Goal: Transaction & Acquisition: Purchase product/service

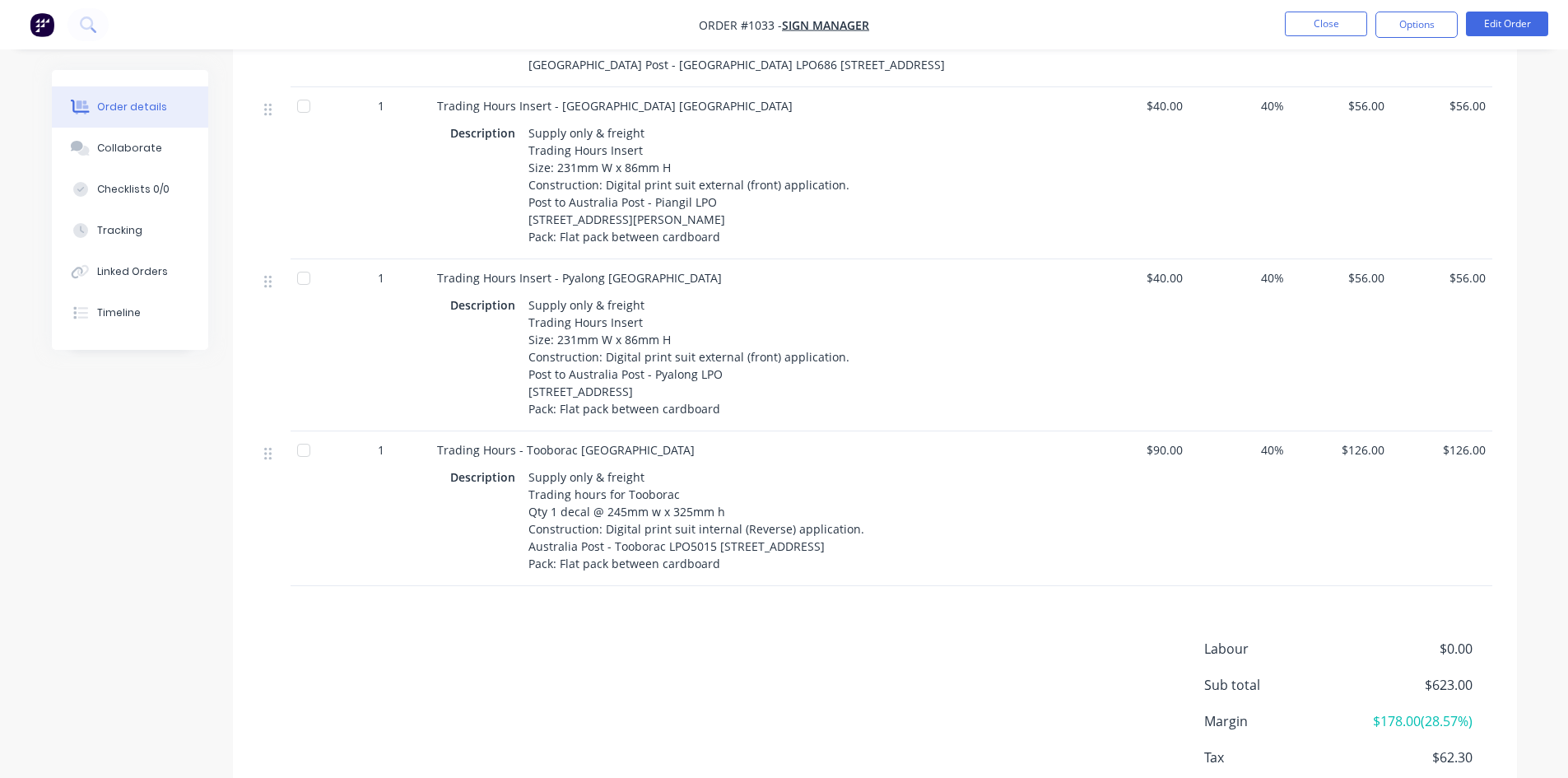
scroll to position [823, 0]
click at [1331, 21] on button "Close" at bounding box center [1326, 24] width 83 height 25
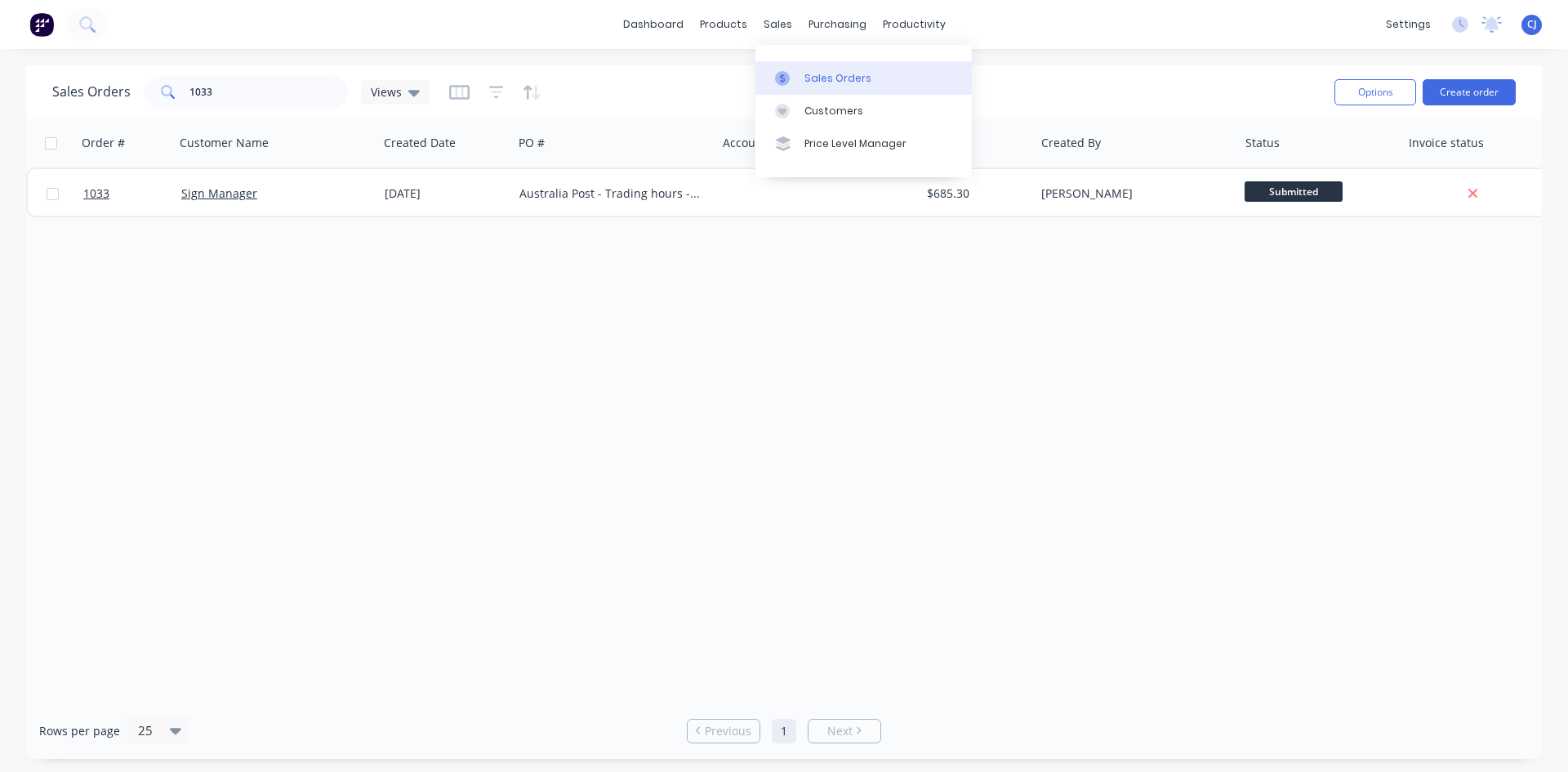
click at [800, 68] on link "Sales Orders" at bounding box center [864, 77] width 217 height 32
click at [1442, 84] on button "Create order" at bounding box center [1468, 92] width 93 height 26
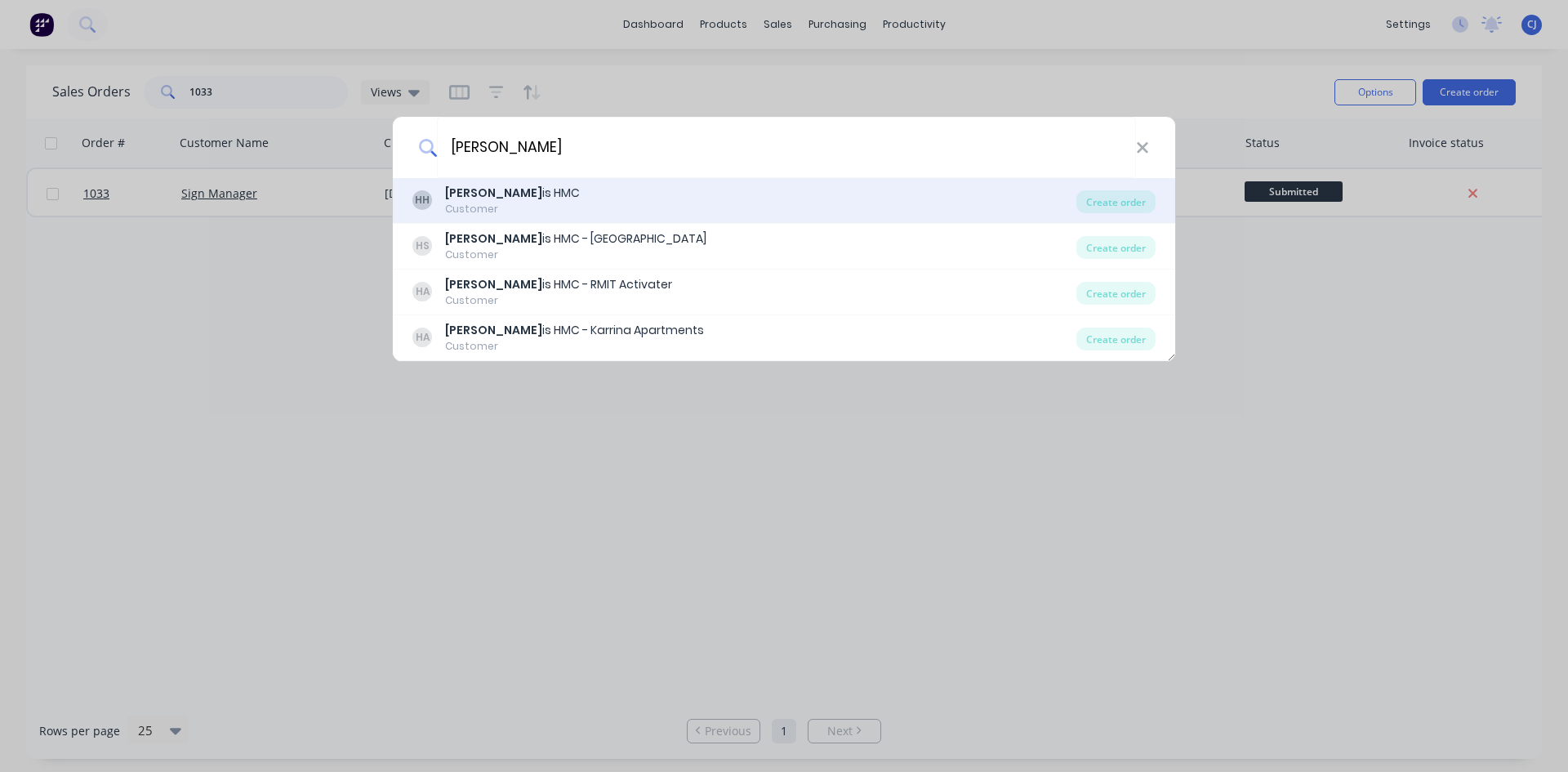
type input "harr"
click at [501, 194] on div "Harr is HMC" at bounding box center [512, 193] width 135 height 18
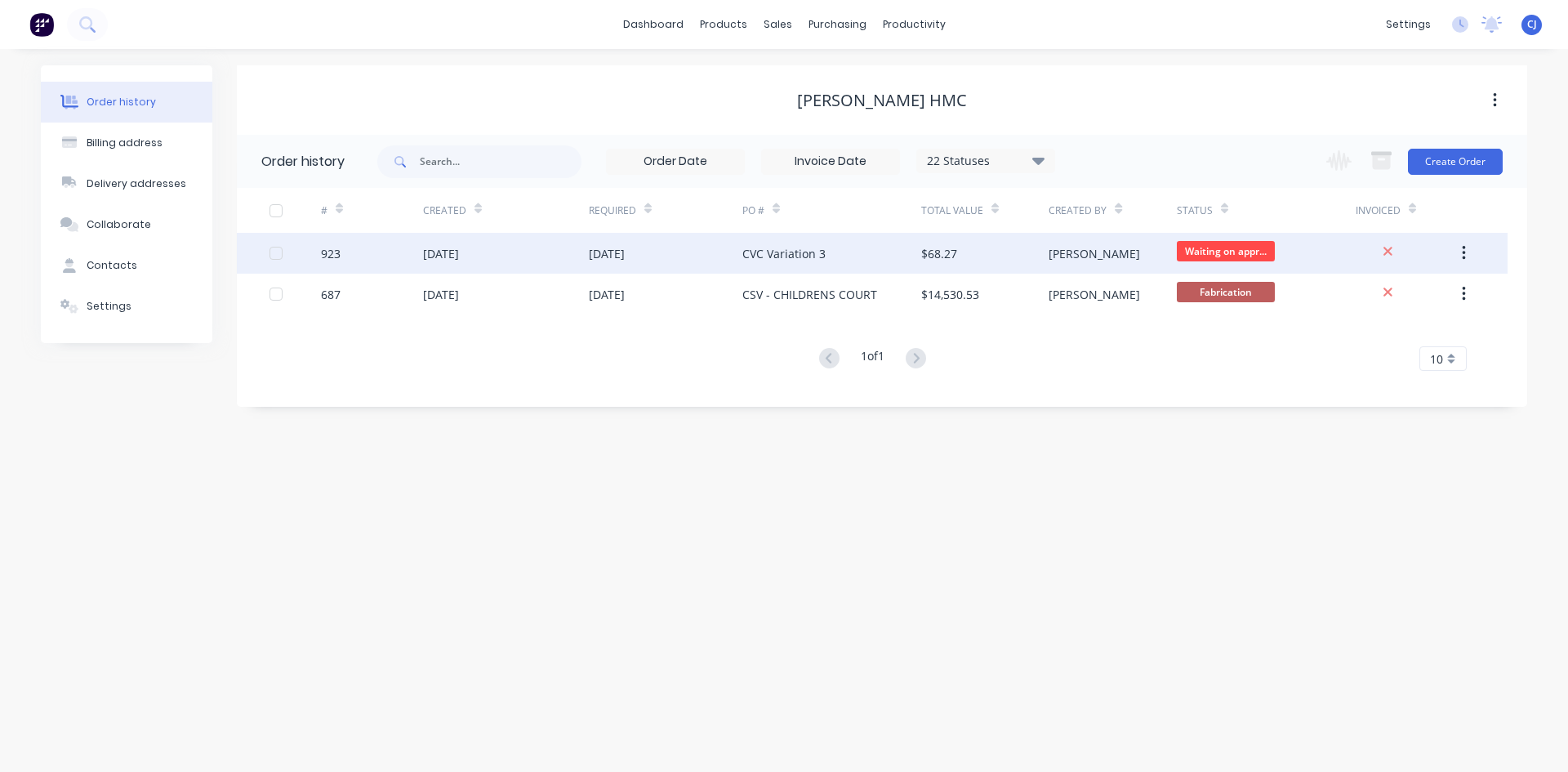
click at [1122, 248] on div "[PERSON_NAME]" at bounding box center [1111, 253] width 128 height 41
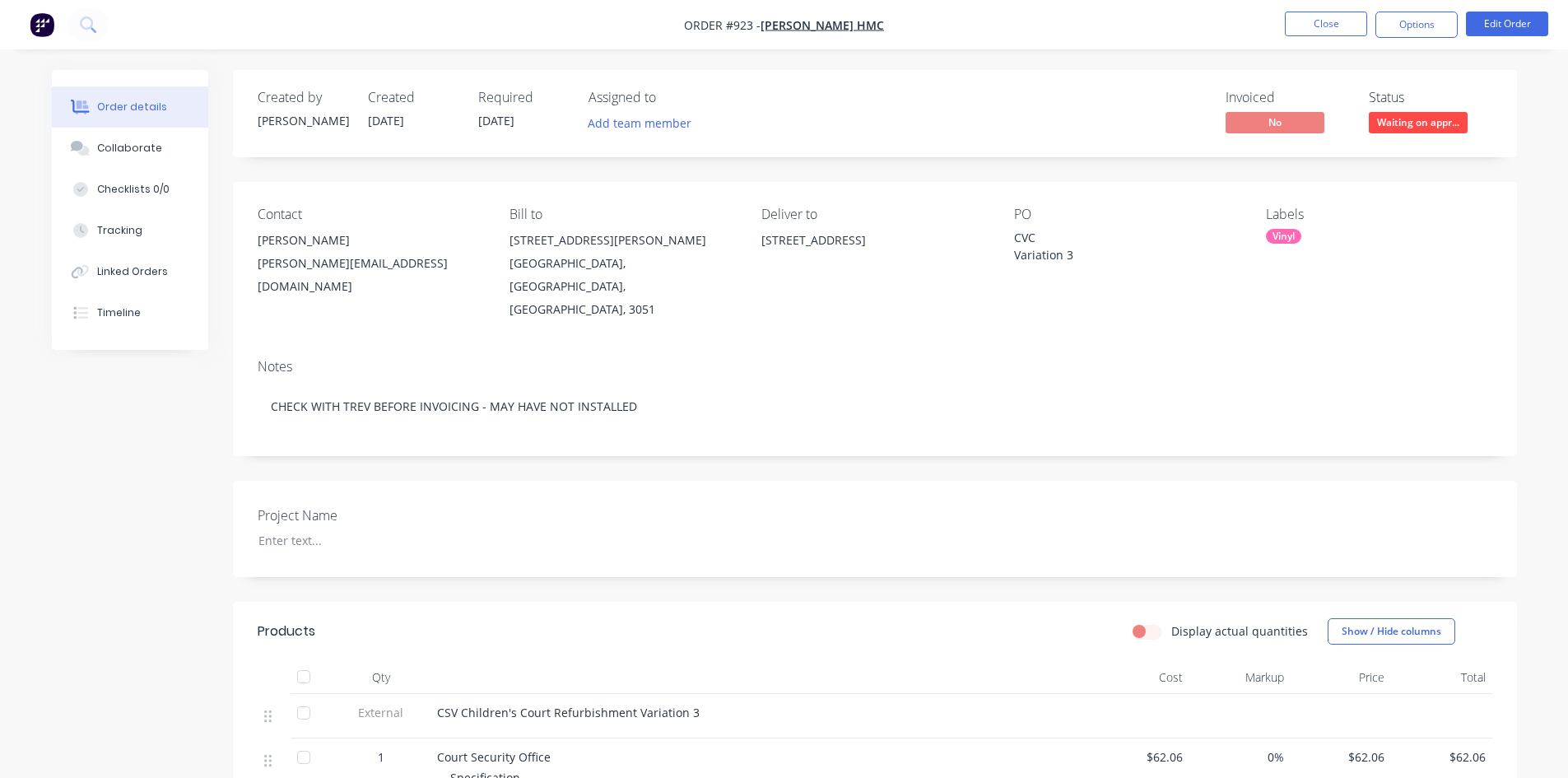
click at [1425, 125] on span "Waiting on appr..." at bounding box center [1417, 122] width 98 height 21
click at [1189, 193] on div "Contact Chris Tumbri Christophert@harrishmc.com.au Bill to 52 Henderson Street …" at bounding box center [874, 264] width 1284 height 164
click at [1332, 32] on button "Close" at bounding box center [1326, 24] width 83 height 25
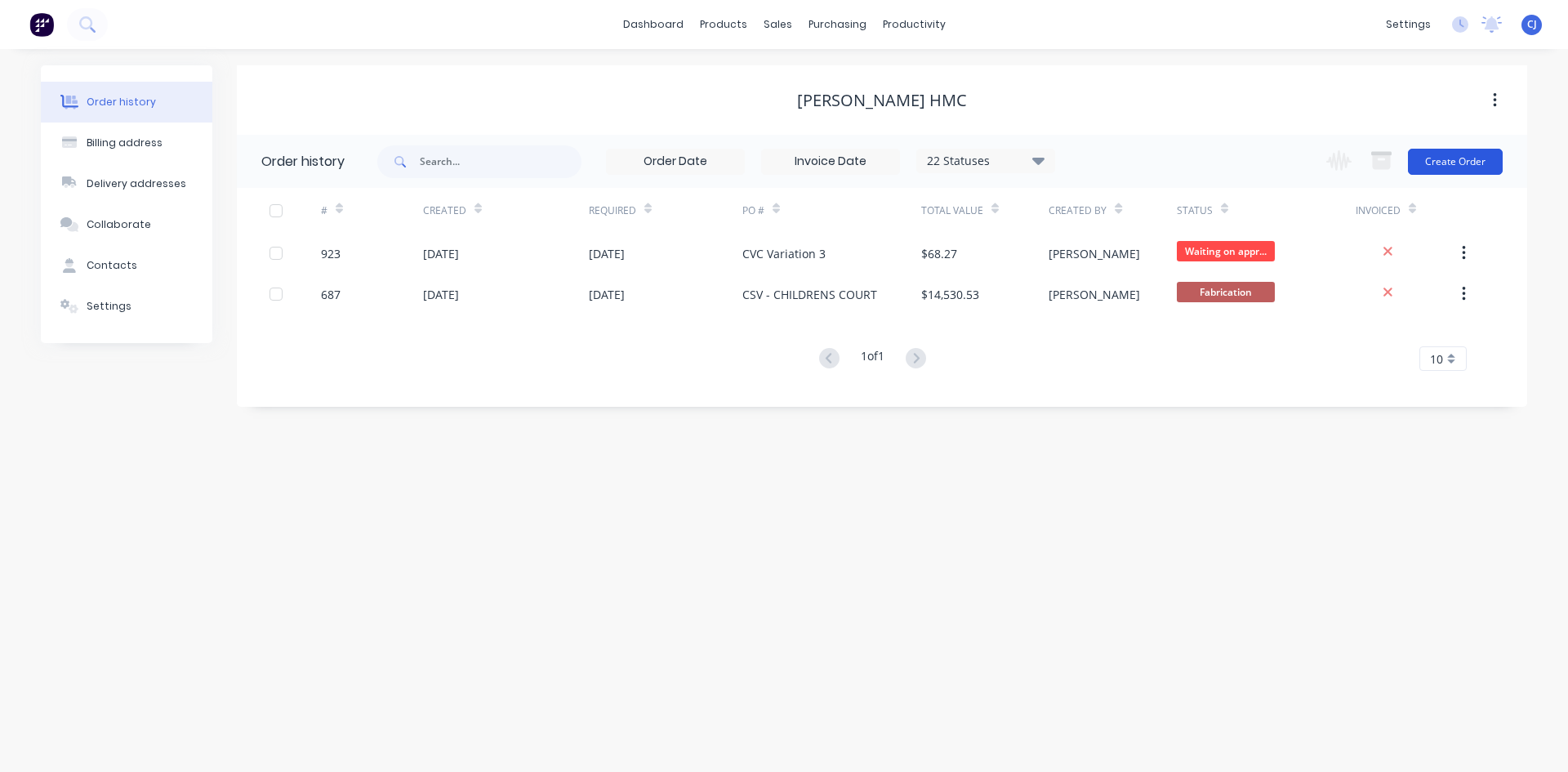
click at [1442, 157] on button "Create Order" at bounding box center [1455, 161] width 95 height 26
click at [1435, 177] on div "Change order status Submitted Waiting on approval Shop drawings Laser cutting R…" at bounding box center [1409, 161] width 186 height 53
click at [1434, 161] on button "Create Order" at bounding box center [1455, 161] width 95 height 26
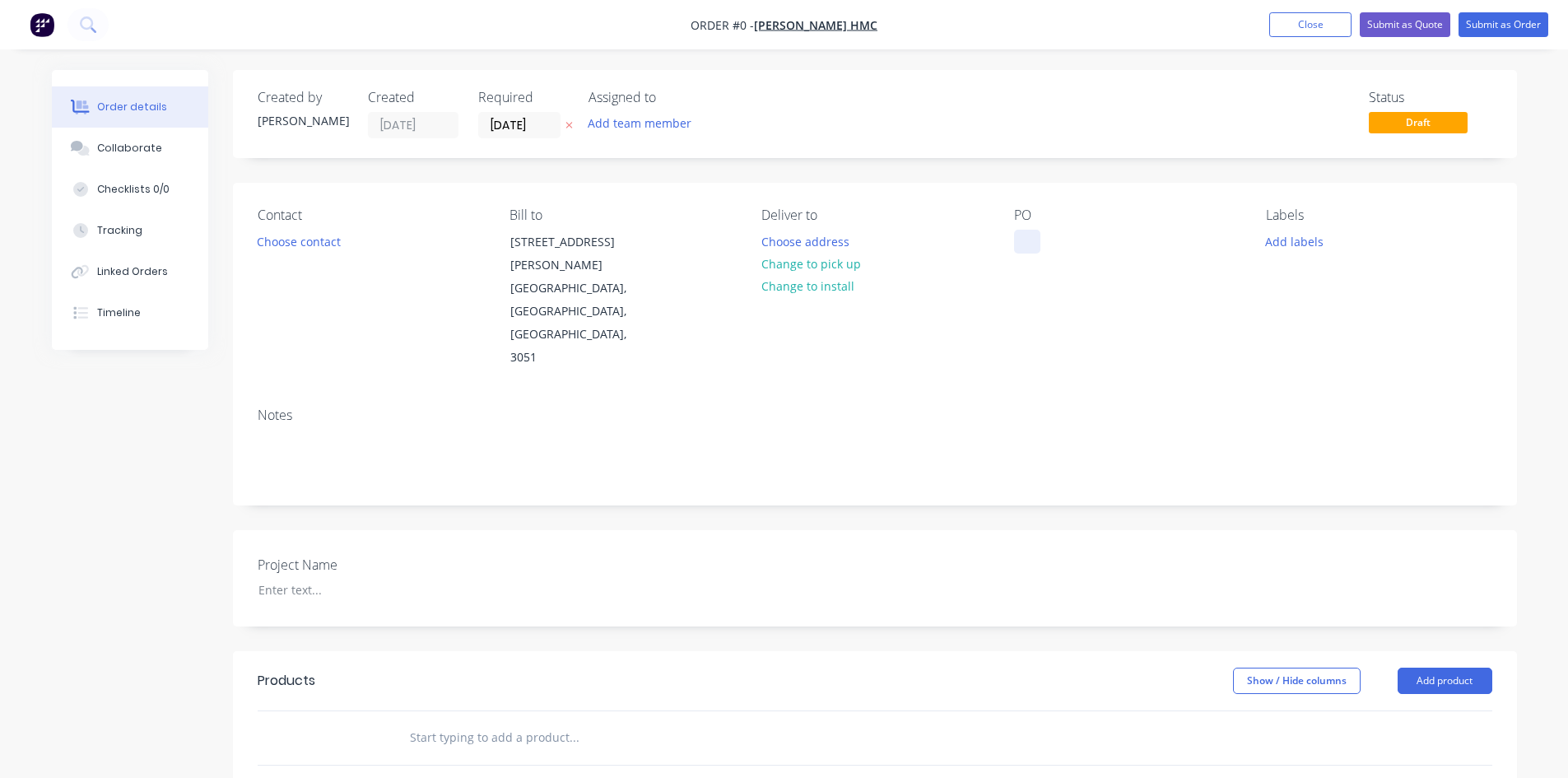
click at [1034, 240] on div at bounding box center [1027, 241] width 27 height 24
drag, startPoint x: 1027, startPoint y: 244, endPoint x: 1128, endPoint y: 235, distance: 101.4
click at [1128, 235] on div "CSV VARIATION 6" at bounding box center [1074, 241] width 120 height 24
click at [274, 524] on div "Order details Collaborate Checklists 0/0 Tracking Linked Orders Timeline Order …" at bounding box center [784, 628] width 1498 height 1115
drag, startPoint x: 1019, startPoint y: 235, endPoint x: 1131, endPoint y: 237, distance: 112.0
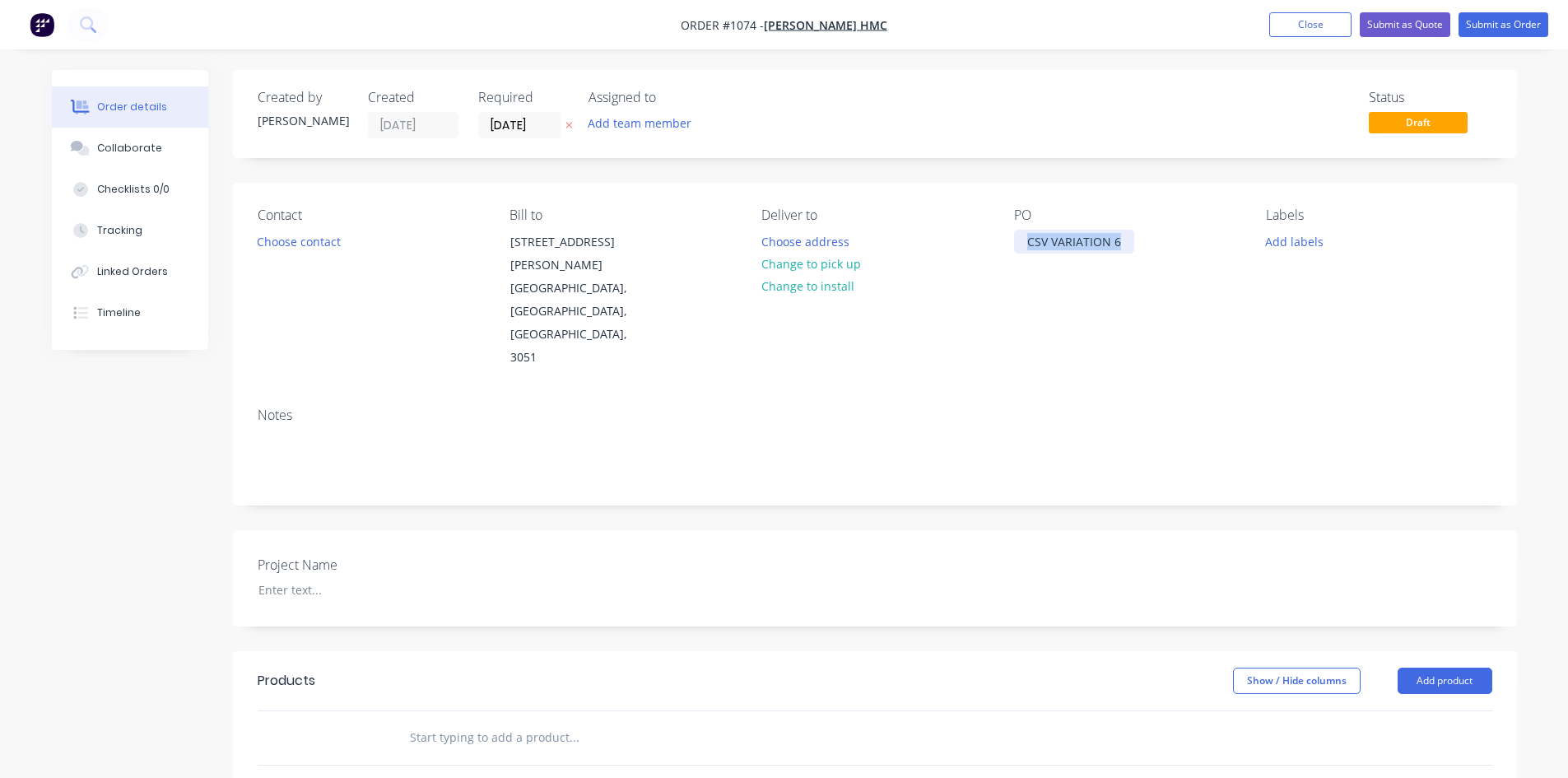
click at [1131, 237] on div "PO CSV VARIATION 6" at bounding box center [1126, 288] width 225 height 162
copy div "CSV VARIATION 6"
click at [271, 577] on div at bounding box center [347, 589] width 206 height 24
paste div
click at [522, 721] on input "text" at bounding box center [573, 737] width 330 height 32
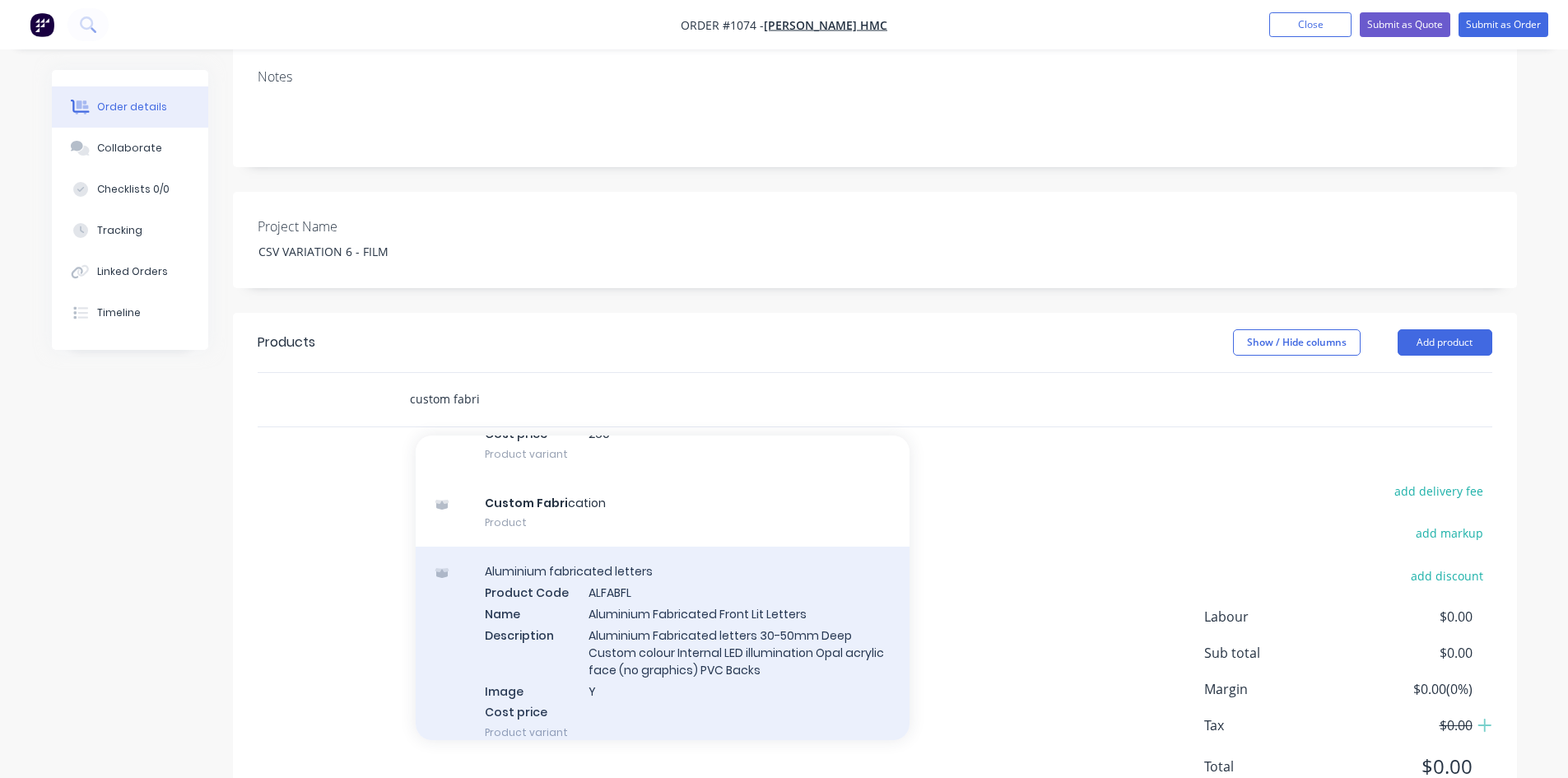
scroll to position [1564, 0]
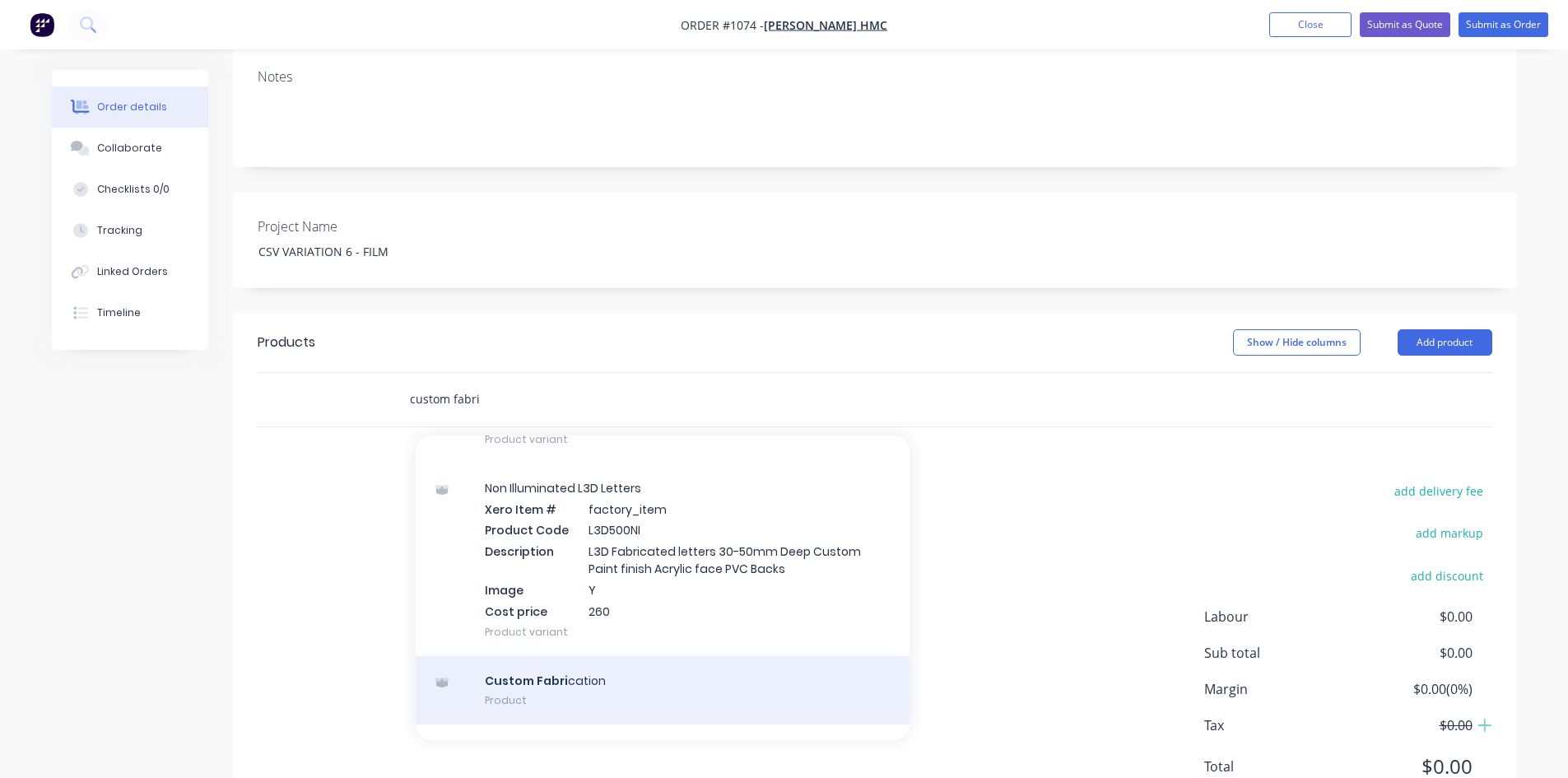
type input "custom fabri"
click at [576, 656] on div "Custom Fabri cation Product" at bounding box center [663, 690] width 494 height 69
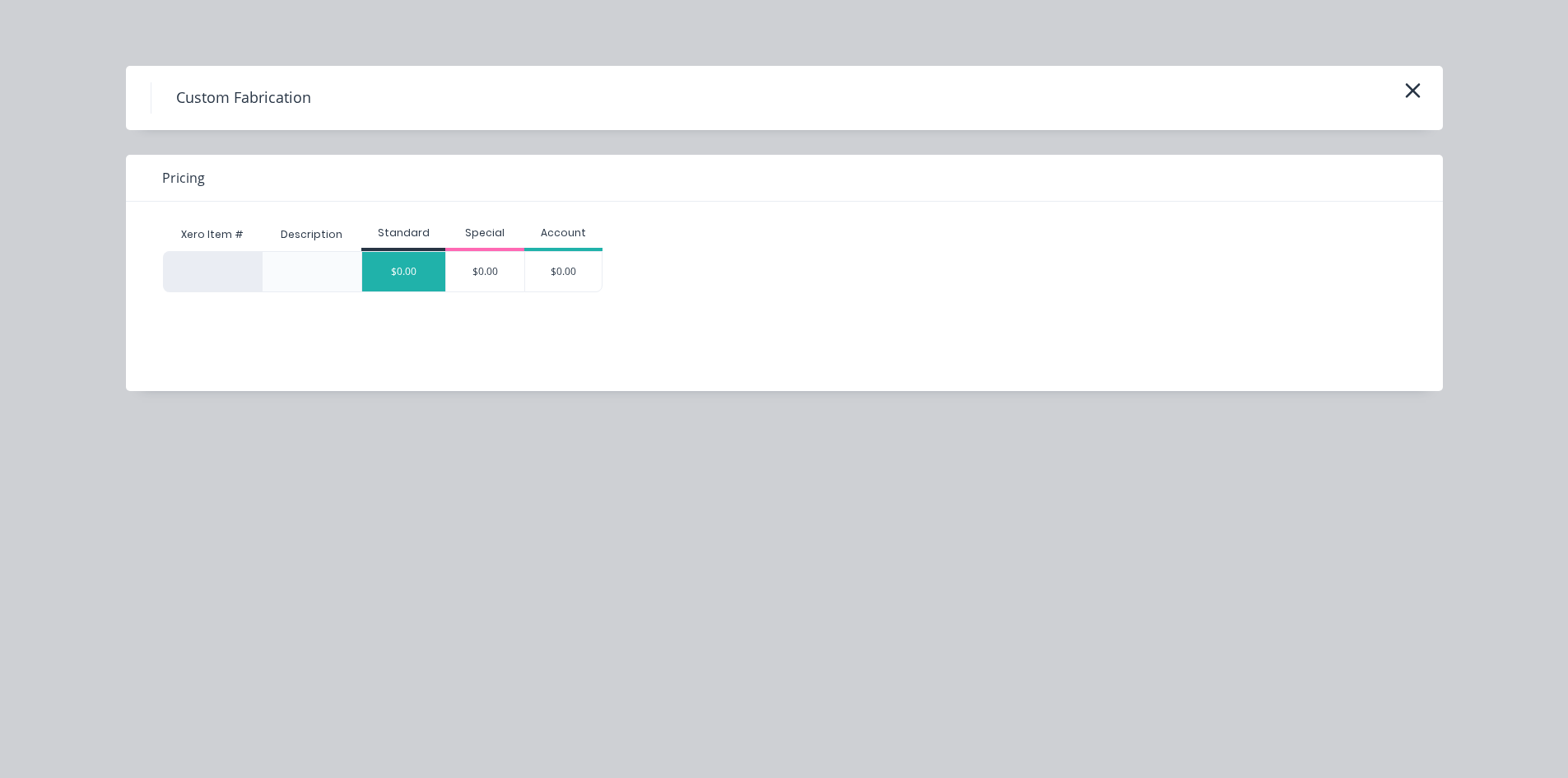
click at [426, 274] on div "$0.00" at bounding box center [403, 271] width 84 height 39
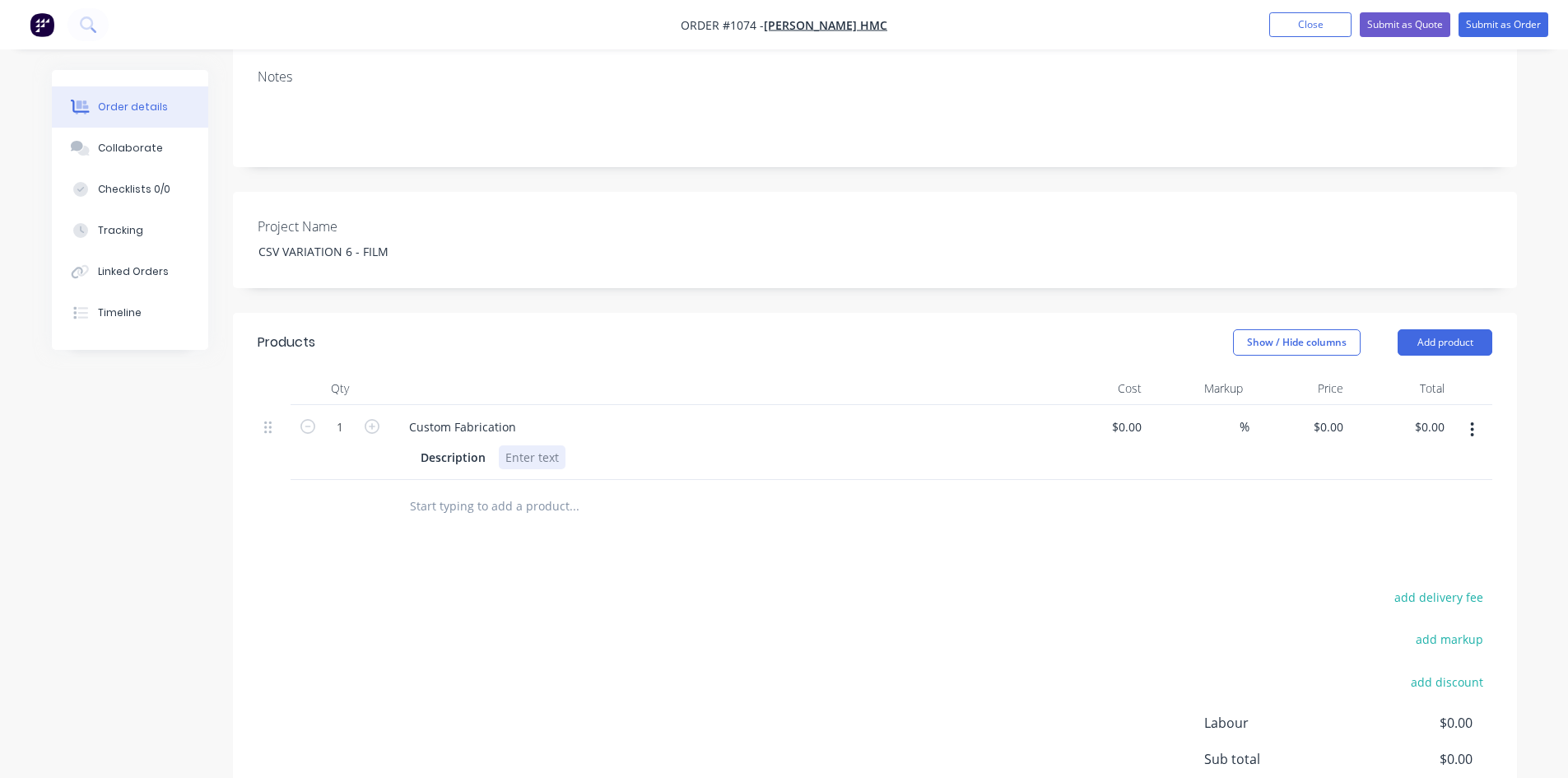
click at [544, 446] on div at bounding box center [532, 457] width 67 height 24
drag, startPoint x: 515, startPoint y: 352, endPoint x: 375, endPoint y: 362, distance: 140.4
click at [378, 405] on div "1 Custom Fabrication Description $0.00 $0.00 % $0.00 $0.00 $0.00 $0.00" at bounding box center [874, 443] width 1235 height 75
drag, startPoint x: 499, startPoint y: 386, endPoint x: 598, endPoint y: 389, distance: 99.0
click at [598, 446] on div "Description" at bounding box center [715, 457] width 602 height 24
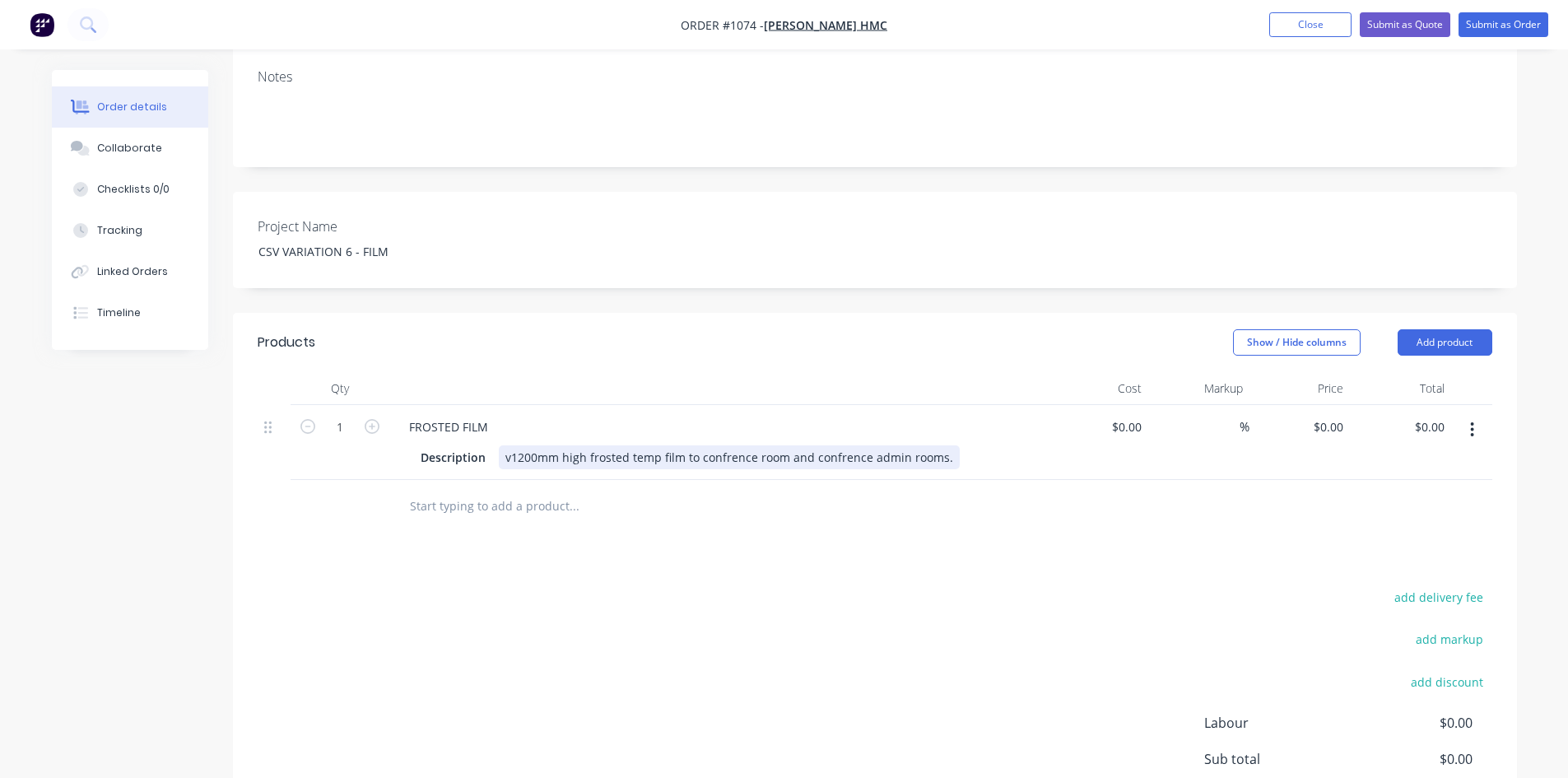
click at [511, 446] on div "v1200mm high frosted temp film to confrence room and confrence admin rooms." at bounding box center [729, 457] width 461 height 24
drag, startPoint x: 581, startPoint y: 389, endPoint x: 613, endPoint y: 389, distance: 32.0
click at [613, 446] on div "1200mm high frosted temp film to confrence room and confrence admin rooms." at bounding box center [726, 457] width 455 height 24
click at [657, 490] on input "text" at bounding box center [573, 506] width 330 height 32
click at [937, 446] on div "1200mm high frosted temp film to confrence room and confrence admin rooms." at bounding box center [726, 457] width 455 height 24
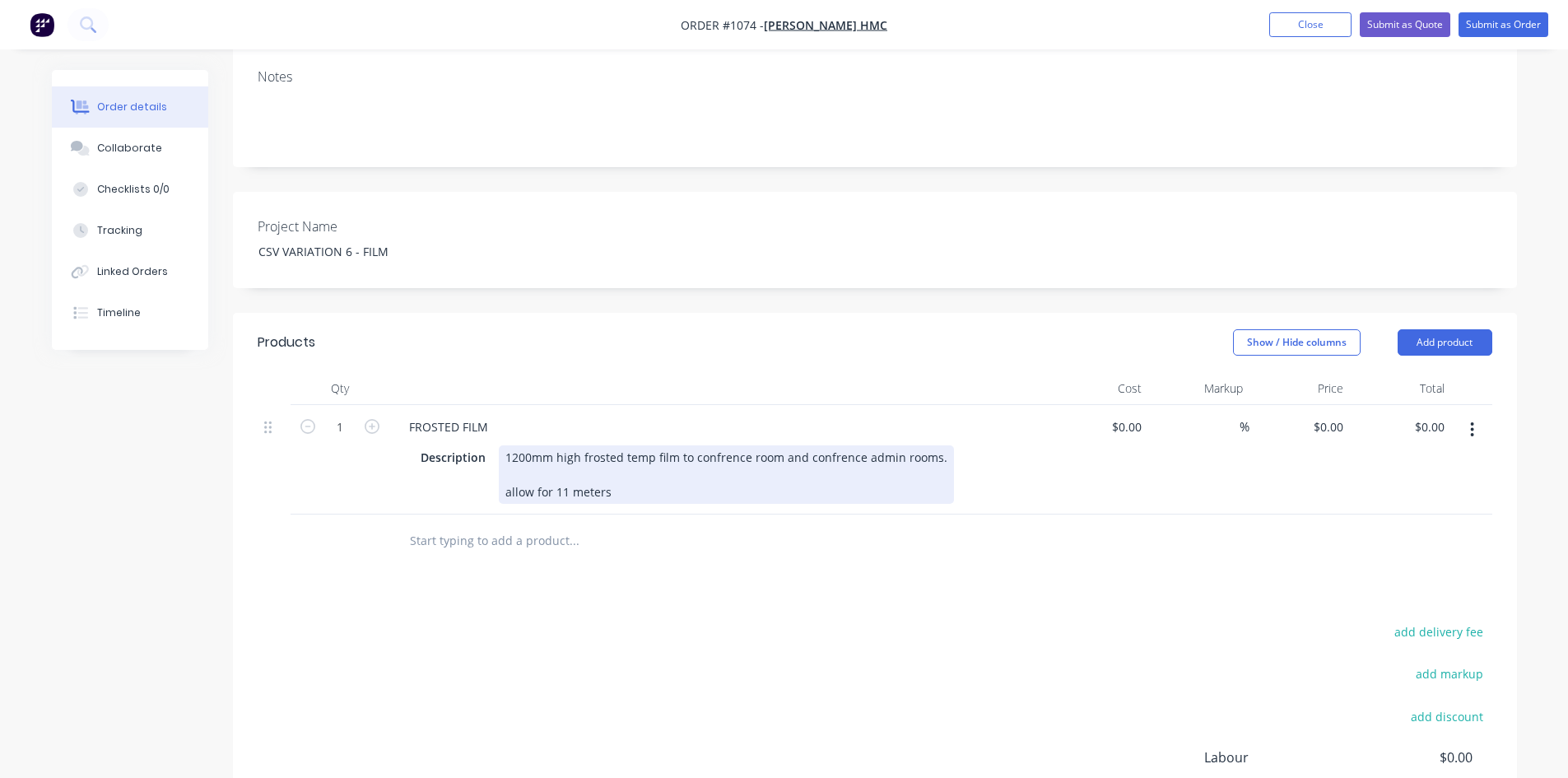
click at [728, 446] on div "1200mm high frosted temp film to confrence room and confrence admin rooms. allo…" at bounding box center [726, 474] width 455 height 58
click at [820, 446] on div "1200mm high frosted temp film to conference room and confrence admin rooms. all…" at bounding box center [729, 474] width 461 height 58
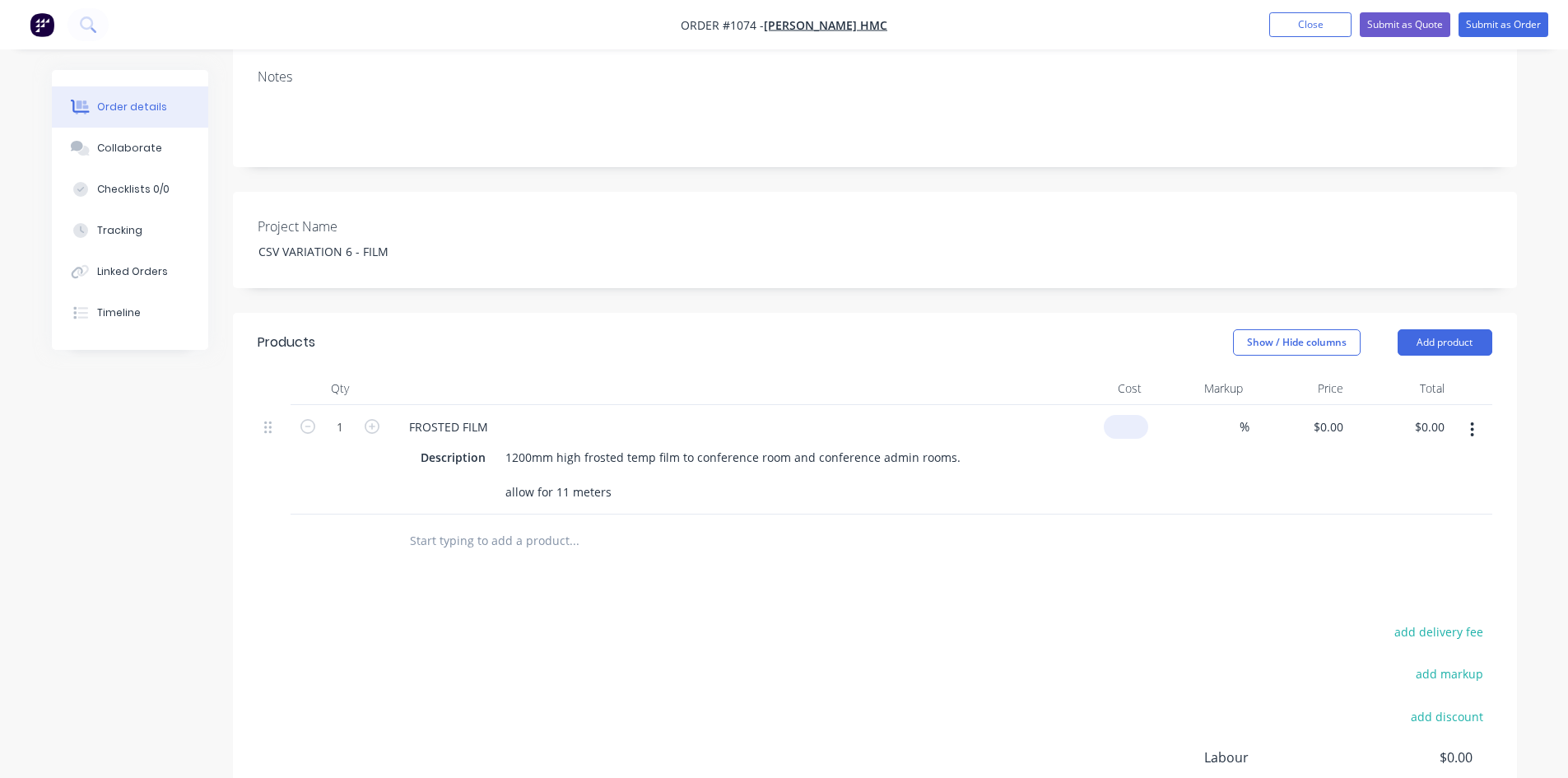
click at [1129, 415] on input at bounding box center [1129, 427] width 37 height 24
click at [1141, 415] on input "0" at bounding box center [1129, 427] width 37 height 24
paste input "186.18"
type input "$186.18"
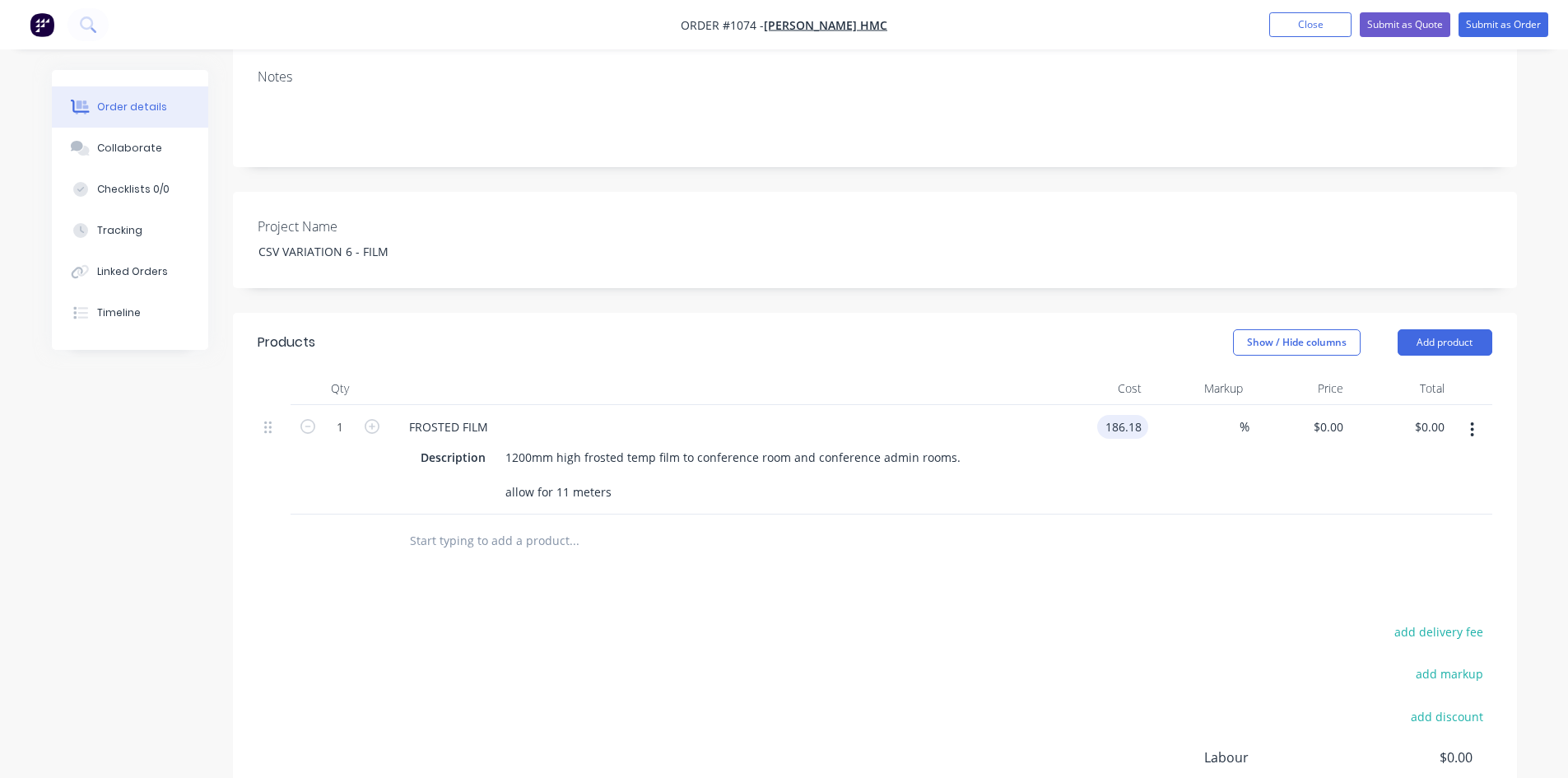
type input "$186.18"
click at [1166, 514] on div at bounding box center [874, 541] width 1235 height 53
click at [346, 415] on input "1" at bounding box center [340, 427] width 43 height 25
type input "11"
type input "$2,047.98"
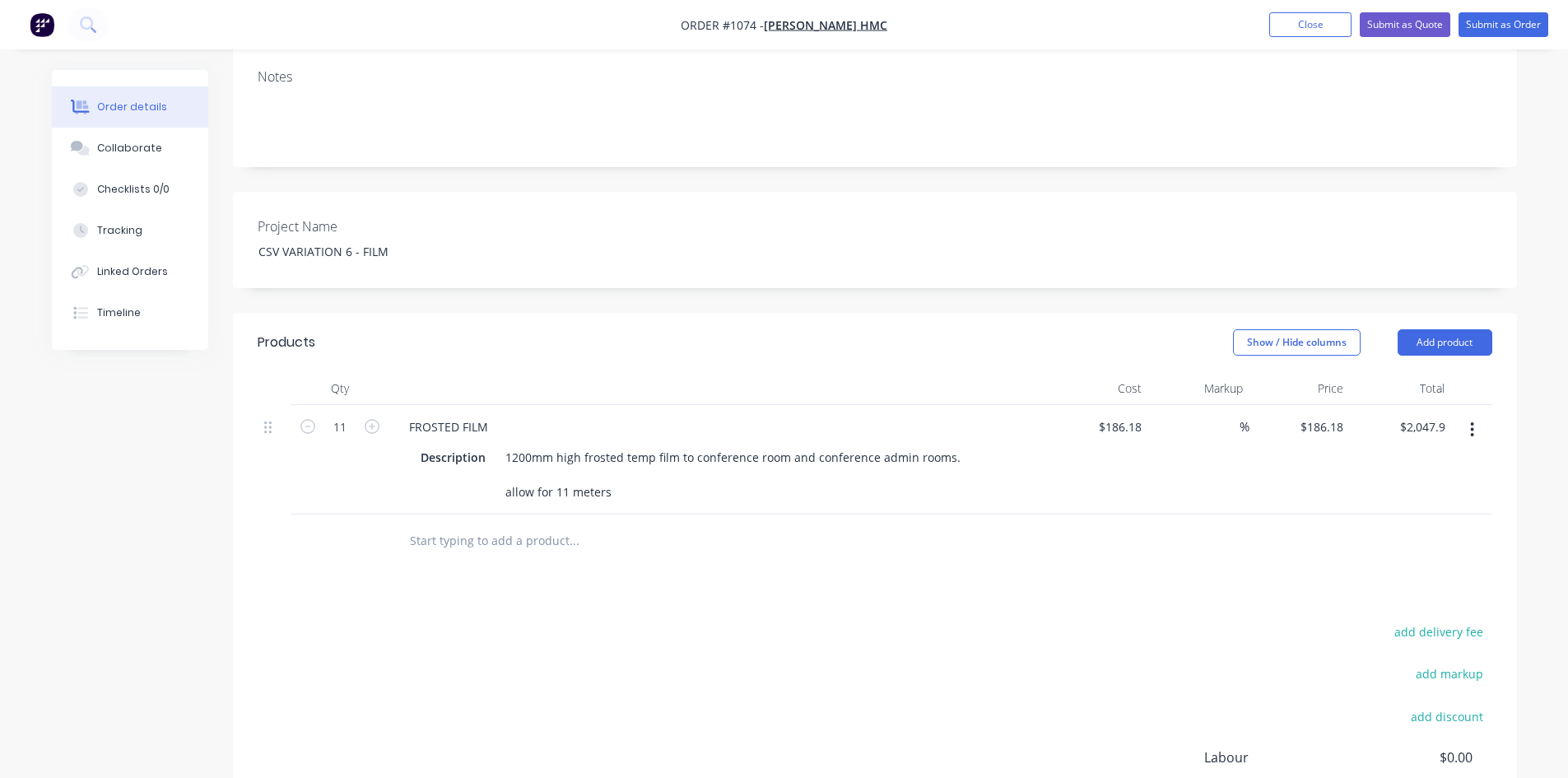
click at [694, 621] on div "add delivery fee add markup add discount Labour $0.00 Sub total $186.18 Margin …" at bounding box center [874, 779] width 1235 height 318
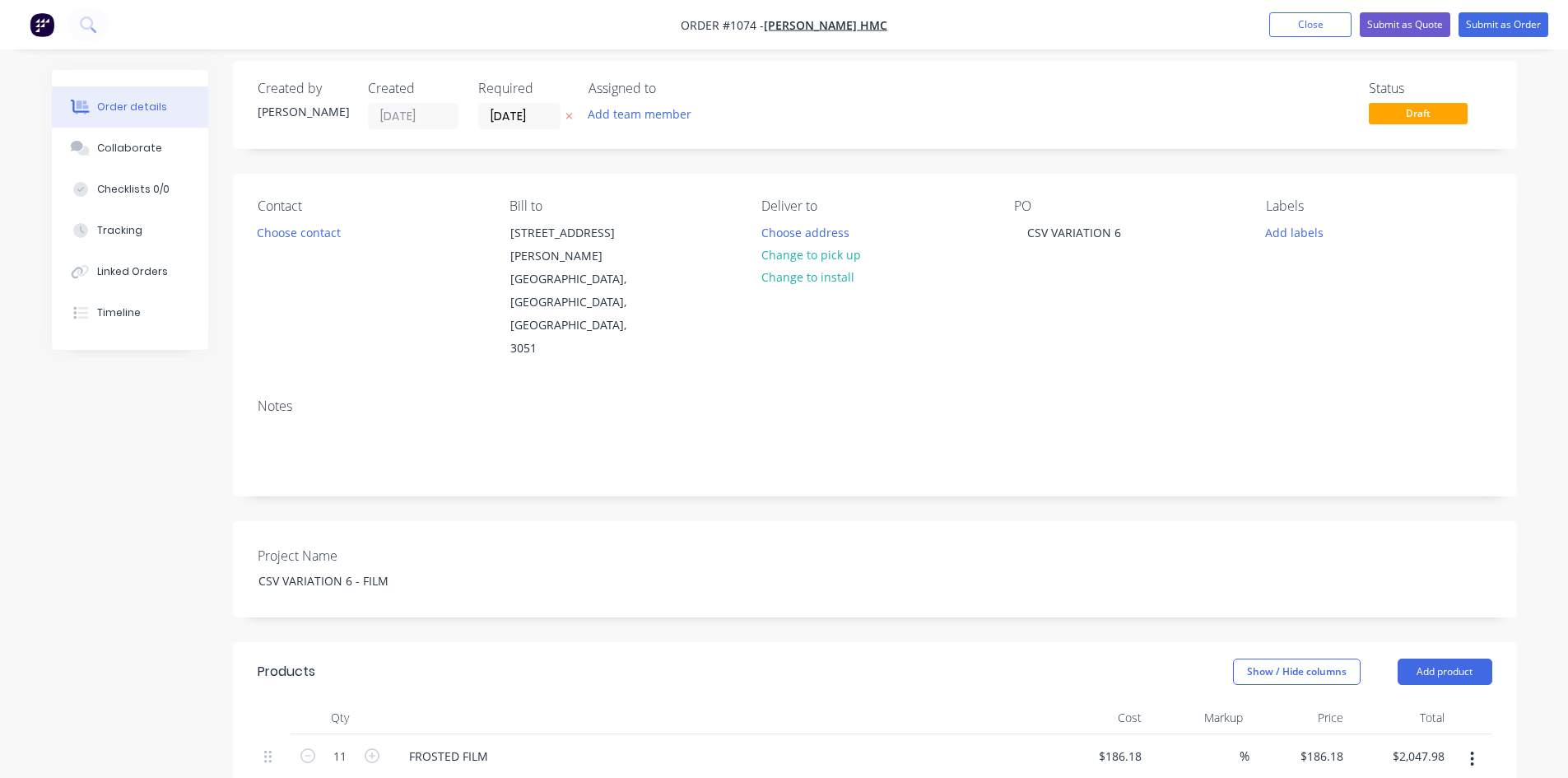
scroll to position [0, 0]
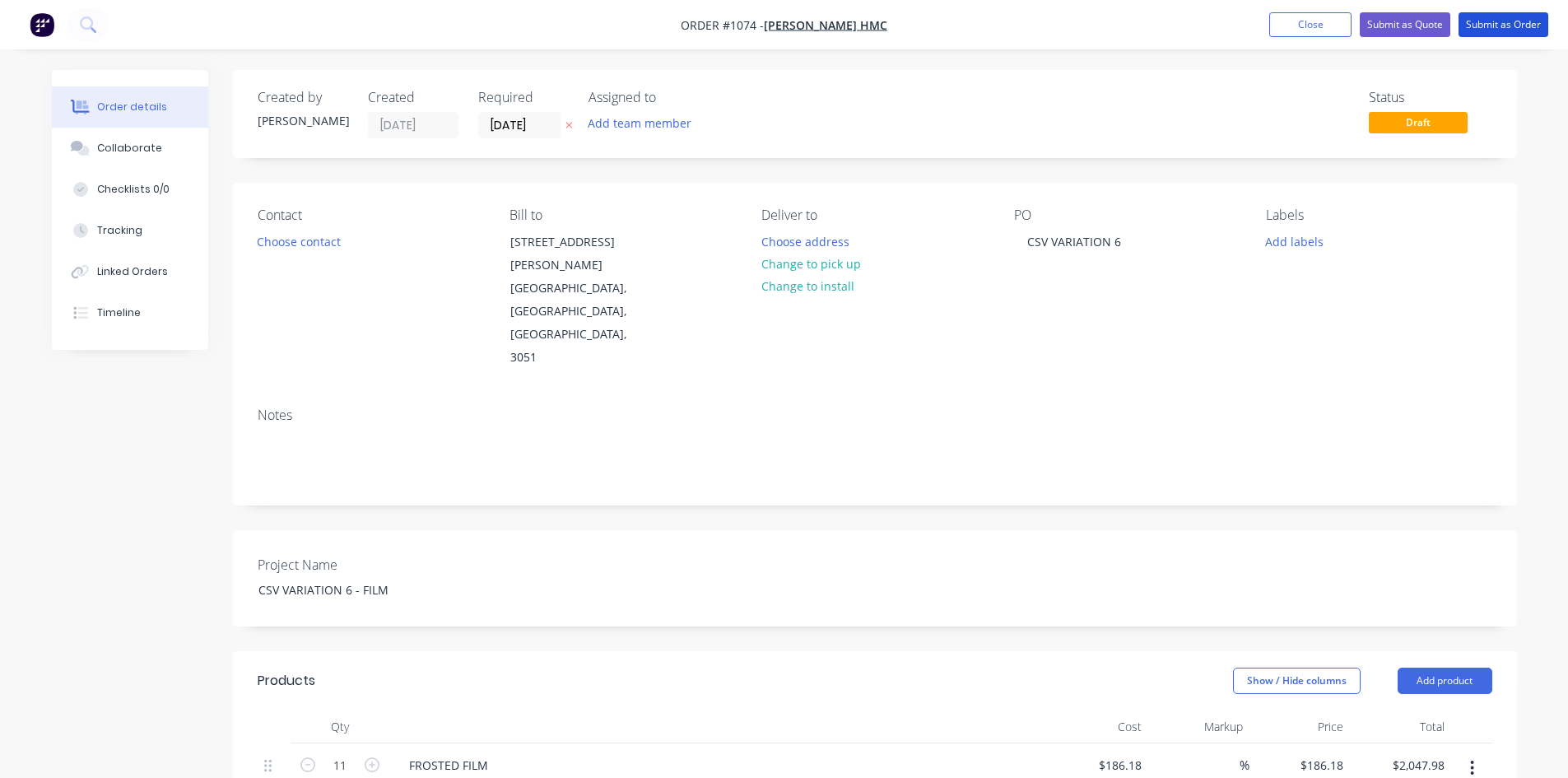
drag, startPoint x: 1484, startPoint y: 26, endPoint x: 674, endPoint y: 298, distance: 854.4
click at [674, 298] on div "Order #1074 - Harris HMC Add product Close Submit as Quote Submit as Order Orde…" at bounding box center [784, 663] width 1568 height 1326
click at [525, 121] on input "[DATE]" at bounding box center [519, 125] width 81 height 25
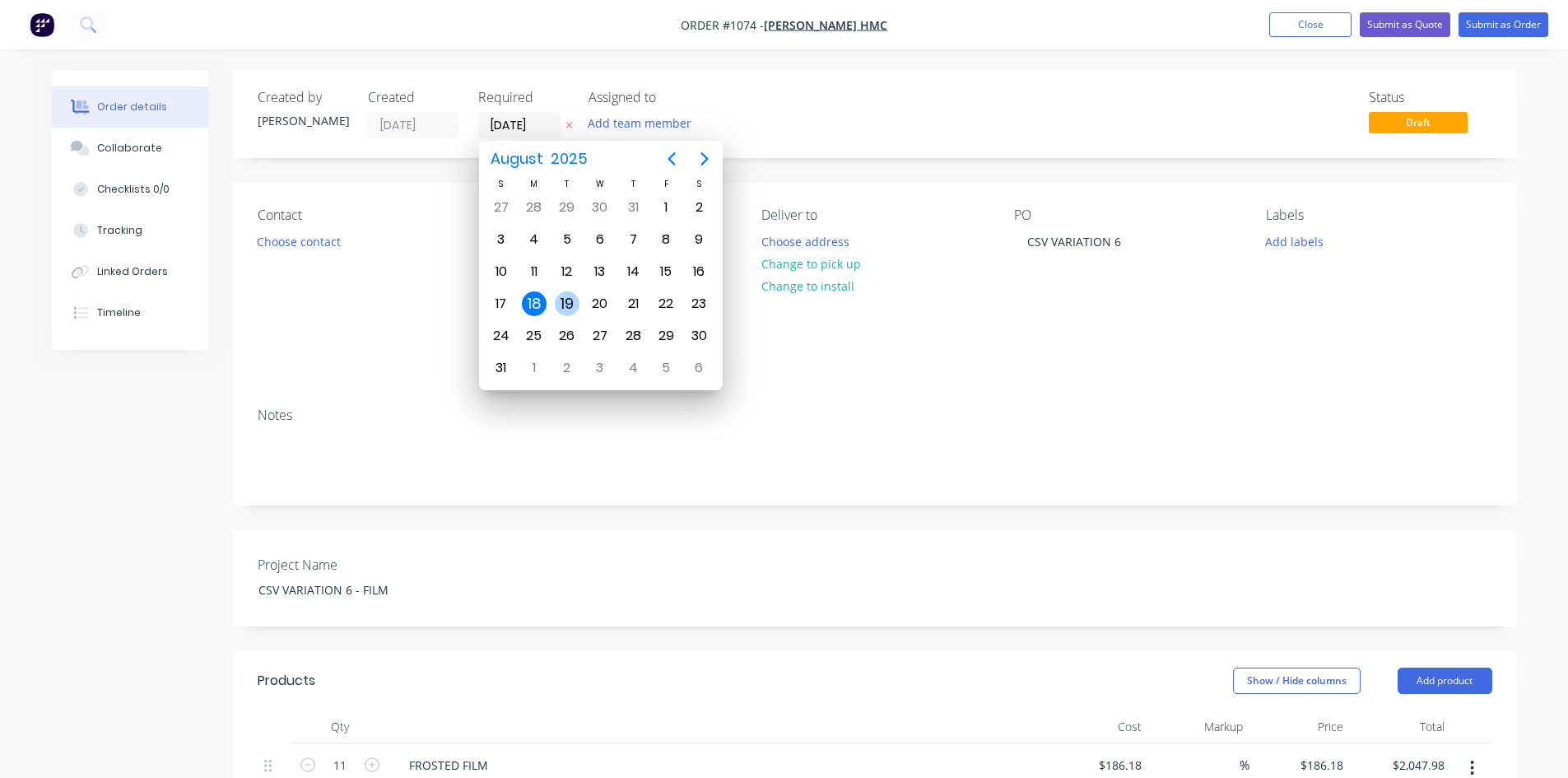
click at [566, 297] on div "19" at bounding box center [567, 303] width 25 height 25
type input "19/08/25"
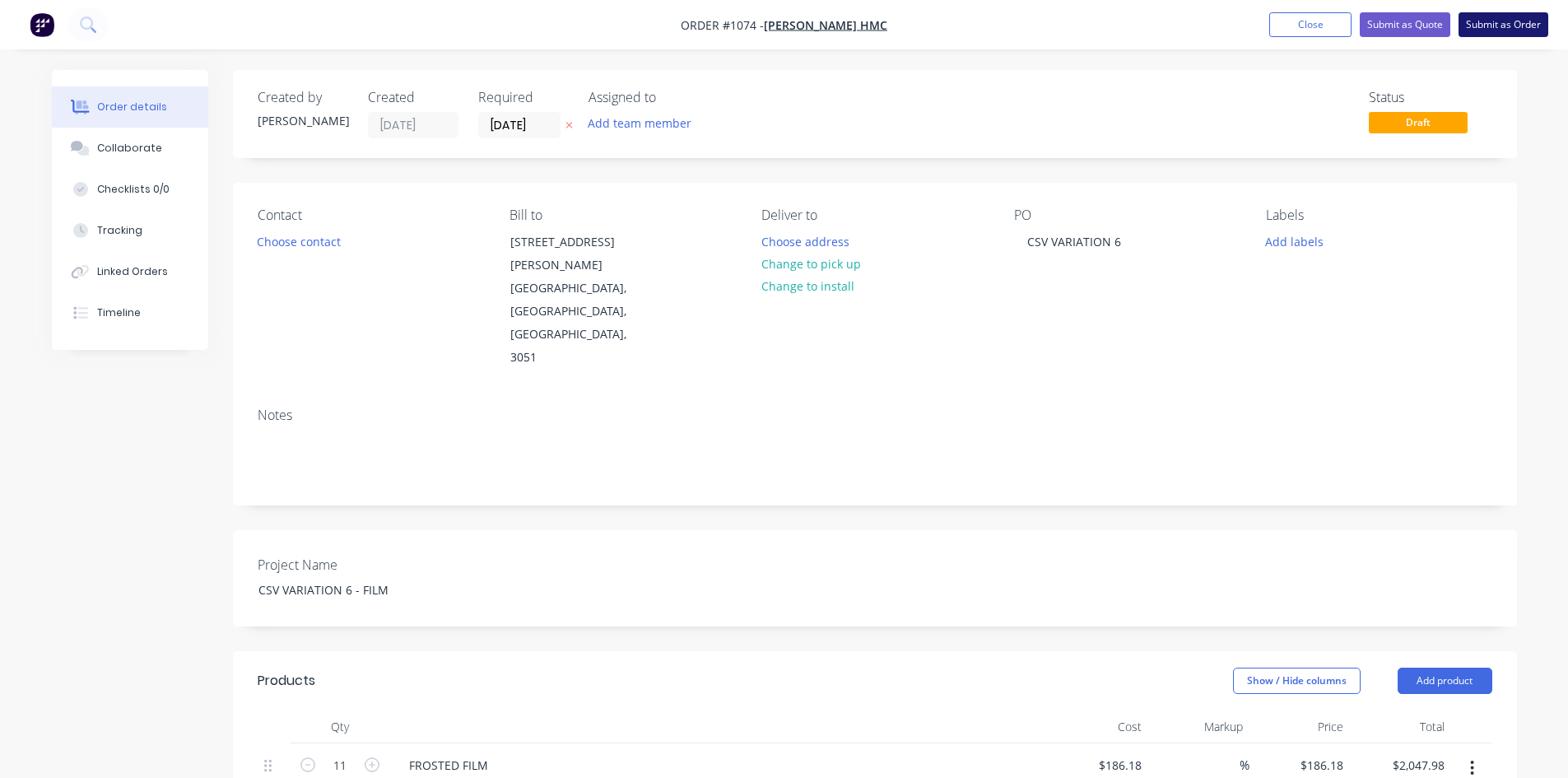
click at [1501, 25] on button "Submit as Order" at bounding box center [1503, 25] width 90 height 25
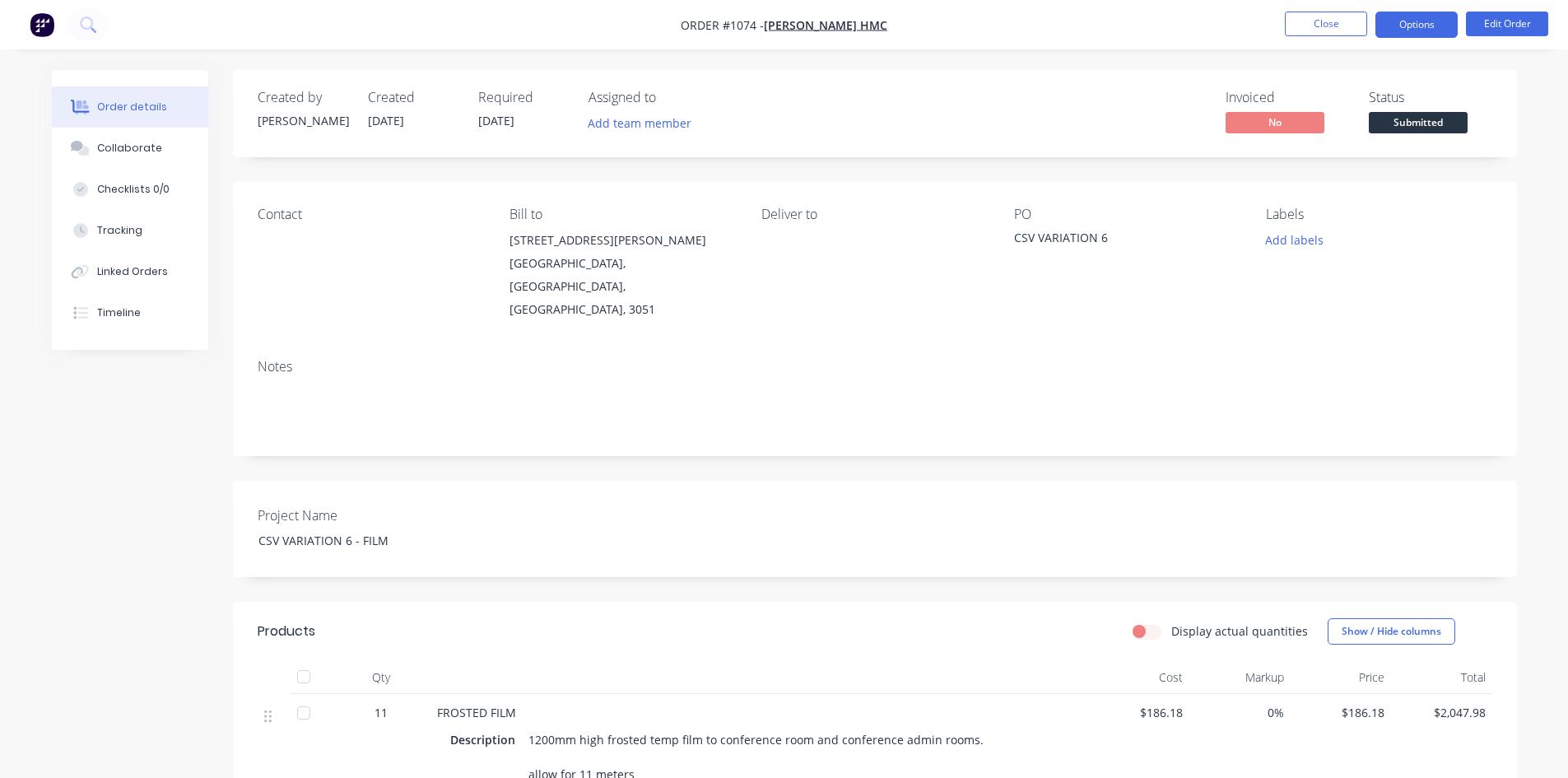
click at [1414, 24] on button "Options" at bounding box center [1417, 25] width 83 height 27
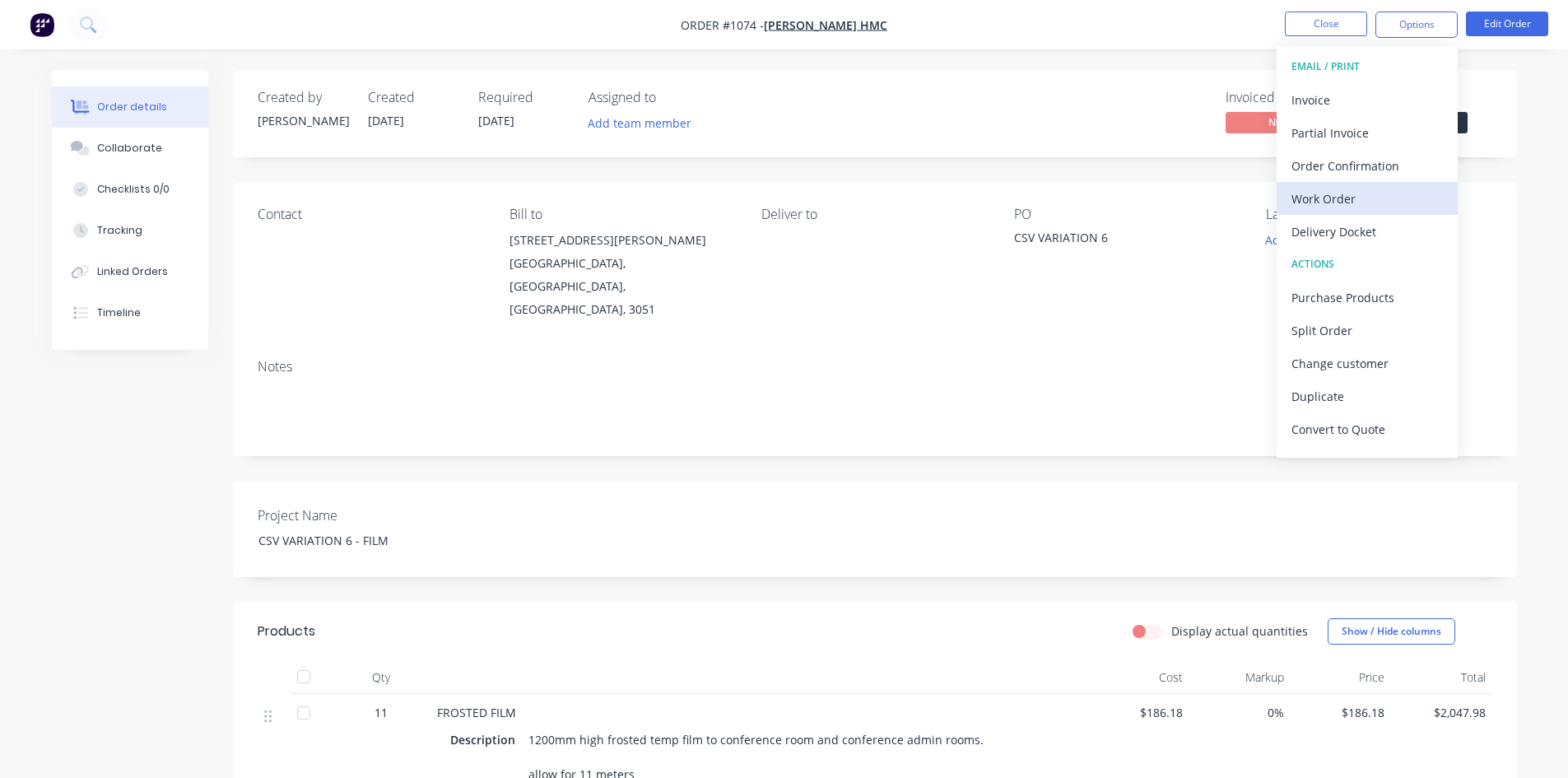
click at [1328, 197] on div "Work Order" at bounding box center [1367, 199] width 151 height 24
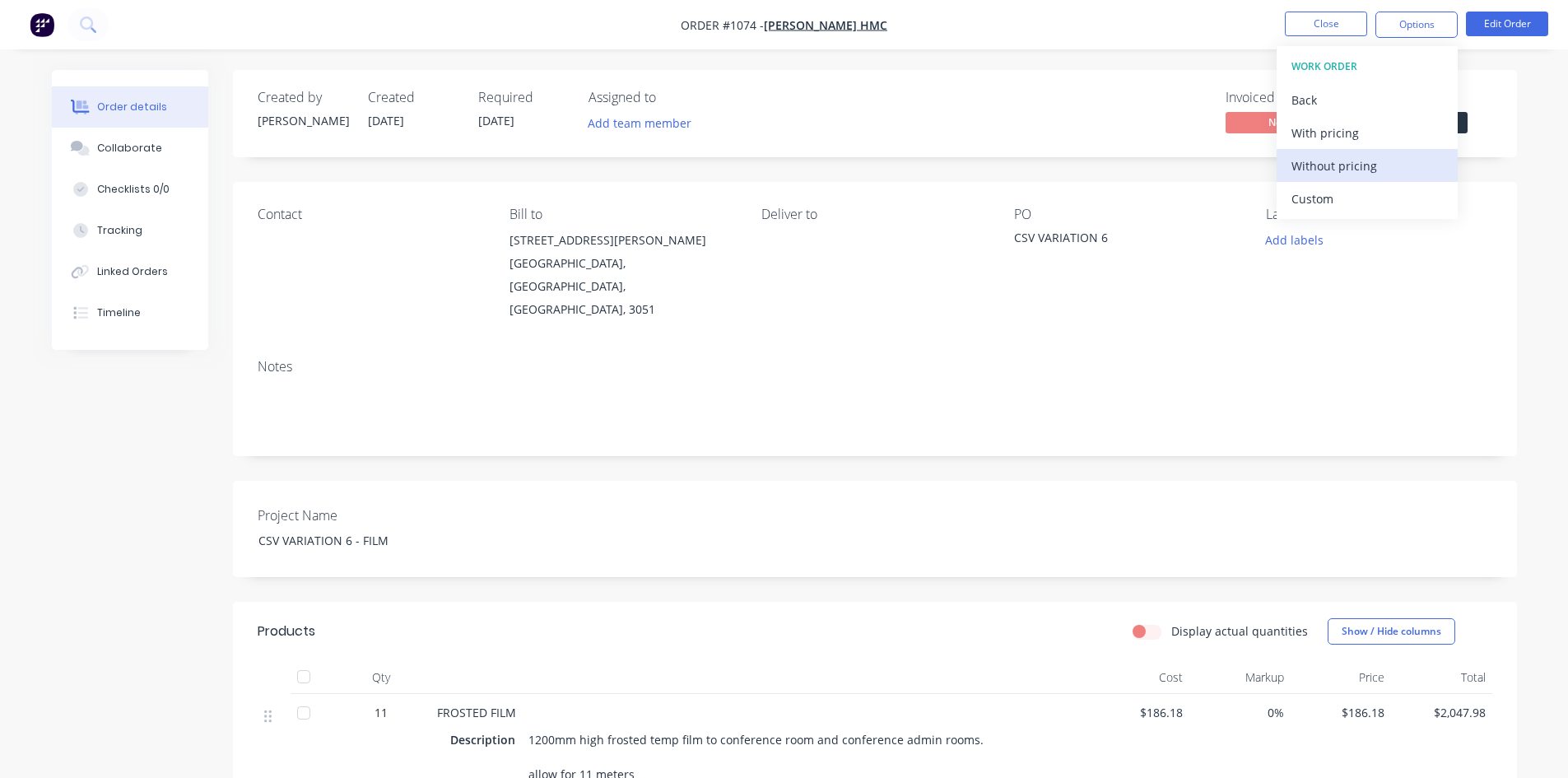
click at [1340, 163] on div "Without pricing" at bounding box center [1367, 165] width 151 height 24
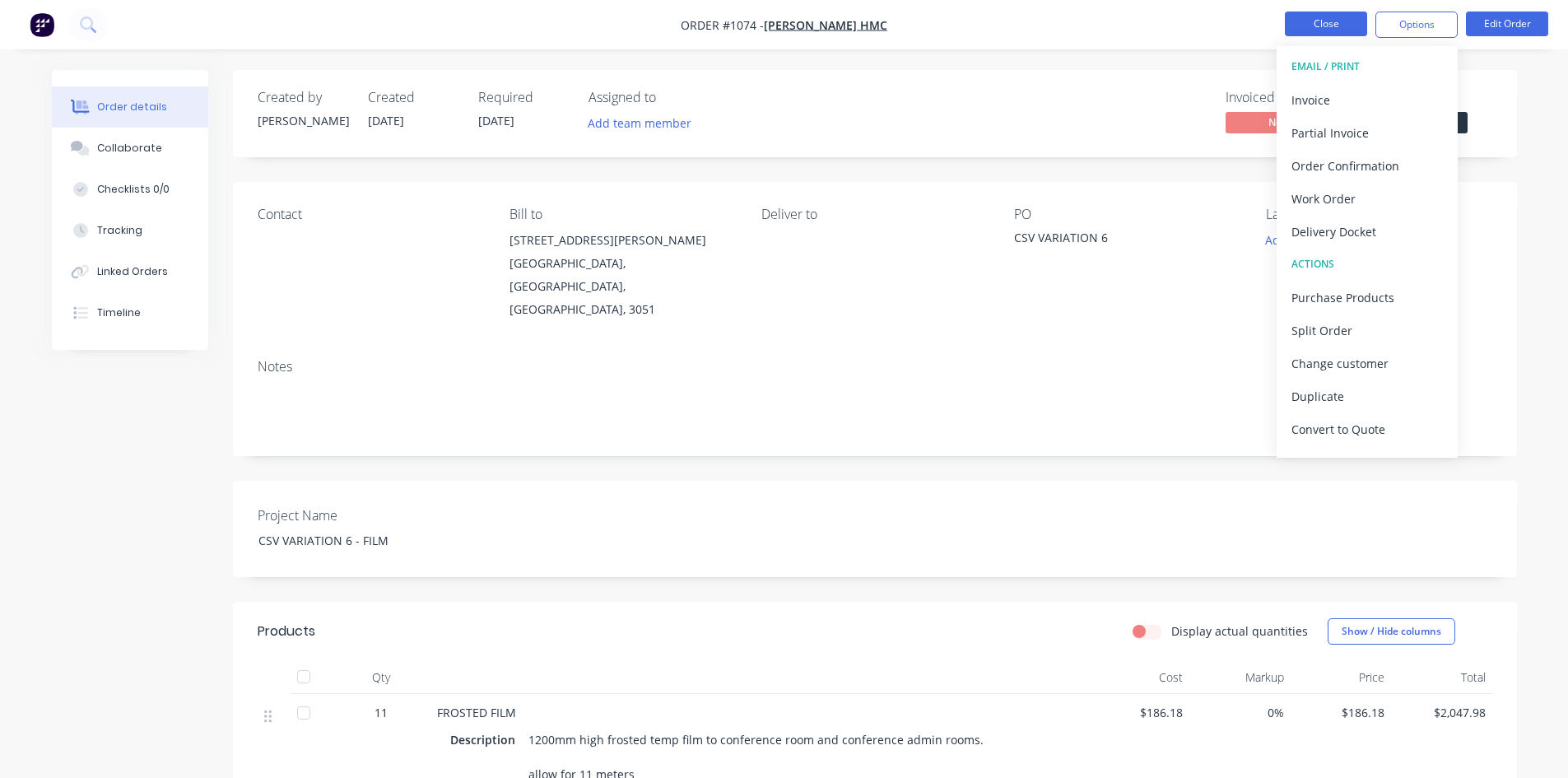
click at [1323, 18] on button "Close" at bounding box center [1326, 24] width 83 height 25
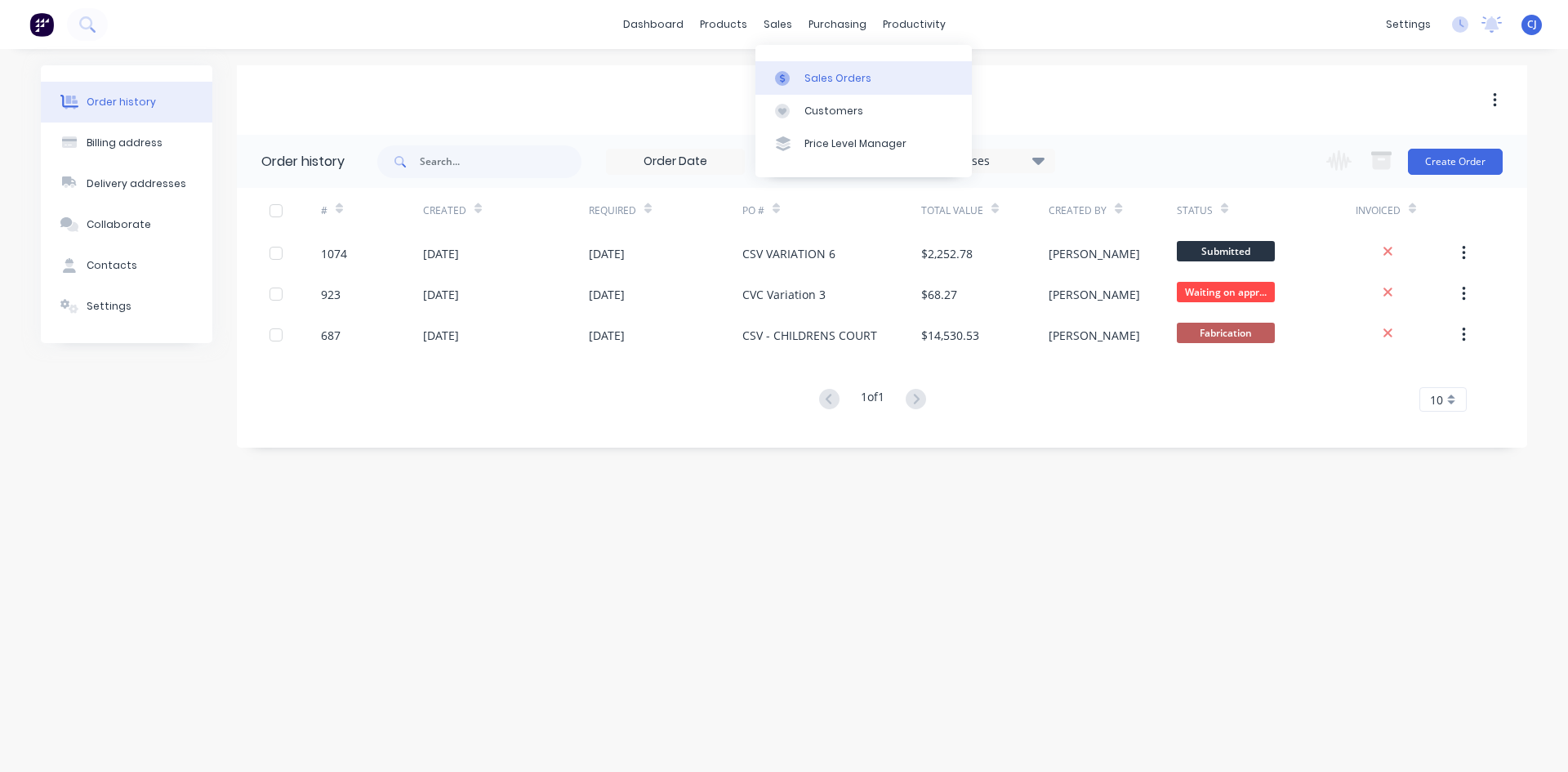
click at [802, 71] on link "Sales Orders" at bounding box center [864, 77] width 217 height 32
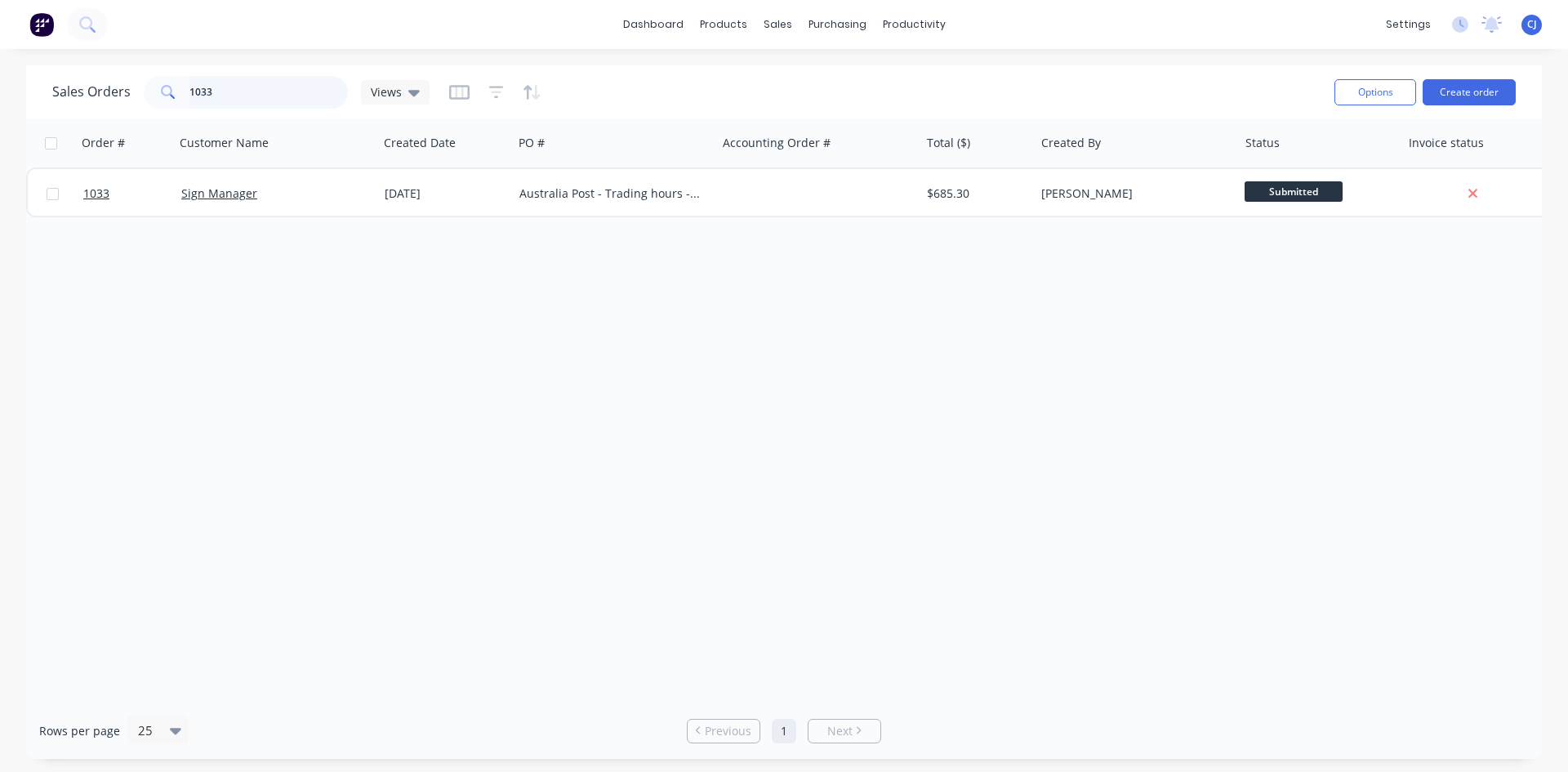
click at [237, 92] on input "1033" at bounding box center [268, 92] width 159 height 32
click at [233, 93] on input "1033" at bounding box center [268, 92] width 159 height 32
click at [201, 90] on input "1033" at bounding box center [268, 92] width 159 height 32
type input "lexicon"
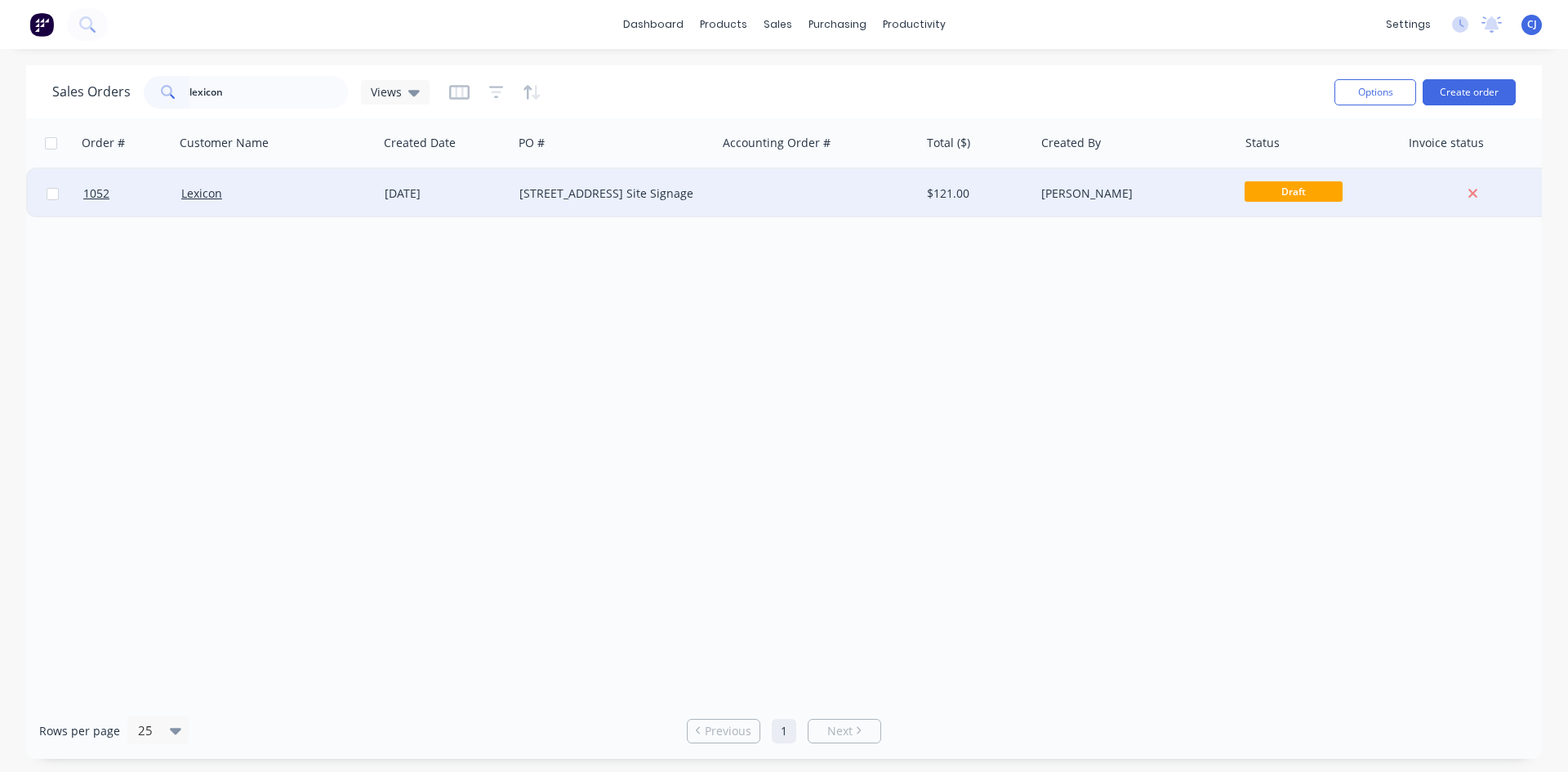
click at [582, 194] on div "2520 - Hope St-00005 - Hope St Site Signage" at bounding box center [610, 193] width 181 height 17
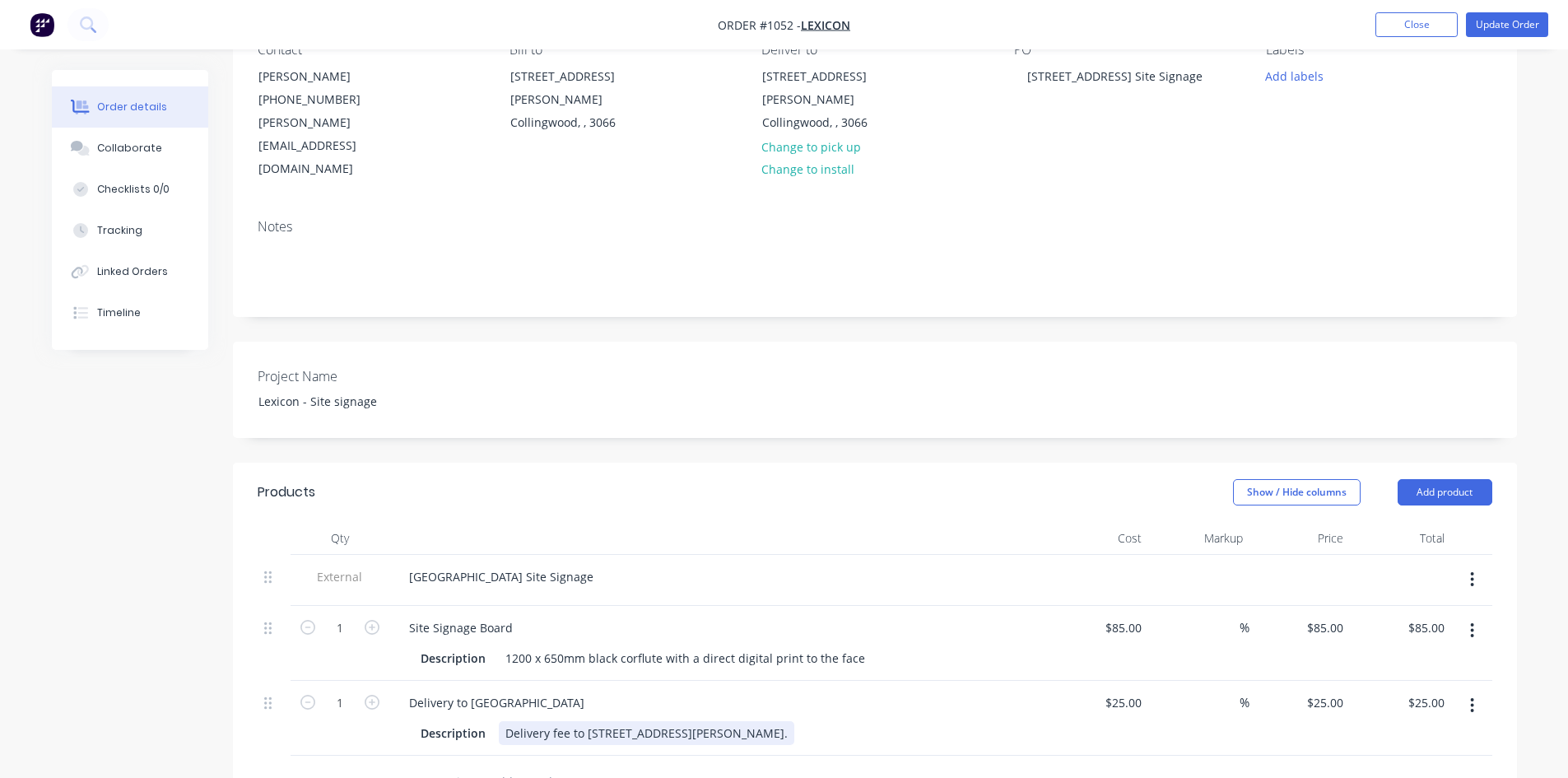
scroll to position [164, 0]
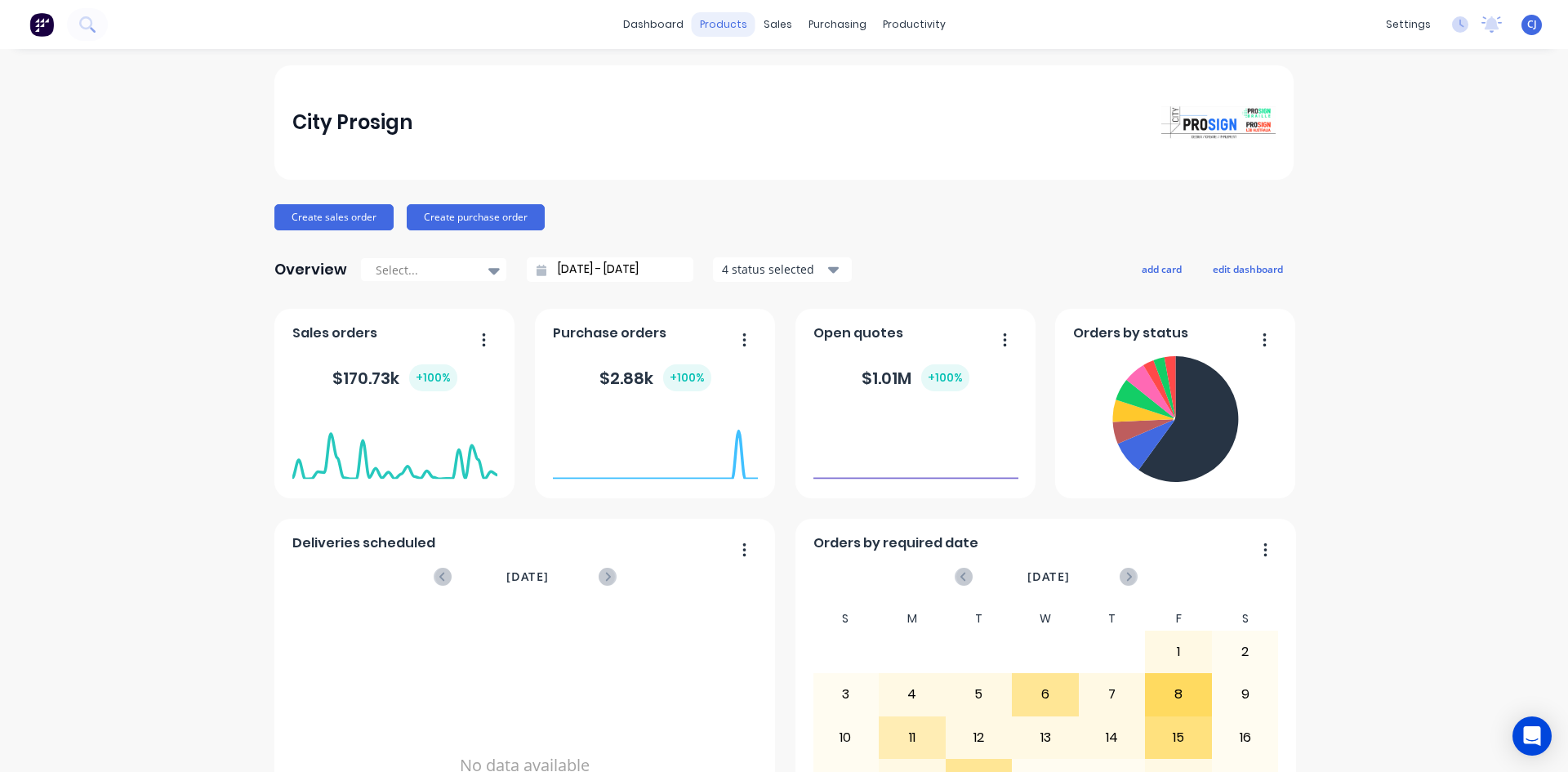
click at [707, 25] on div "products" at bounding box center [723, 24] width 63 height 24
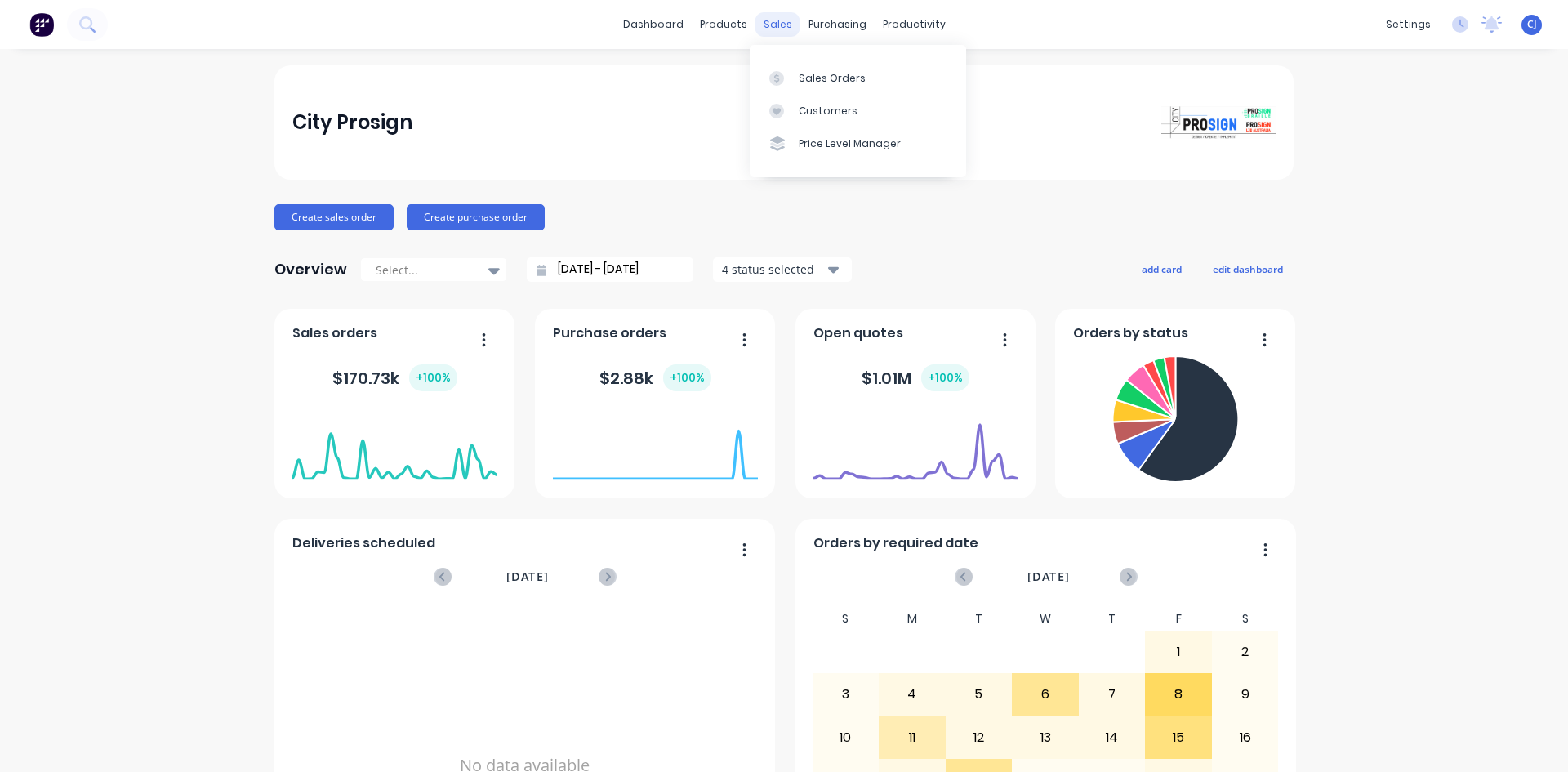
click at [766, 32] on div "sales" at bounding box center [778, 24] width 45 height 24
click at [775, 72] on icon at bounding box center [776, 78] width 15 height 15
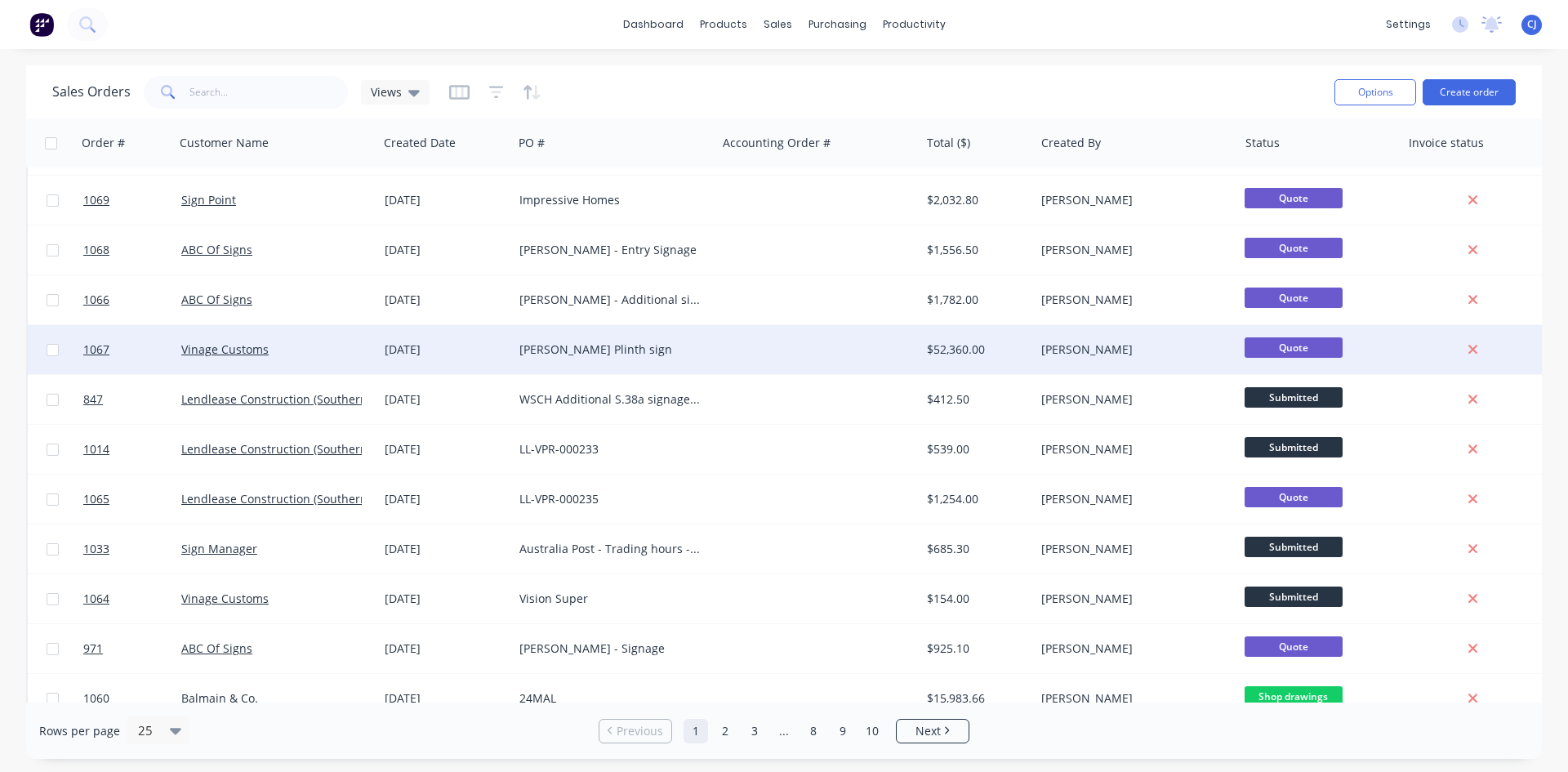
scroll to position [408, 0]
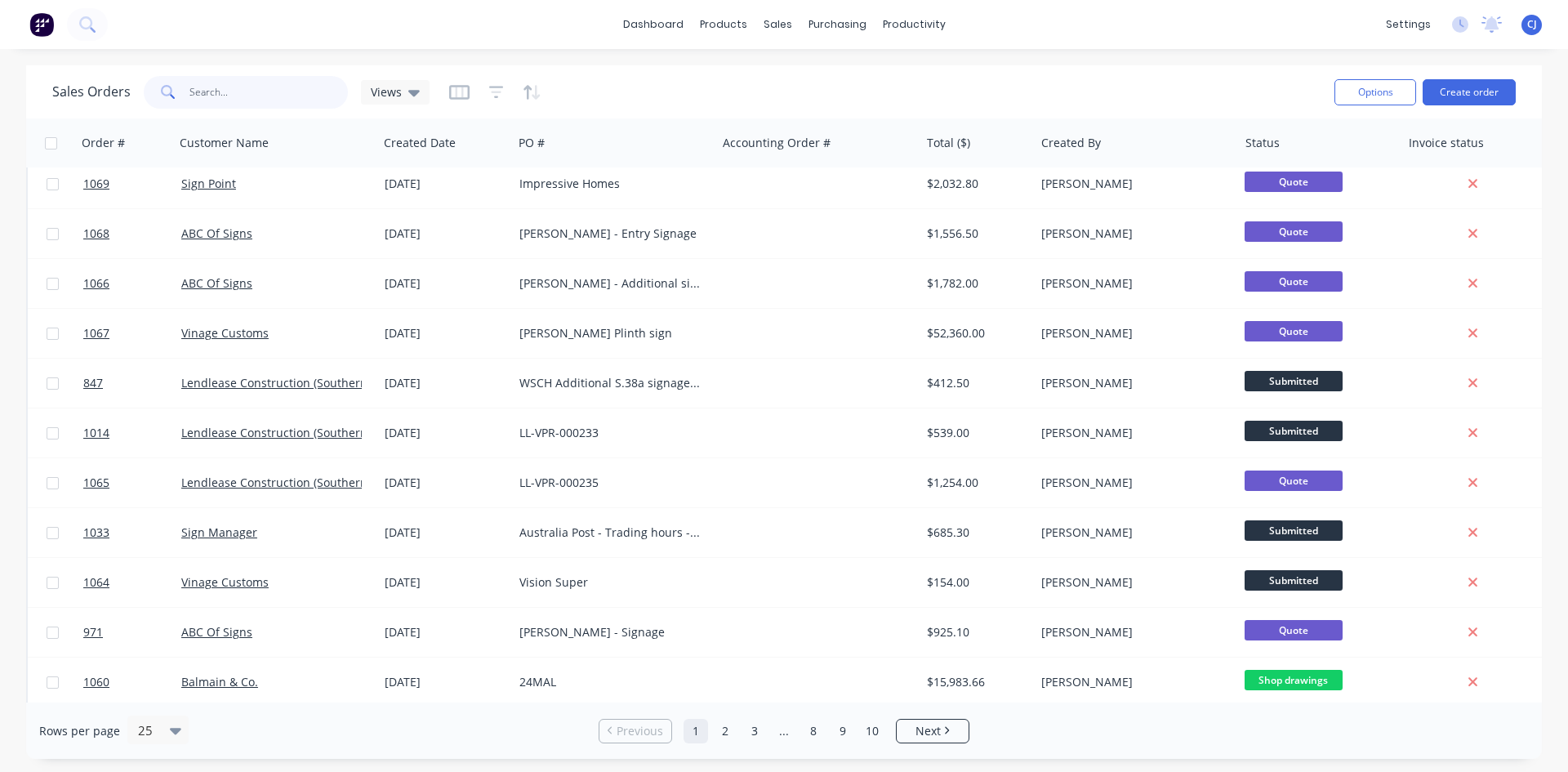
click at [192, 84] on input "text" at bounding box center [268, 92] width 159 height 32
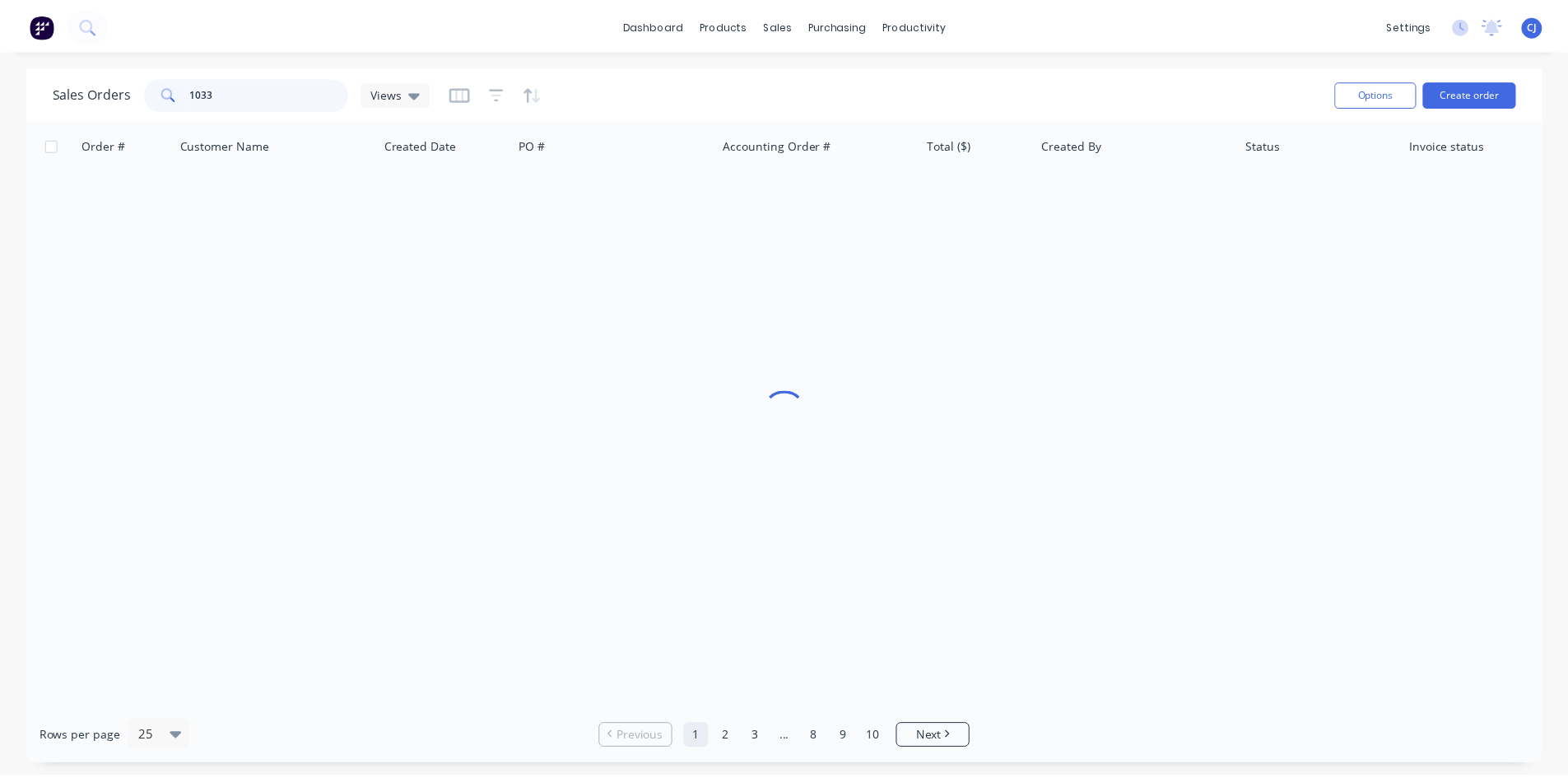
scroll to position [0, 0]
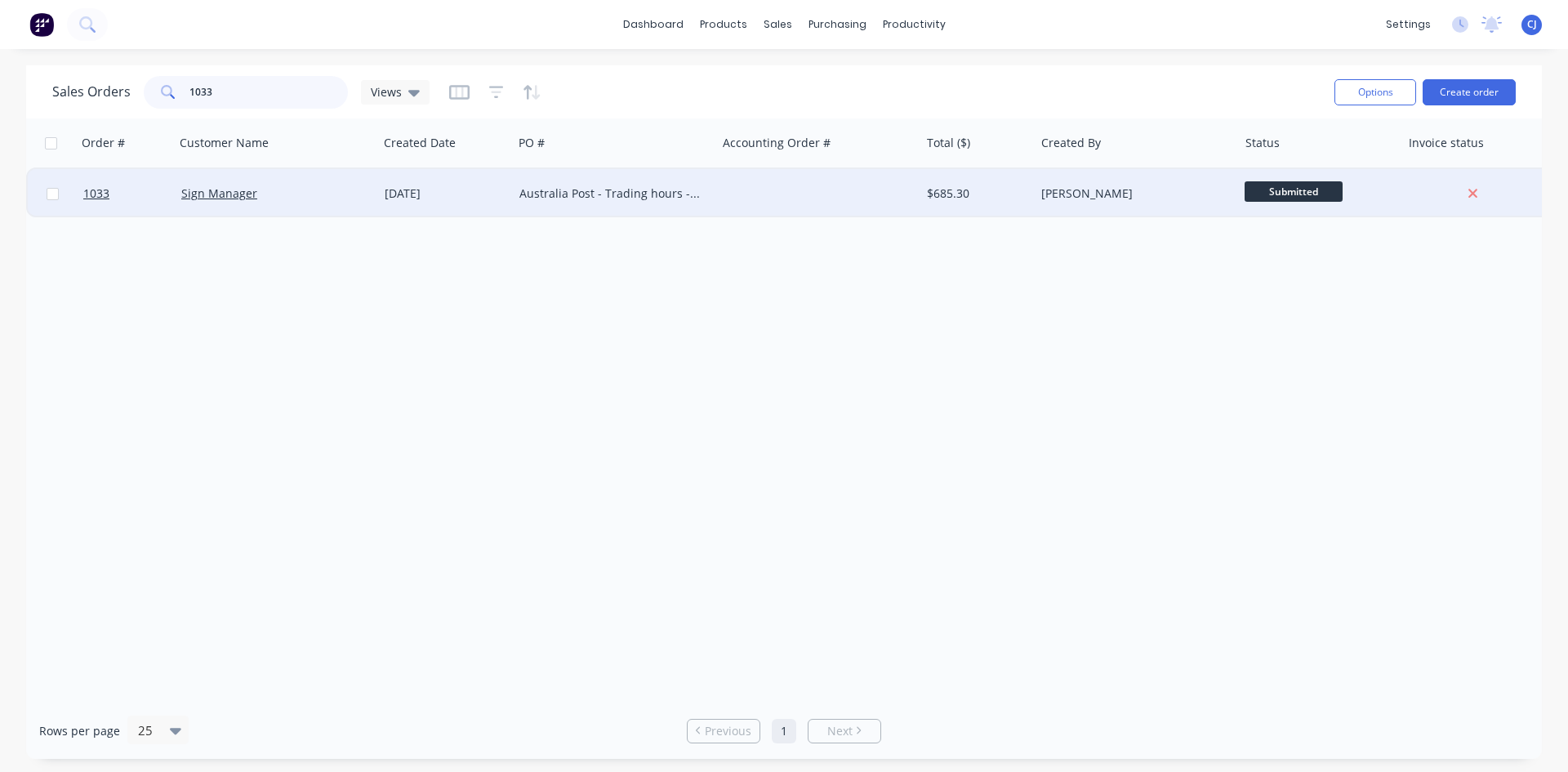
type input "1033"
click at [262, 186] on div "Sign Manager" at bounding box center [272, 193] width 181 height 17
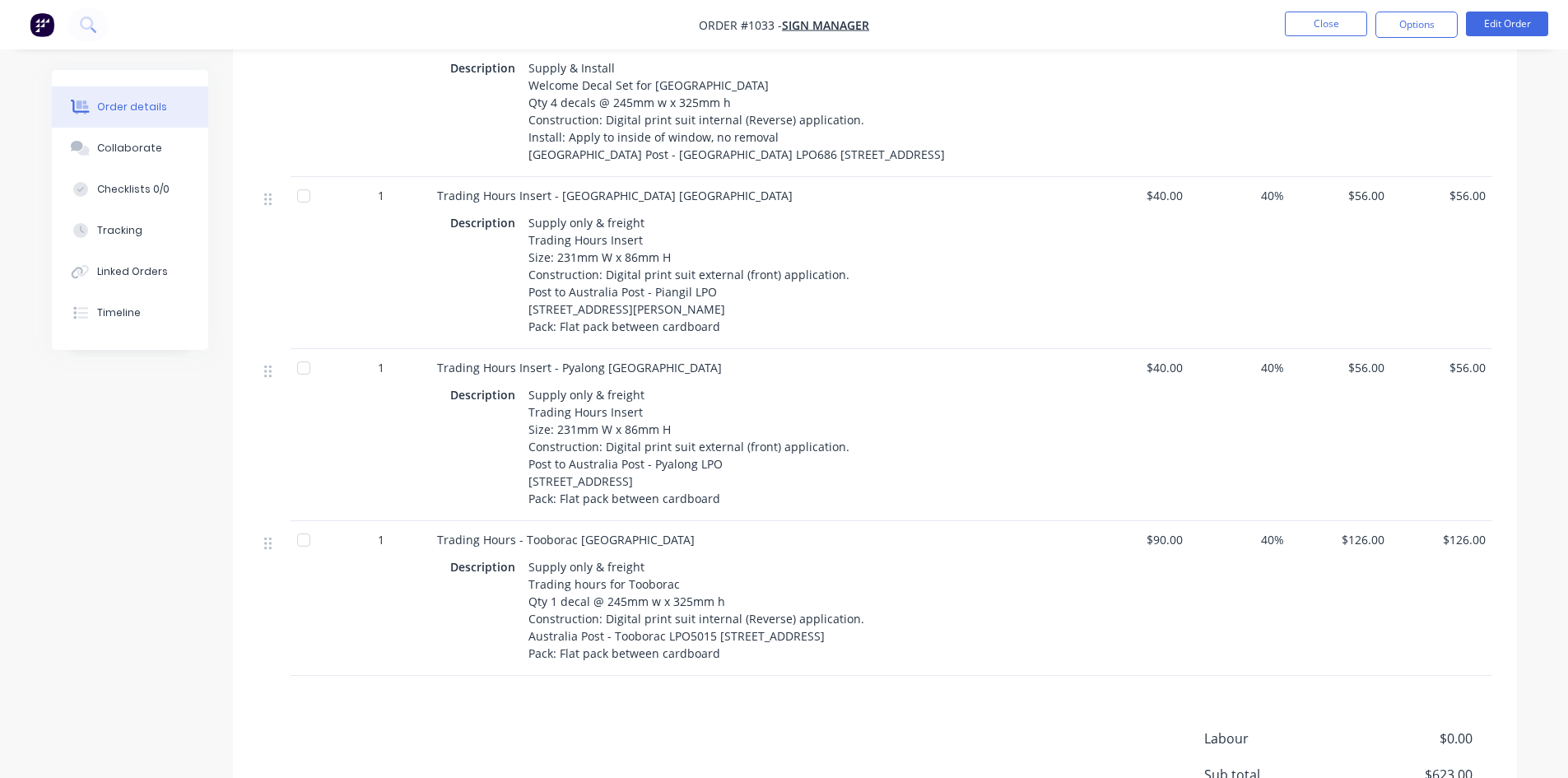
scroll to position [901, 0]
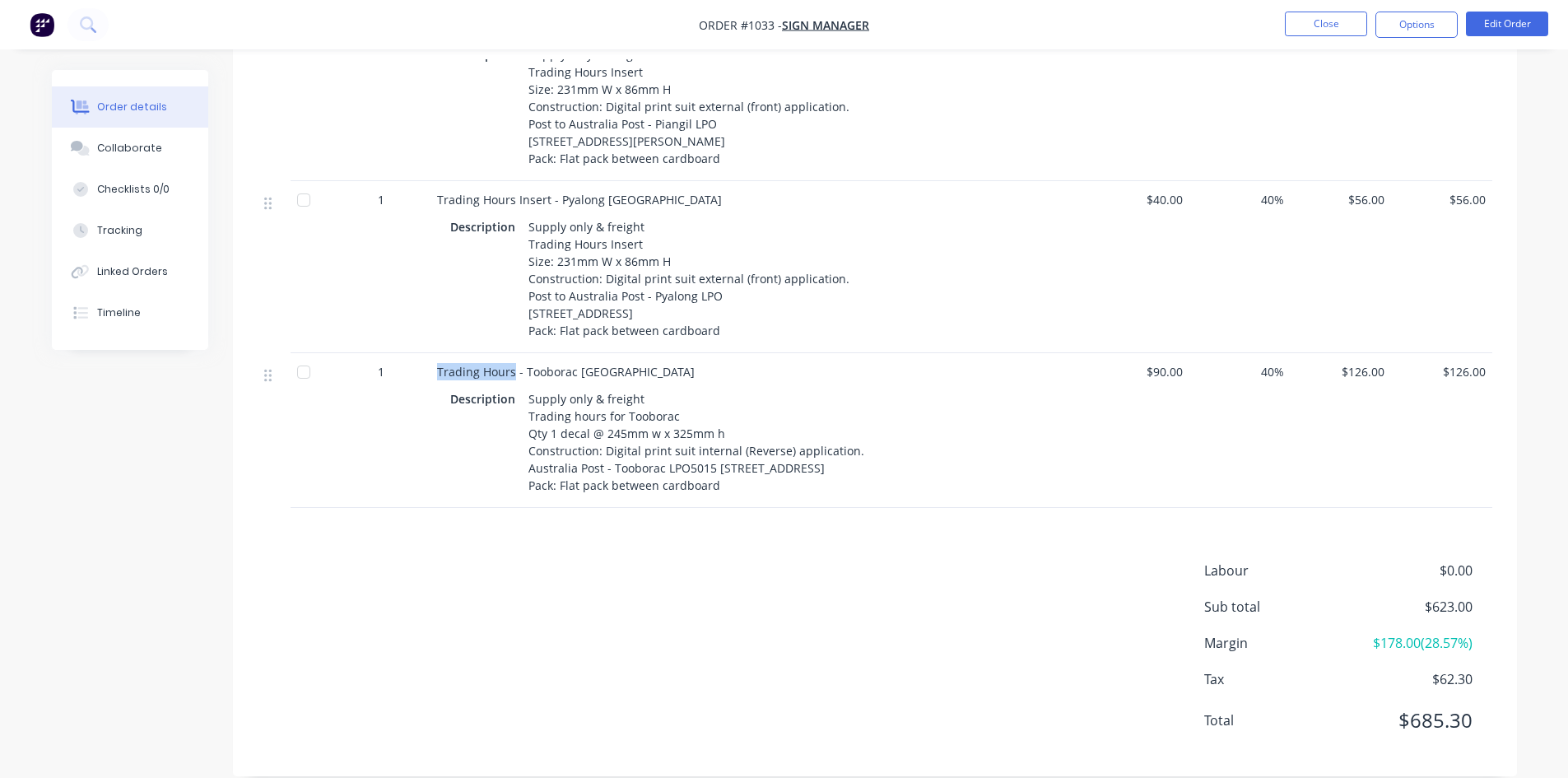
drag, startPoint x: 429, startPoint y: 346, endPoint x: 512, endPoint y: 344, distance: 83.0
click at [512, 353] on div "1 Trading Hours - Tooborac VIC Description Supply only & freight Trading hours …" at bounding box center [874, 430] width 1235 height 154
click at [1131, 363] on span "$90.00" at bounding box center [1140, 372] width 89 height 18
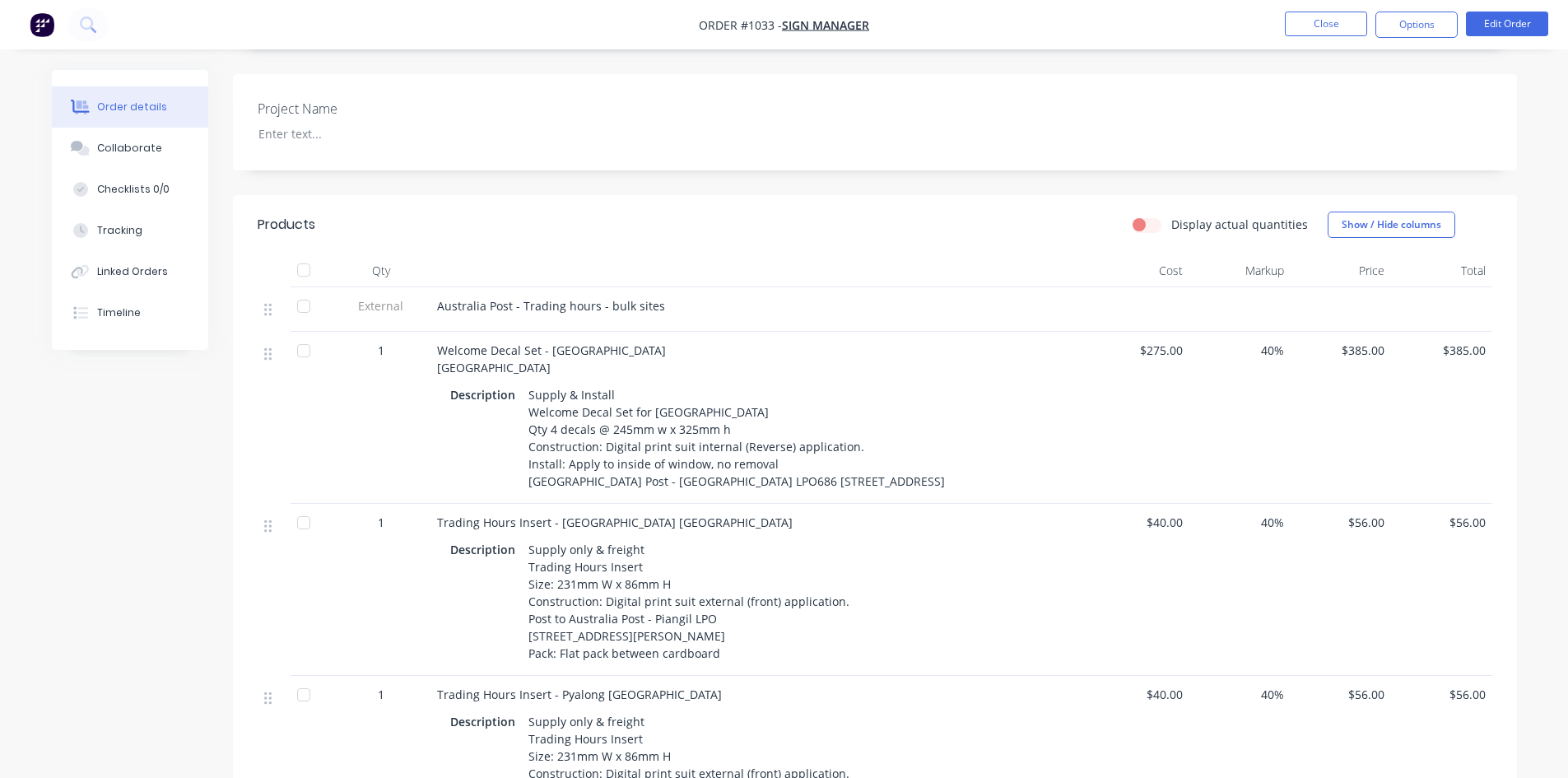
scroll to position [0, 0]
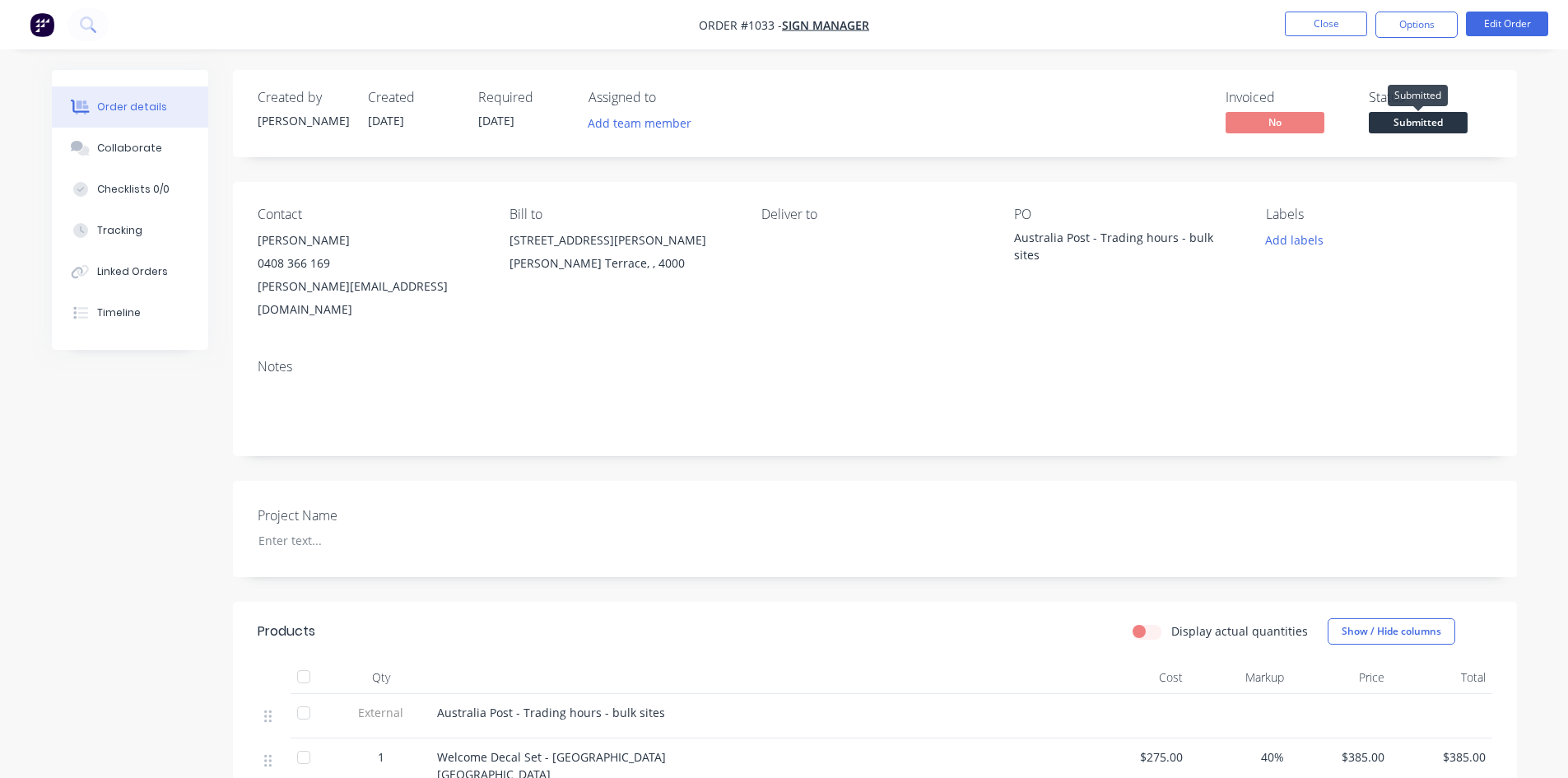
click at [1433, 118] on span "Submitted" at bounding box center [1417, 122] width 98 height 21
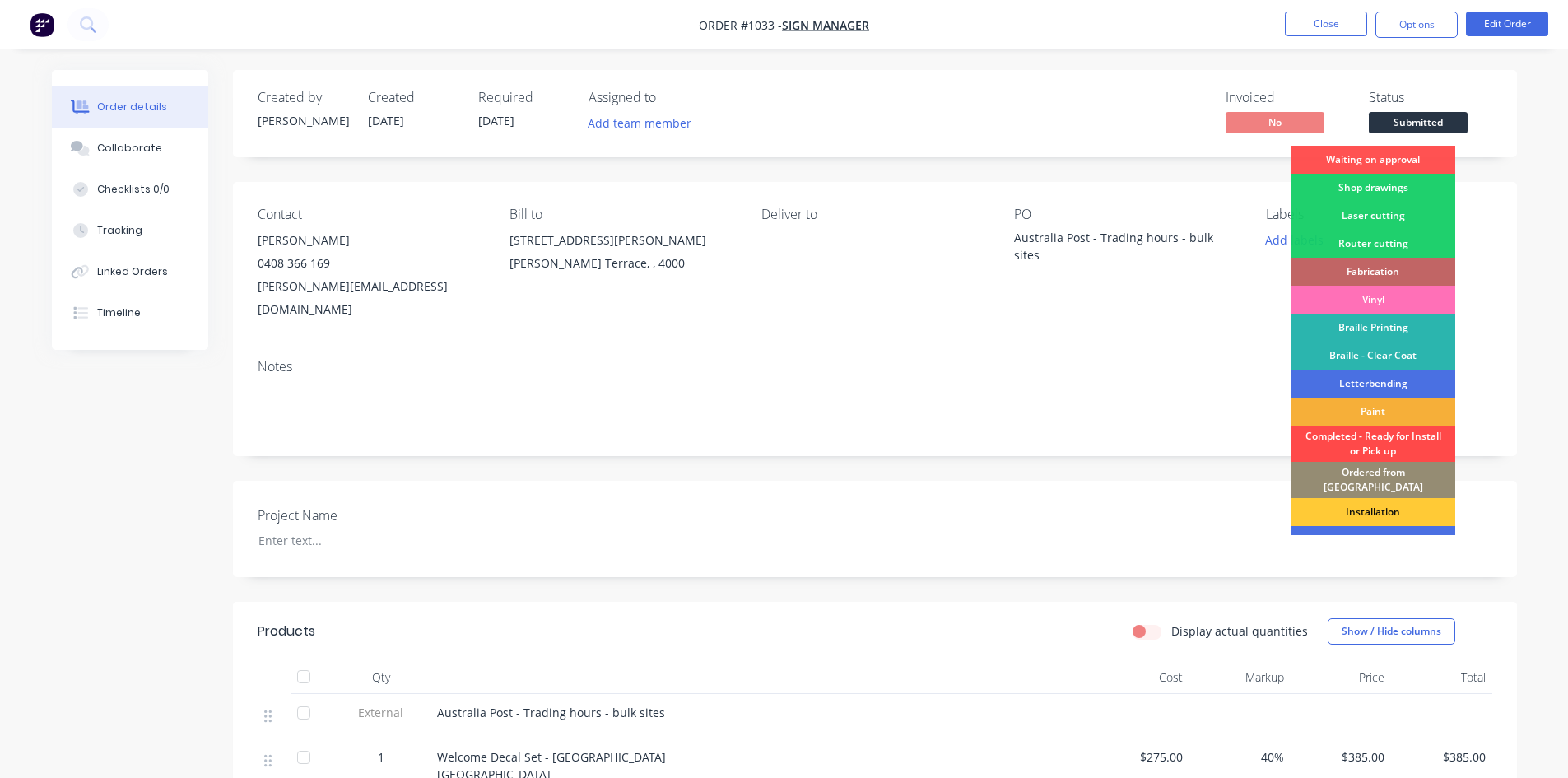
click at [1360, 447] on div "Completed - Ready for Install or Pick up" at bounding box center [1372, 444] width 164 height 36
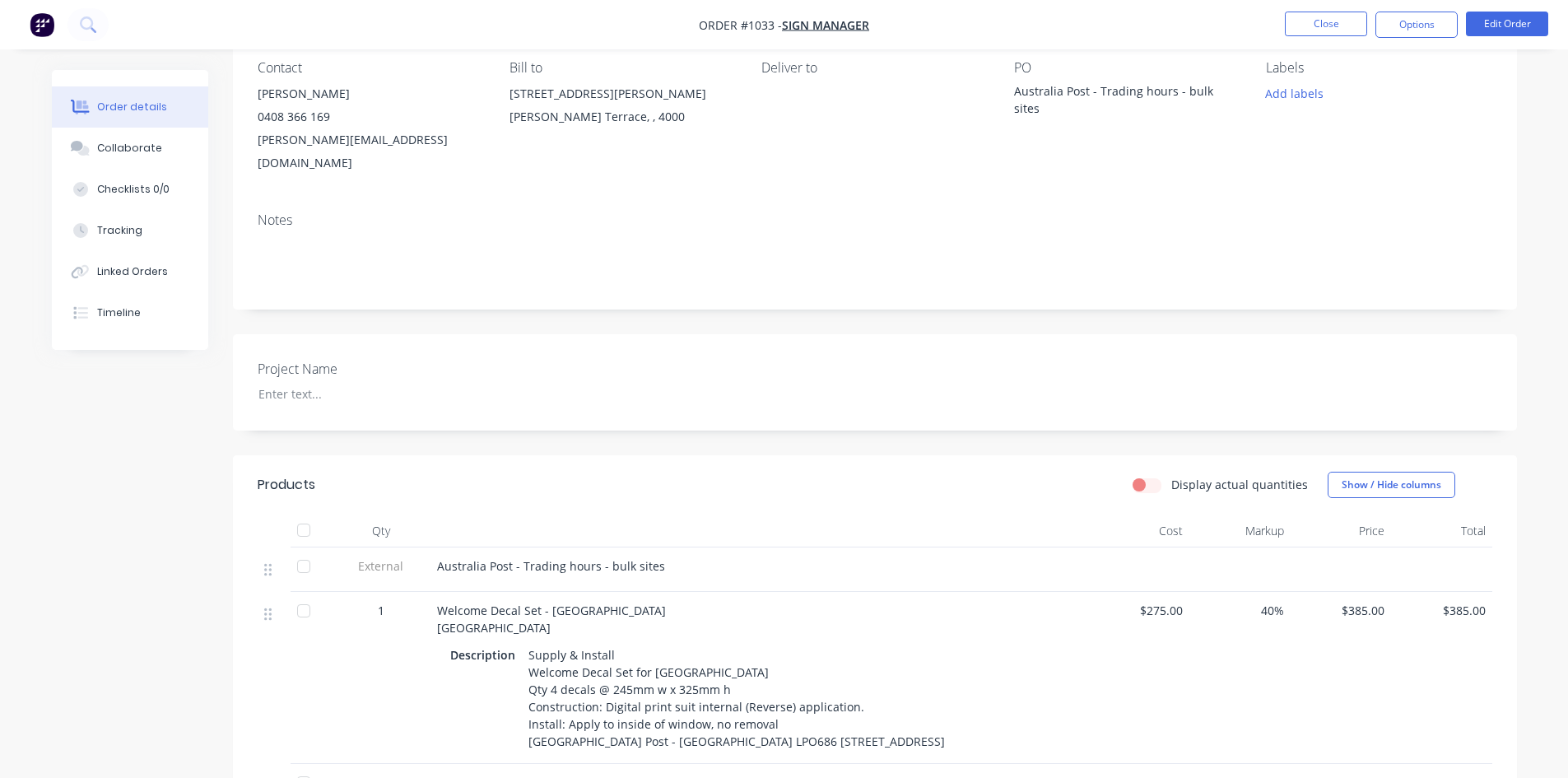
scroll to position [329, 0]
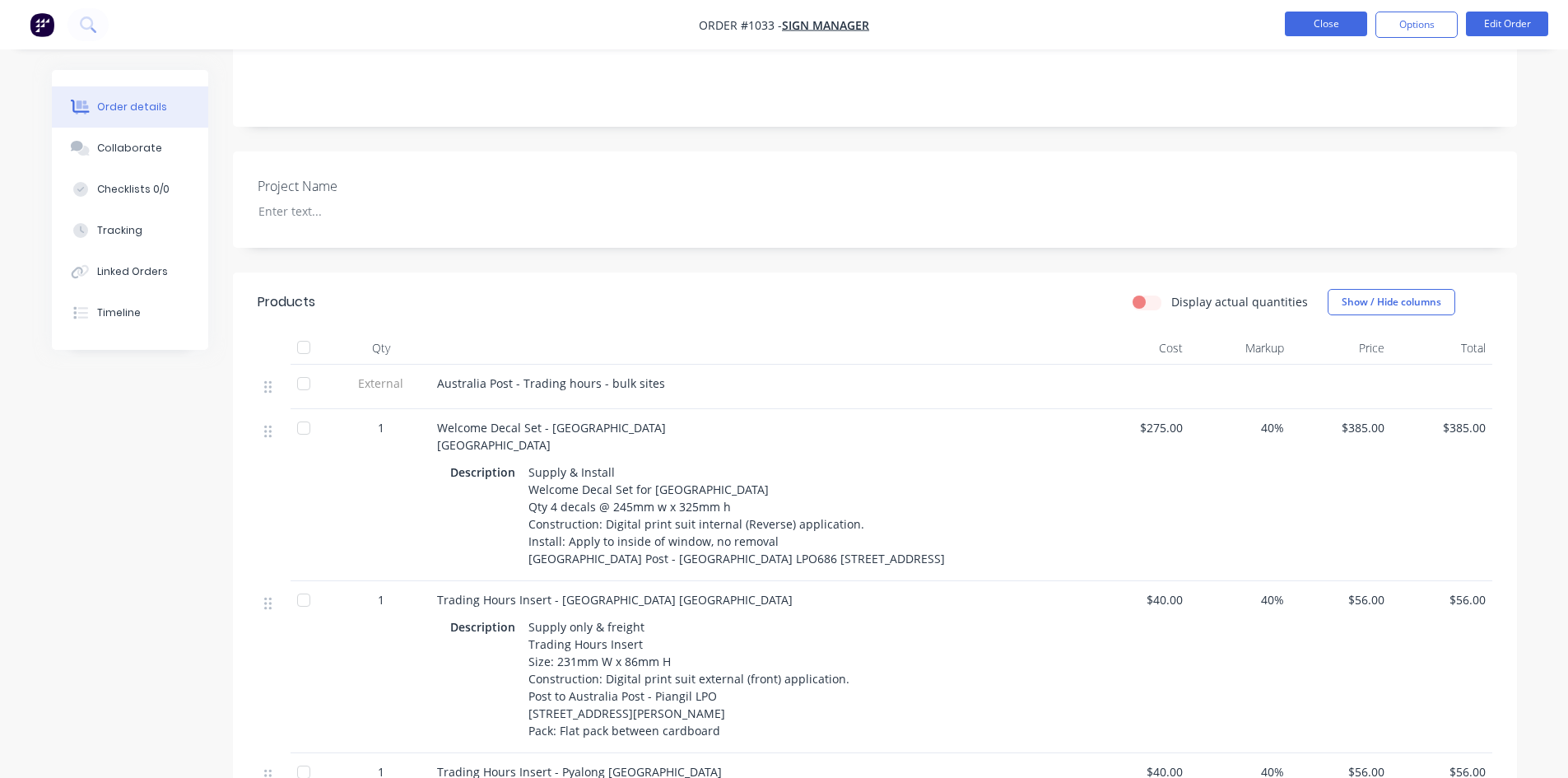
click at [1336, 19] on button "Close" at bounding box center [1326, 24] width 83 height 25
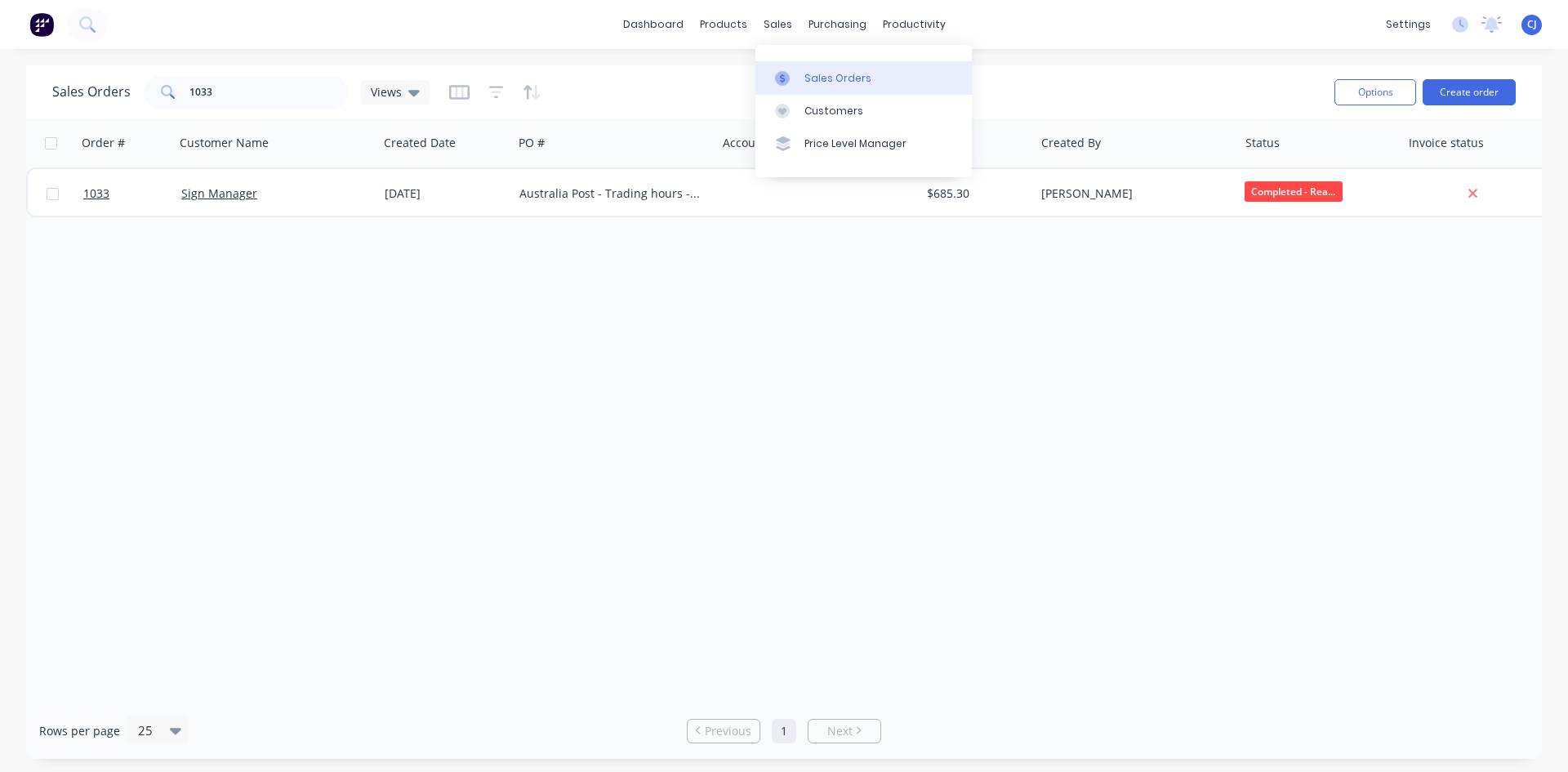
click at [813, 67] on link "Sales Orders" at bounding box center [864, 77] width 217 height 32
click at [812, 72] on div "Sales Orders" at bounding box center [837, 78] width 67 height 15
click at [813, 72] on div "Sales Orders" at bounding box center [837, 78] width 67 height 15
drag, startPoint x: 260, startPoint y: 98, endPoint x: 159, endPoint y: 96, distance: 101.0
click at [159, 96] on div "1033" at bounding box center [245, 92] width 204 height 32
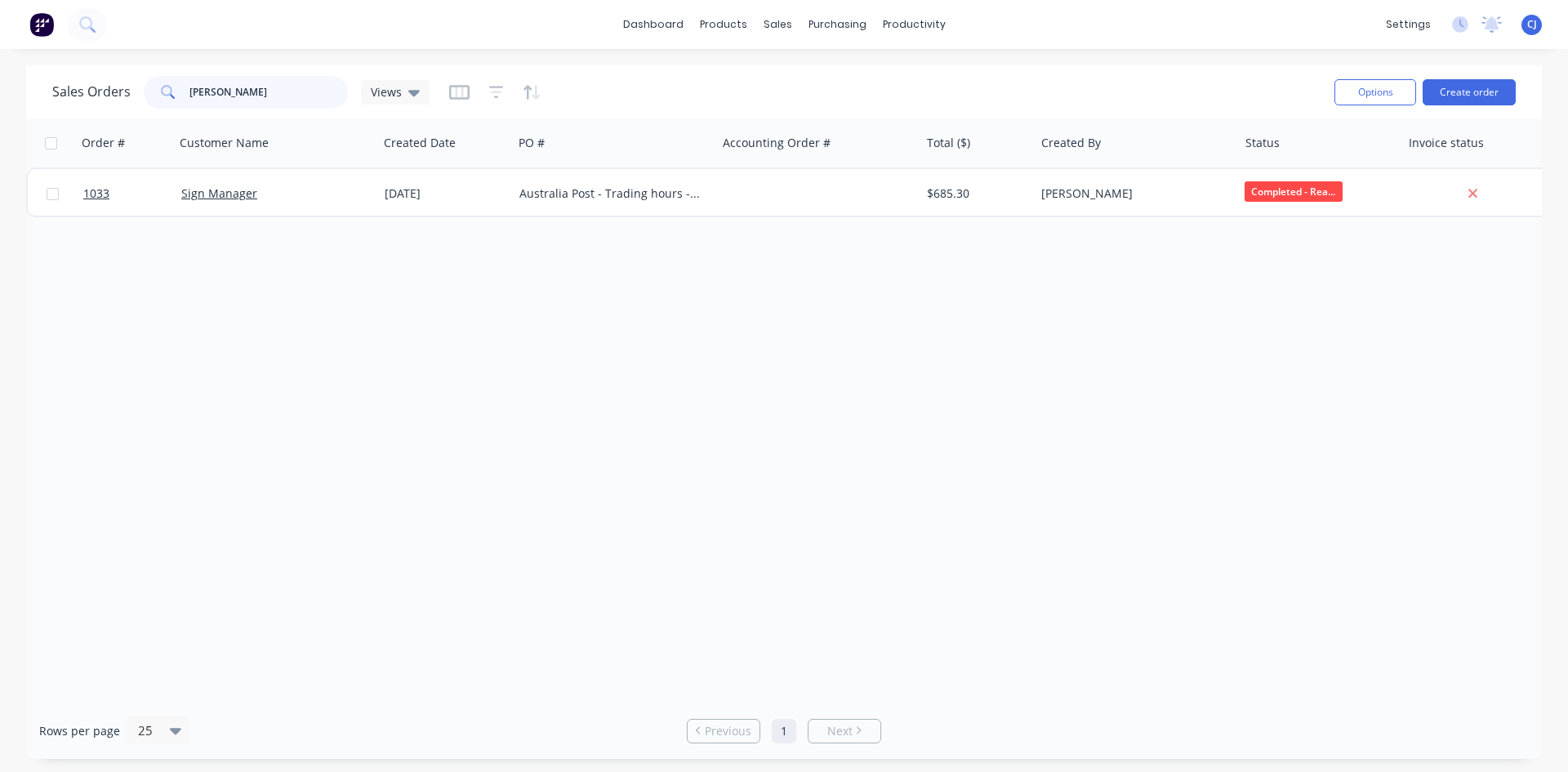
type input "harris"
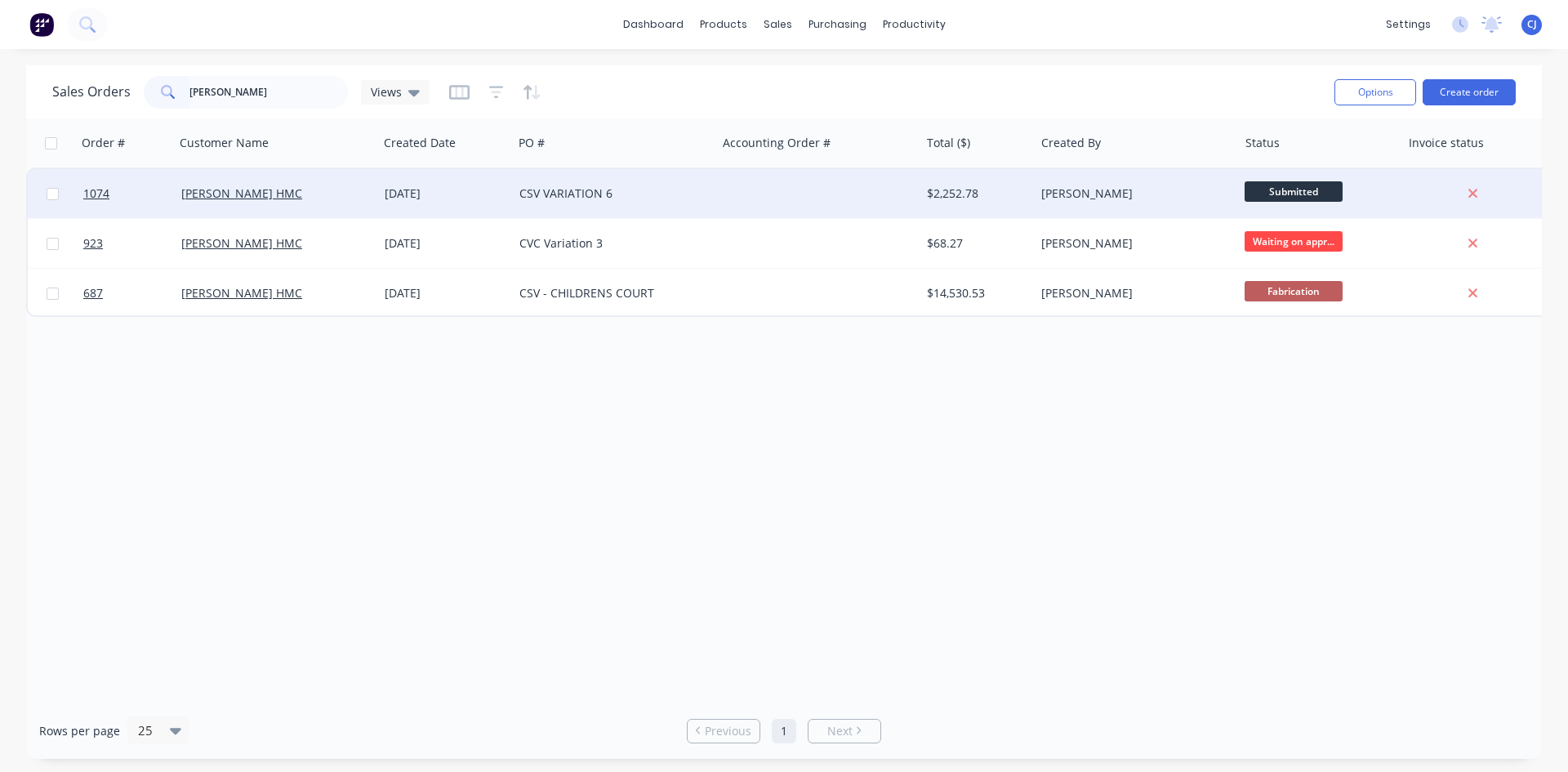
click at [533, 206] on div "CSV VARIATION 6" at bounding box center [614, 193] width 203 height 49
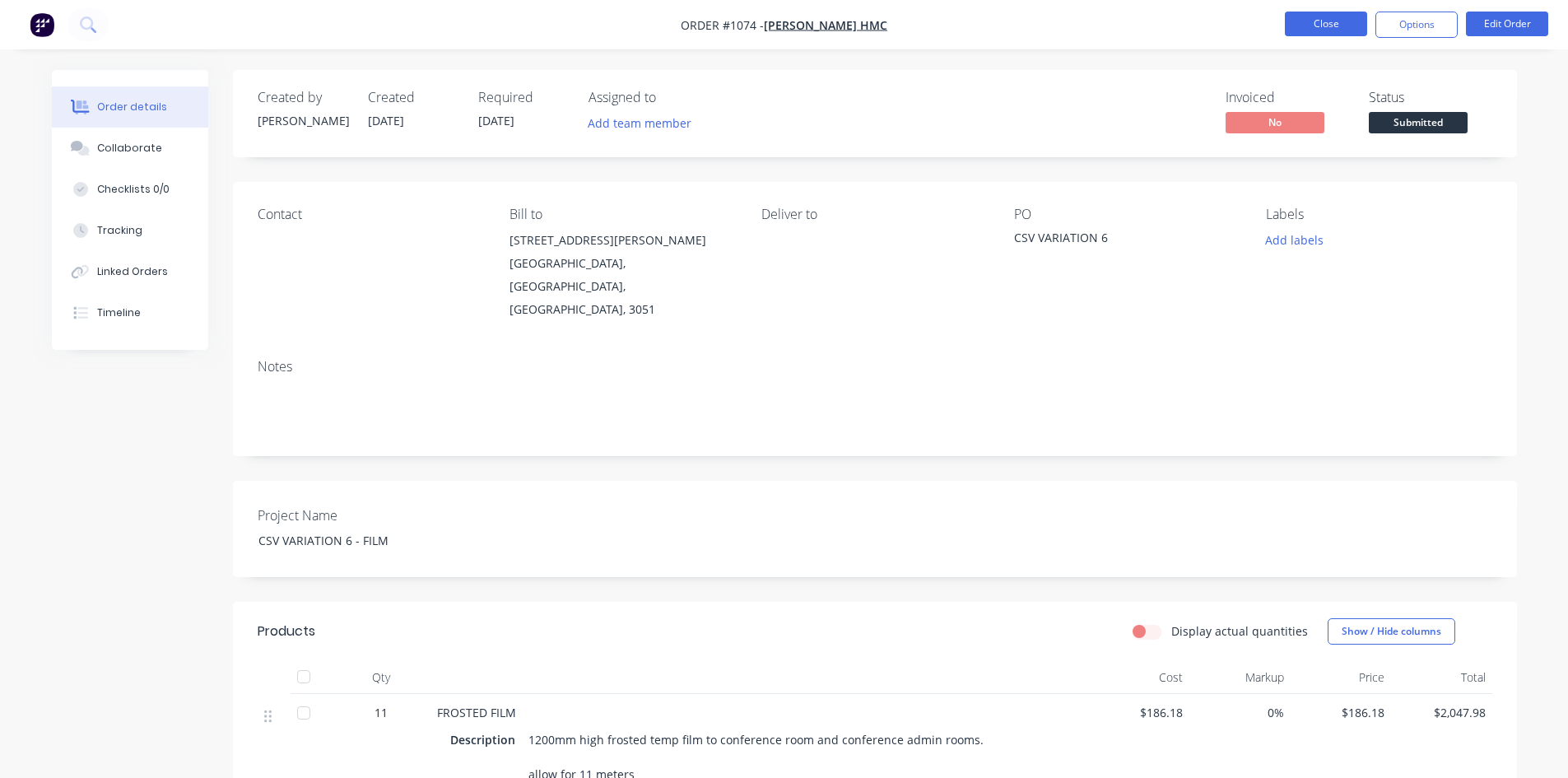
click at [1336, 28] on button "Close" at bounding box center [1326, 24] width 83 height 25
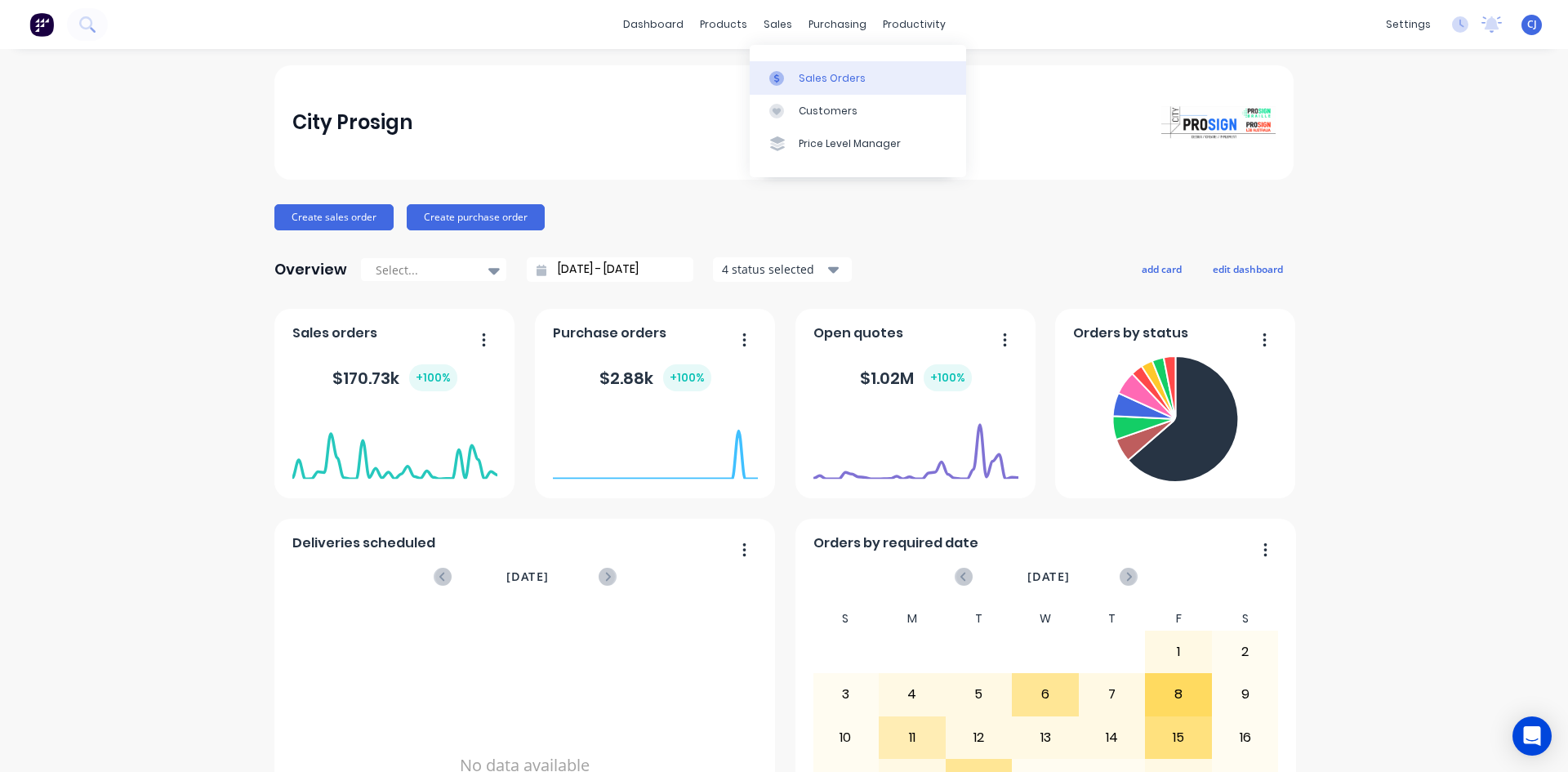
click at [794, 85] on link "Sales Orders" at bounding box center [858, 77] width 217 height 32
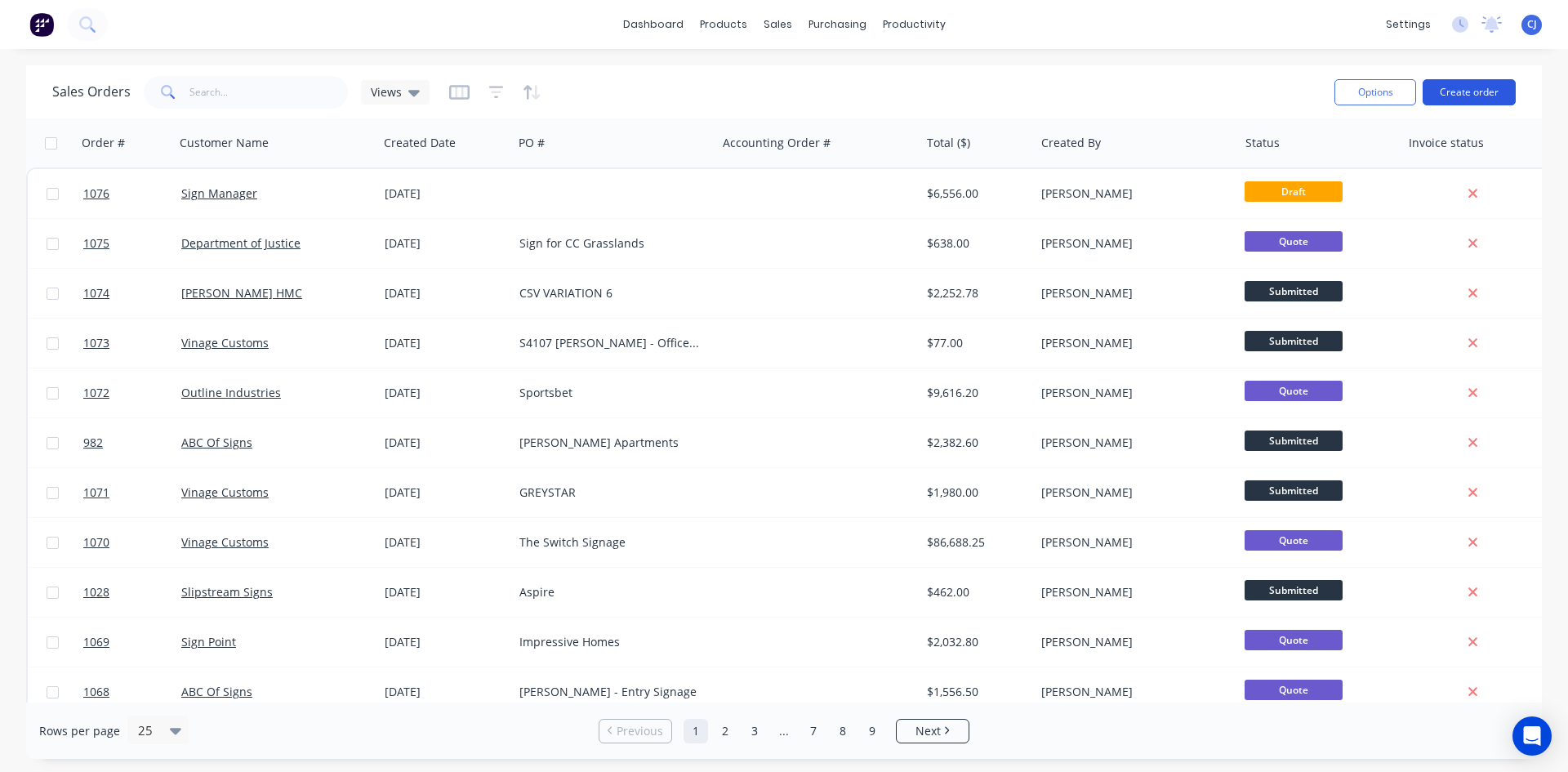
click at [1458, 98] on button "Create order" at bounding box center [1468, 92] width 93 height 26
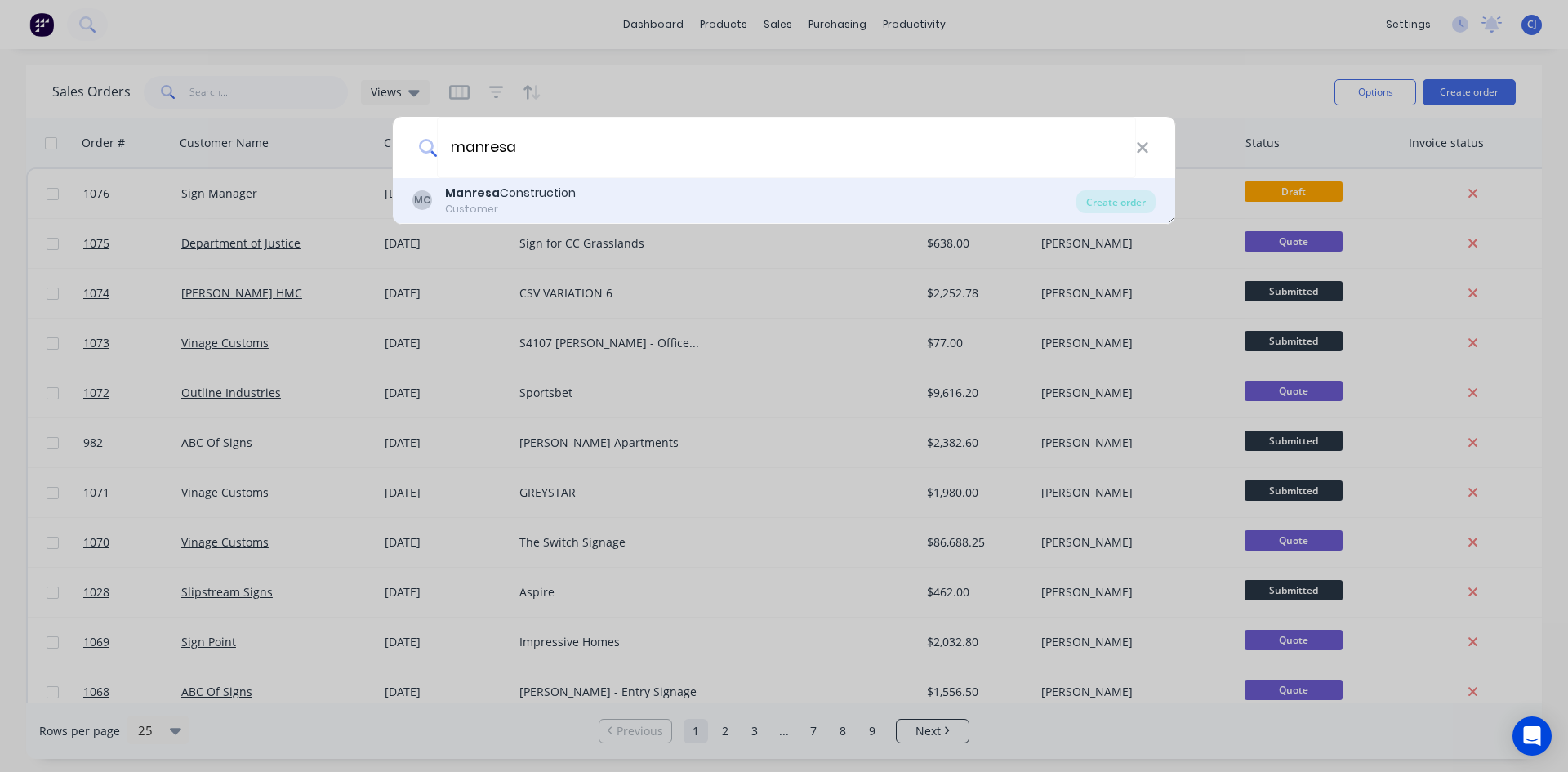
type input "manresa"
click at [575, 198] on div "MC Manresa Construction Customer" at bounding box center [744, 200] width 663 height 32
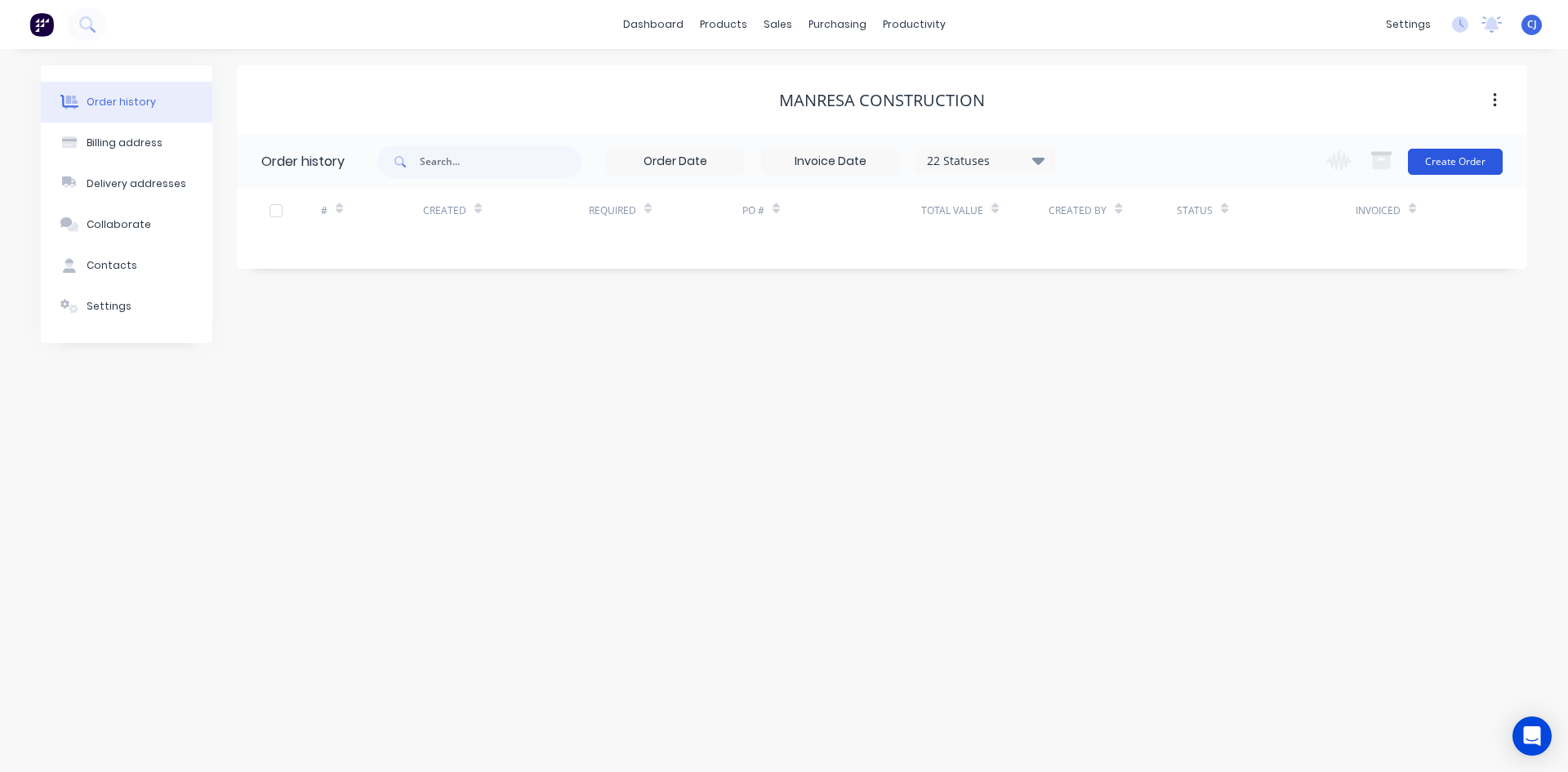
click at [1429, 160] on button "Create Order" at bounding box center [1455, 161] width 95 height 26
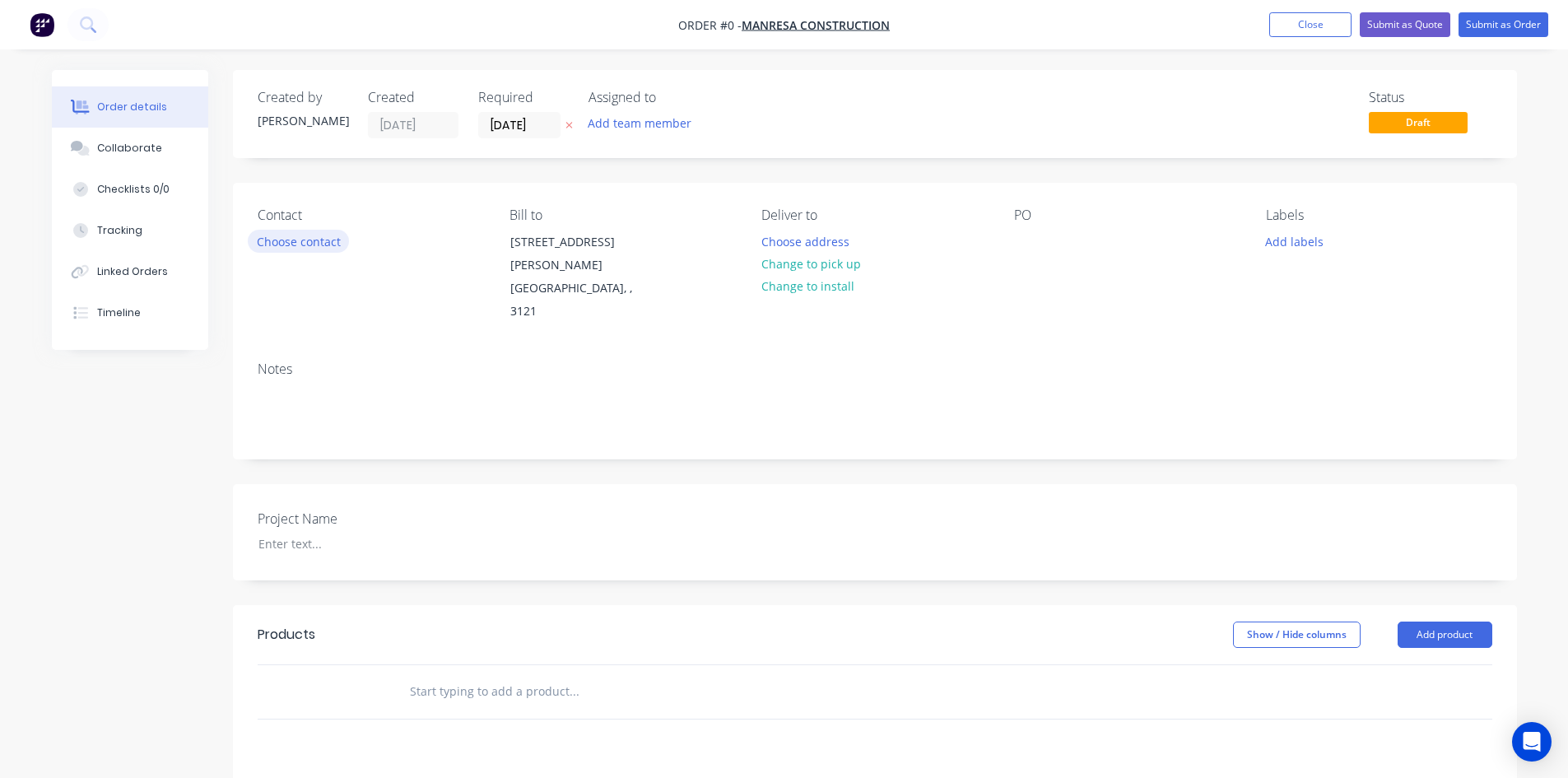
click at [304, 239] on button "Choose contact" at bounding box center [298, 240] width 101 height 23
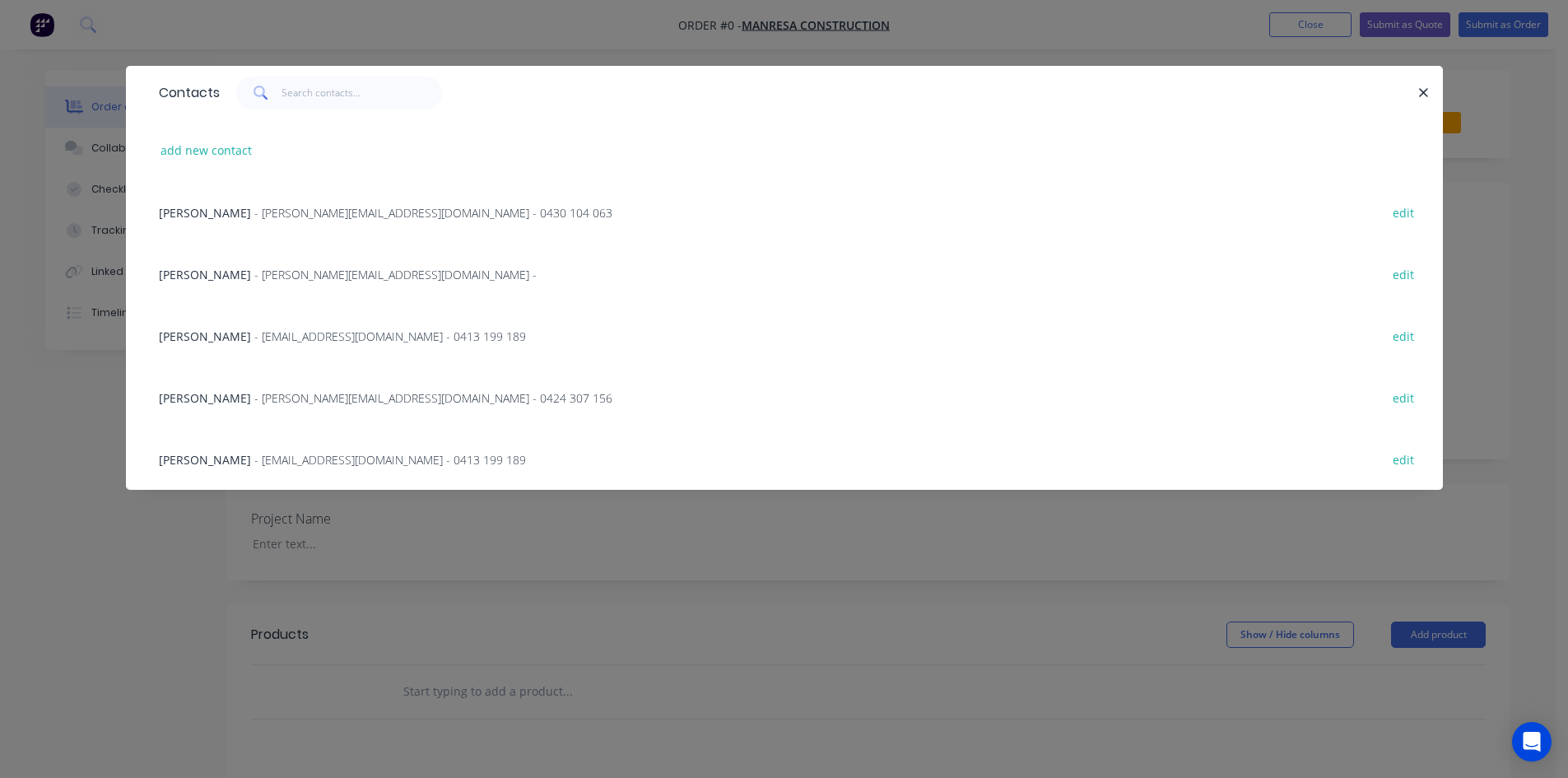
click at [295, 328] on div "[PERSON_NAME] - [EMAIL_ADDRESS][DOMAIN_NAME] - 0413 199 189" at bounding box center [341, 336] width 367 height 18
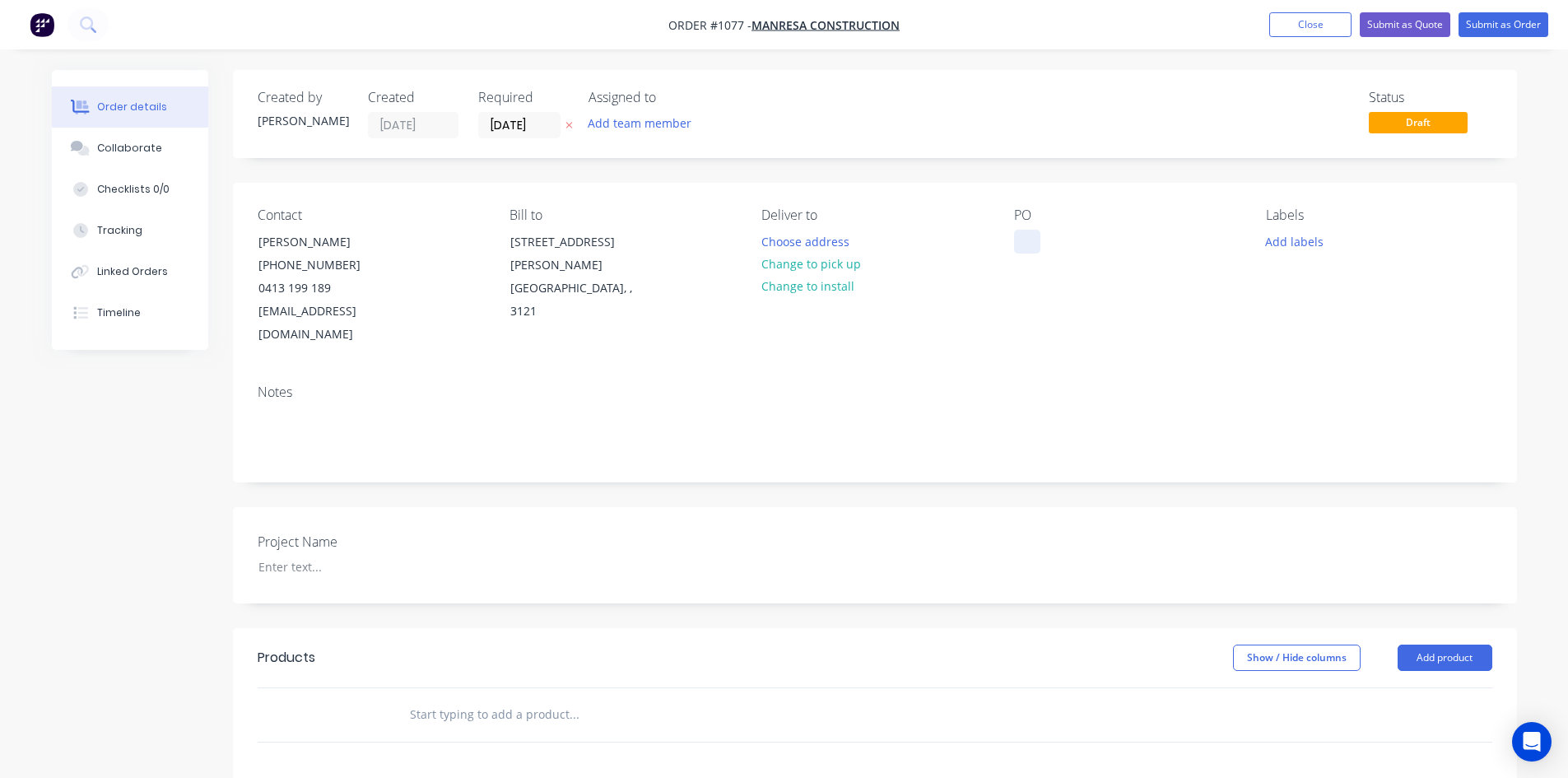
click at [1032, 239] on div at bounding box center [1027, 241] width 27 height 24
click at [1114, 239] on div "Booster sign plan st" at bounding box center [1082, 241] width 136 height 24
click at [784, 278] on button "Change to install" at bounding box center [808, 285] width 110 height 23
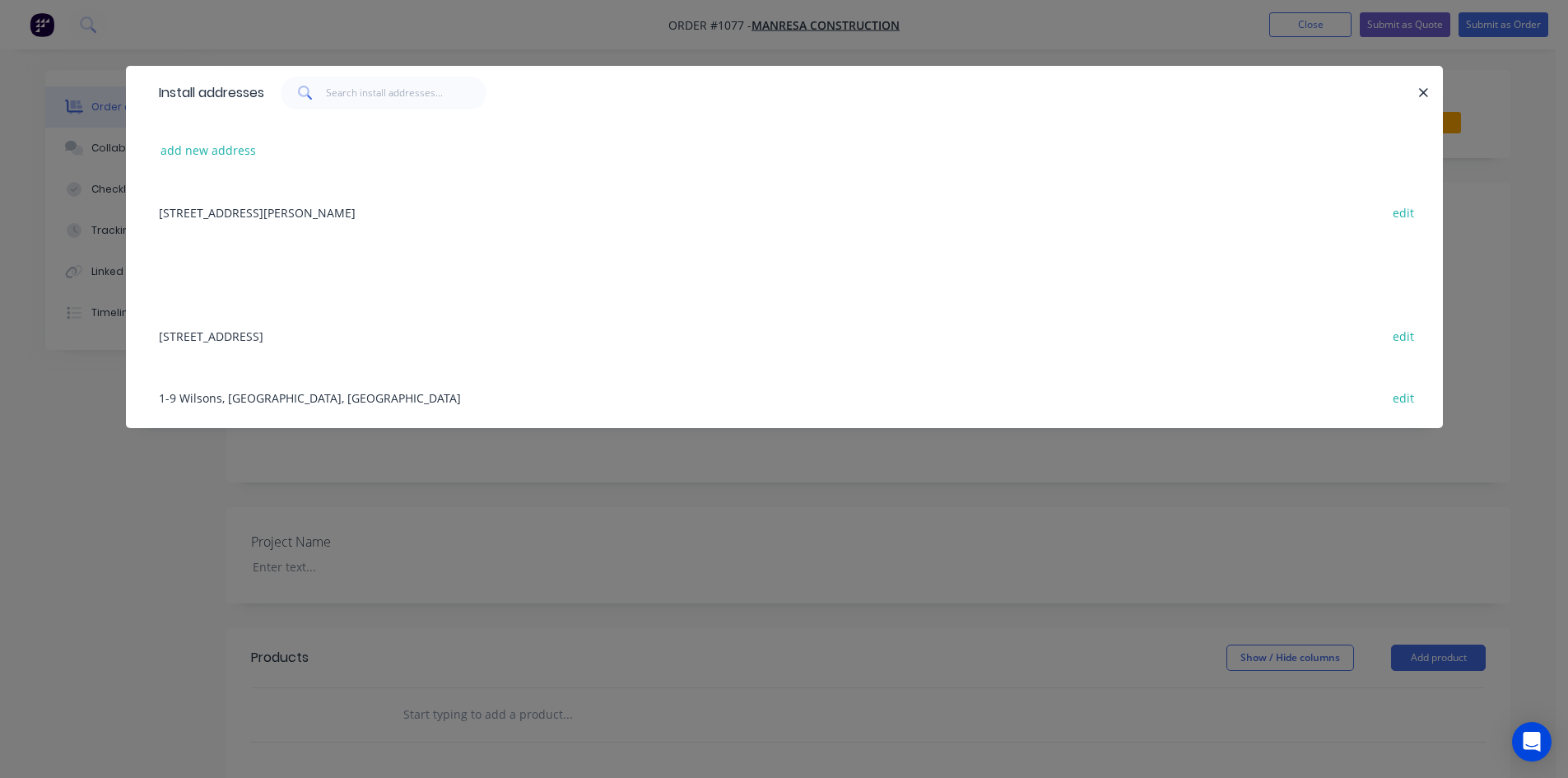
click at [252, 335] on div "[STREET_ADDRESS] edit" at bounding box center [784, 335] width 1268 height 62
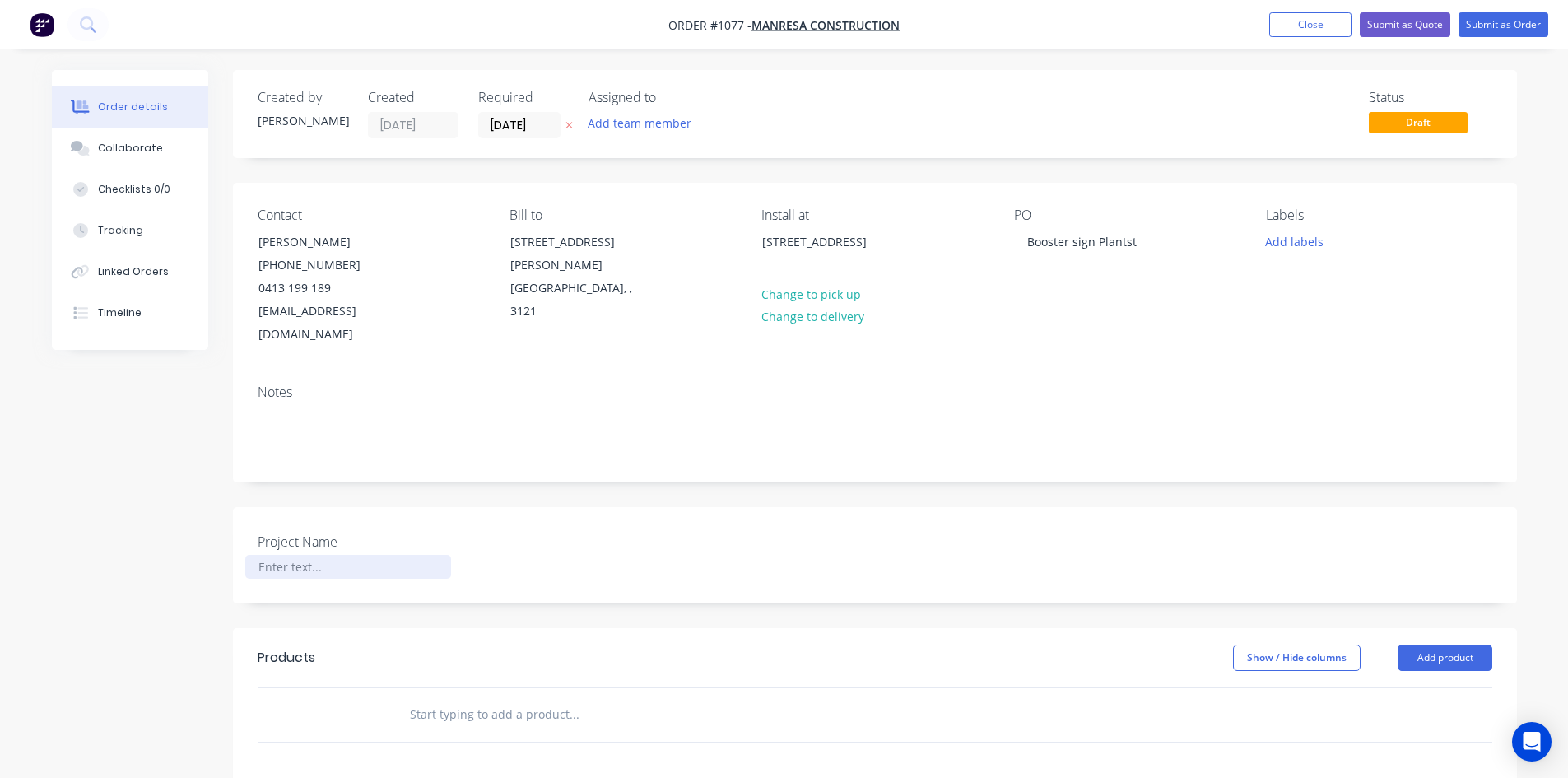
click at [308, 555] on div at bounding box center [347, 567] width 206 height 24
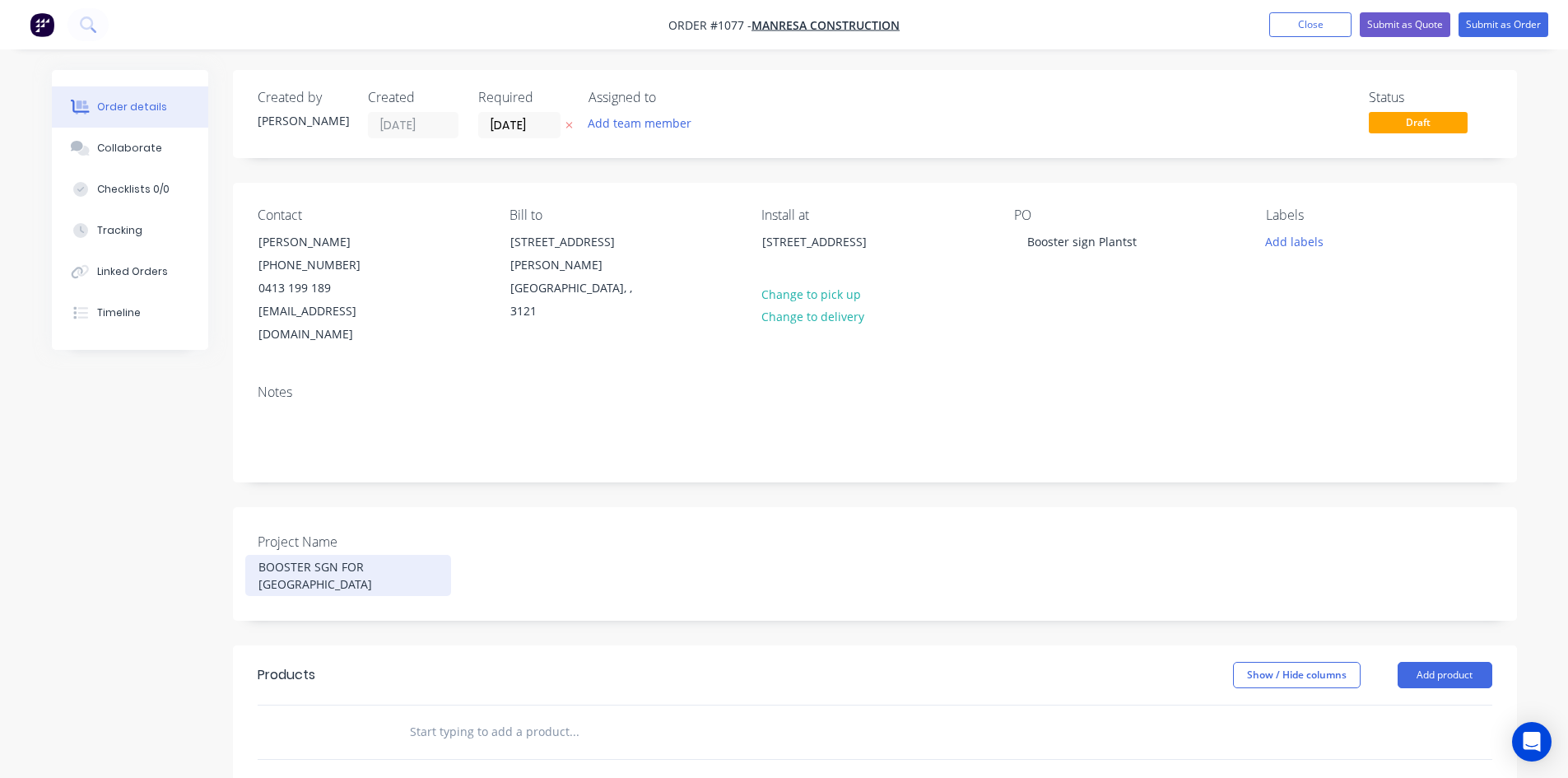
click at [320, 555] on div "BOOSTER SGN FOR [GEOGRAPHIC_DATA]" at bounding box center [347, 575] width 206 height 41
click at [525, 718] on input "text" at bounding box center [573, 731] width 330 height 32
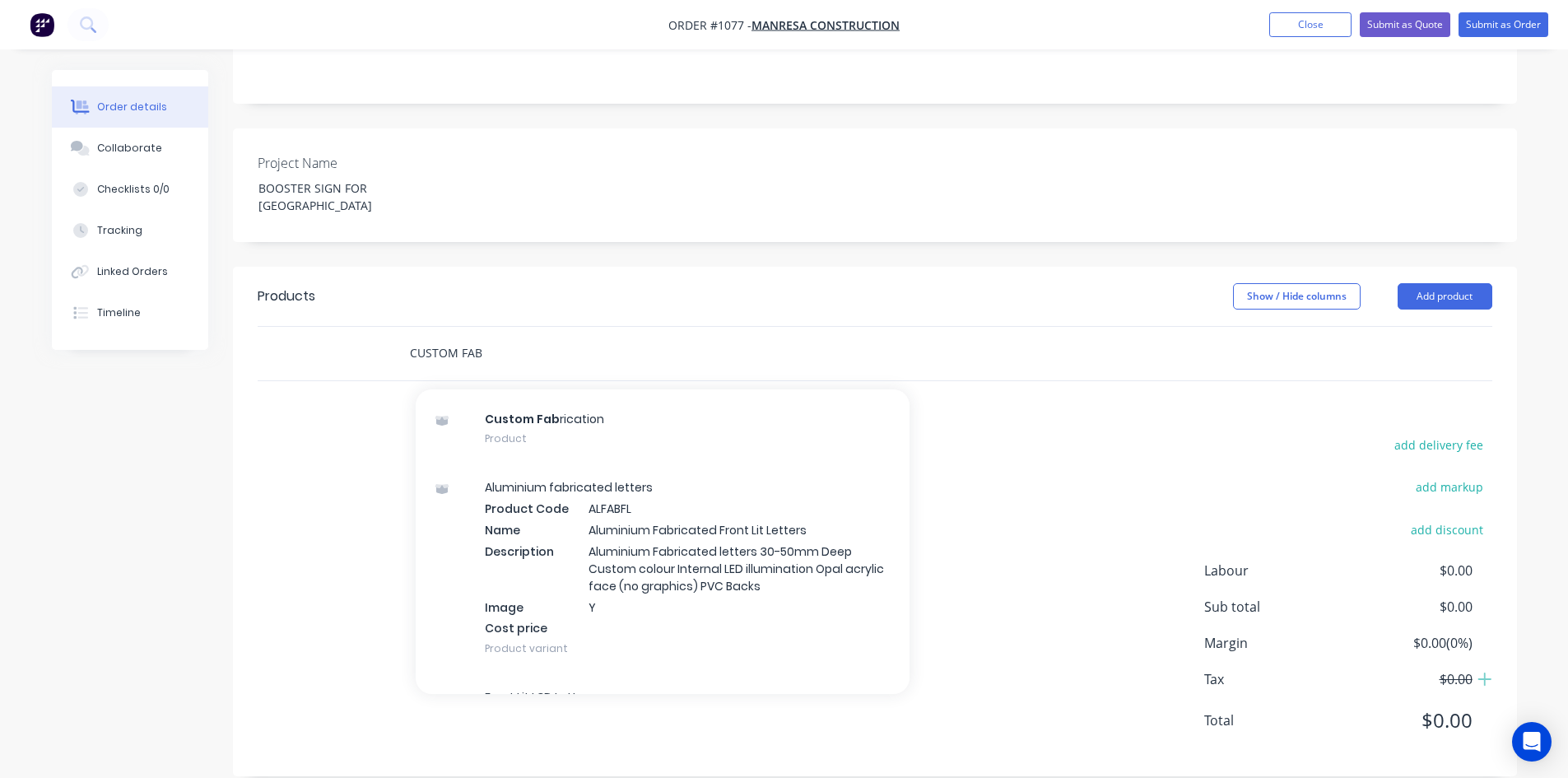
scroll to position [1811, 0]
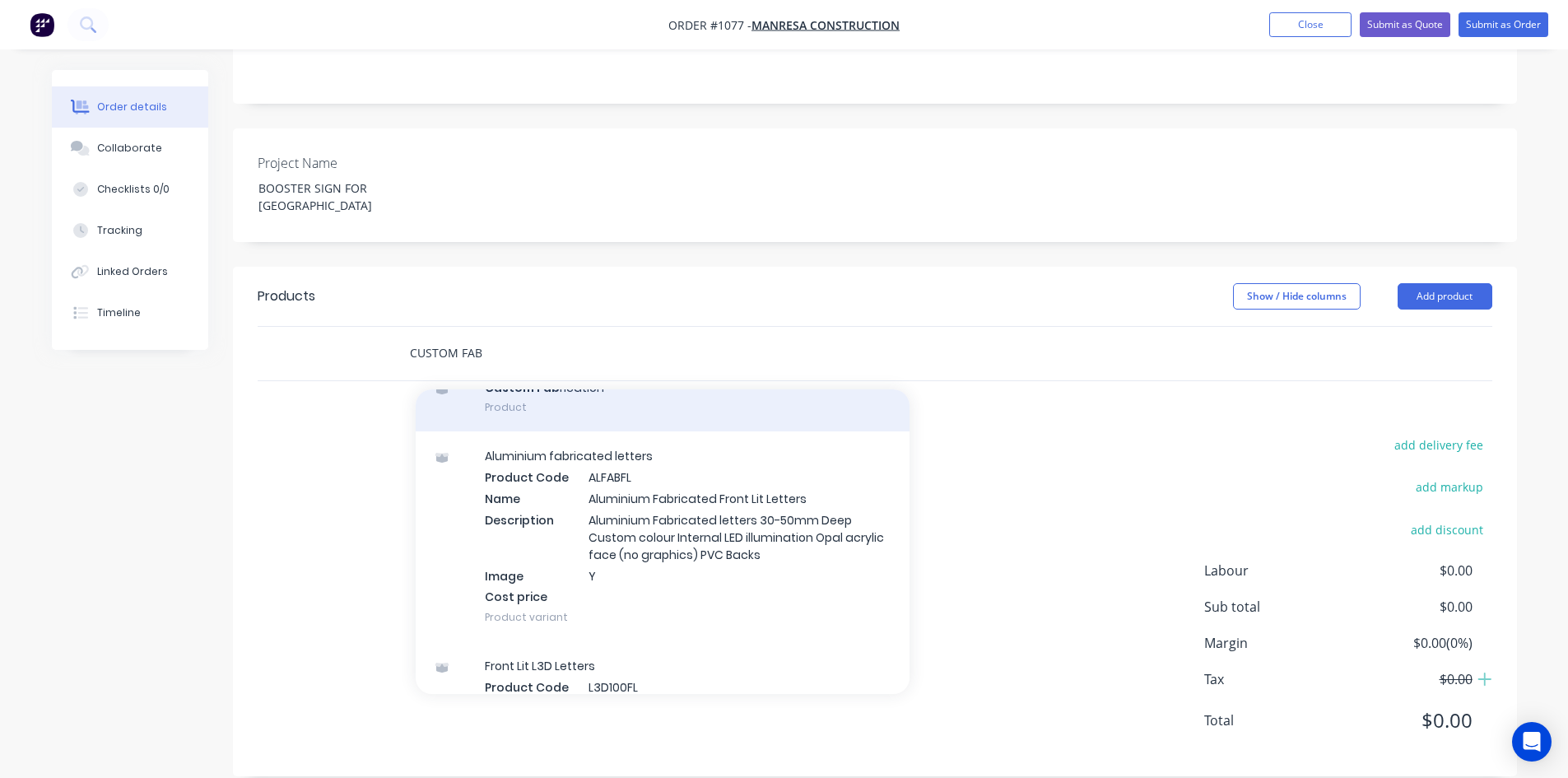
type input "CUSTOM FAB"
click at [518, 376] on div "Custom Fab rication Product" at bounding box center [663, 397] width 494 height 69
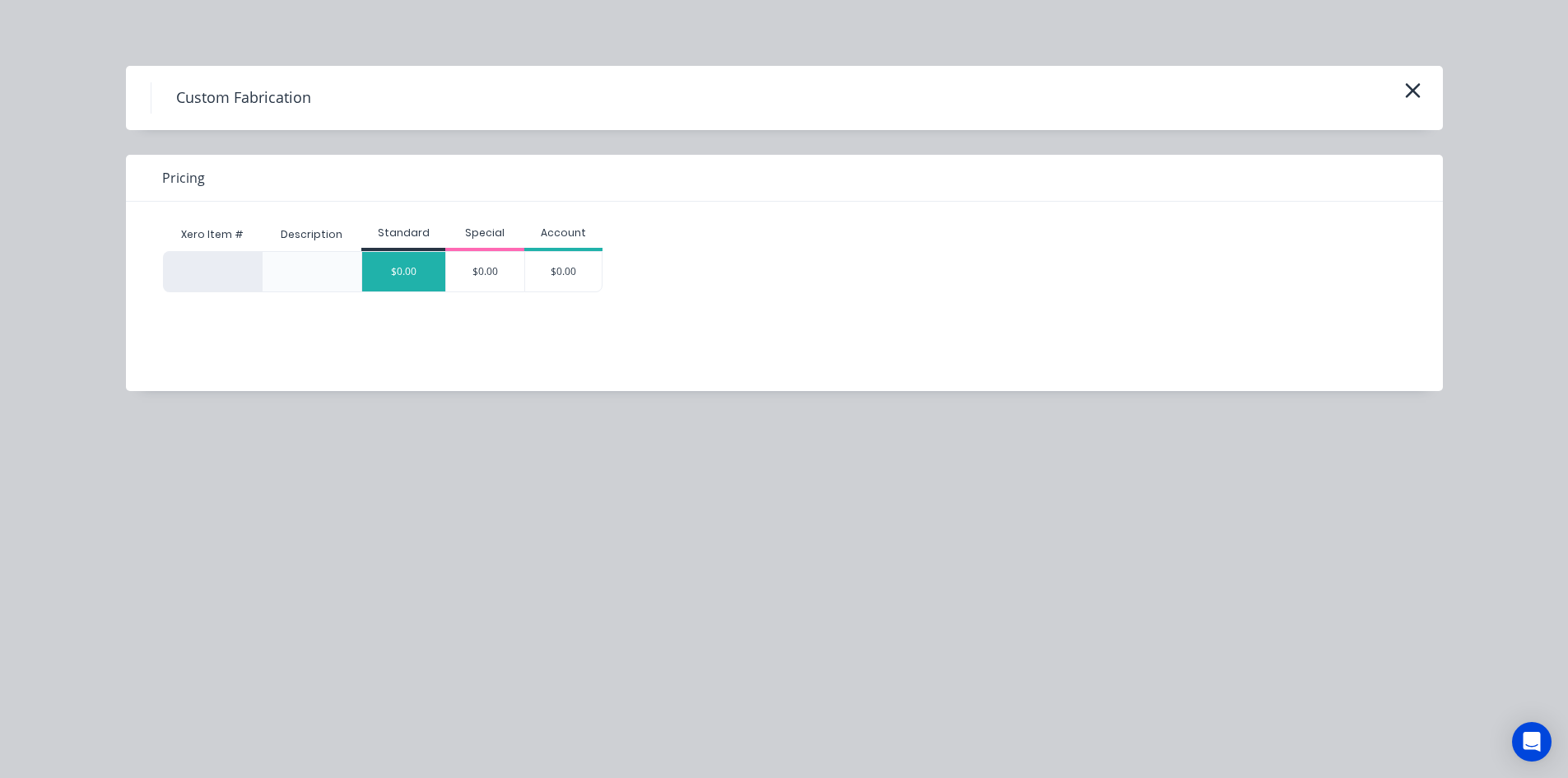
click at [416, 276] on div "$0.00" at bounding box center [403, 271] width 84 height 39
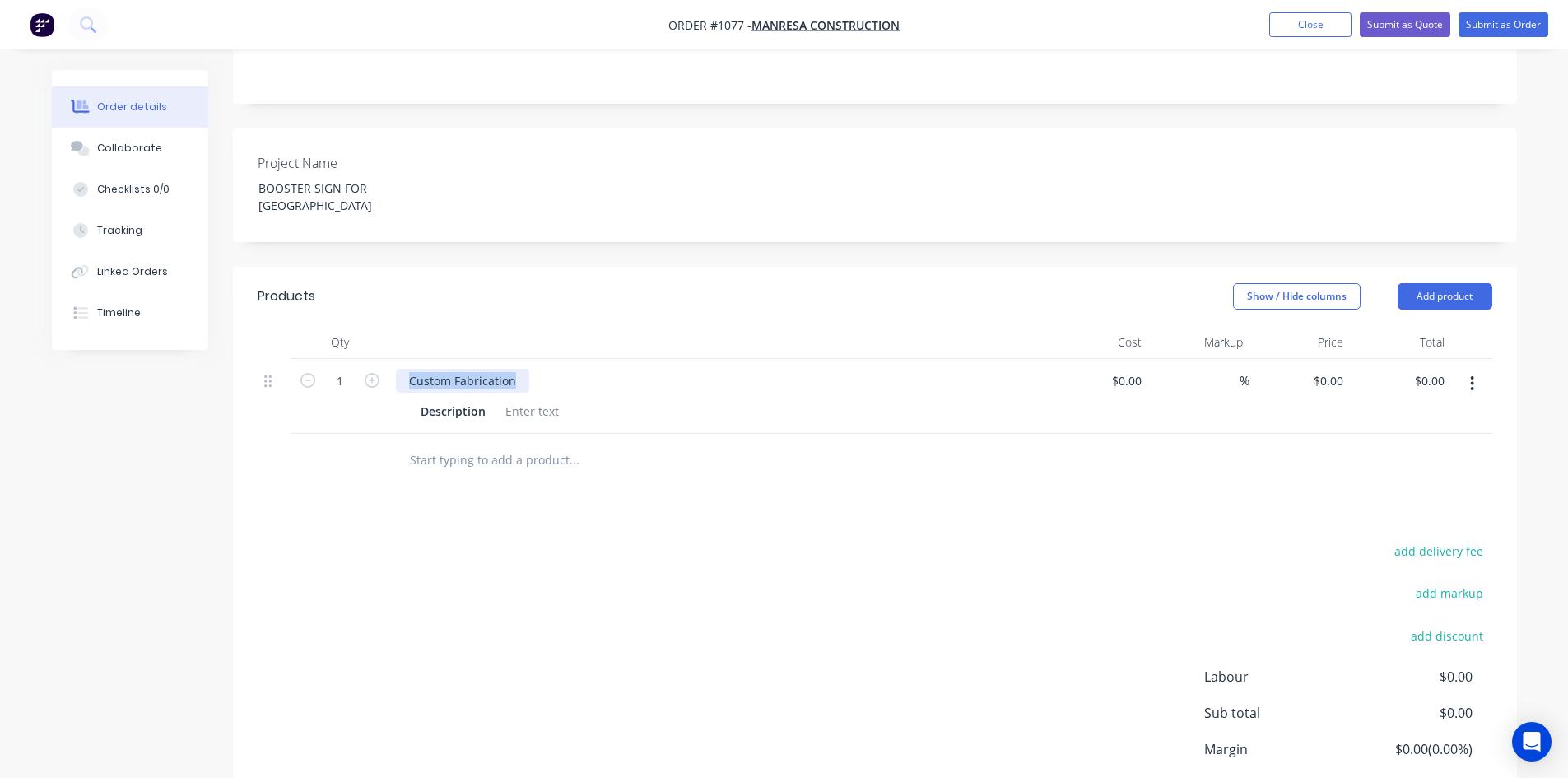
drag, startPoint x: 517, startPoint y: 357, endPoint x: 404, endPoint y: 361, distance: 113.1
click at [404, 369] on div "Custom Fabrication" at bounding box center [462, 381] width 134 height 24
paste div
click at [525, 399] on div at bounding box center [532, 411] width 67 height 24
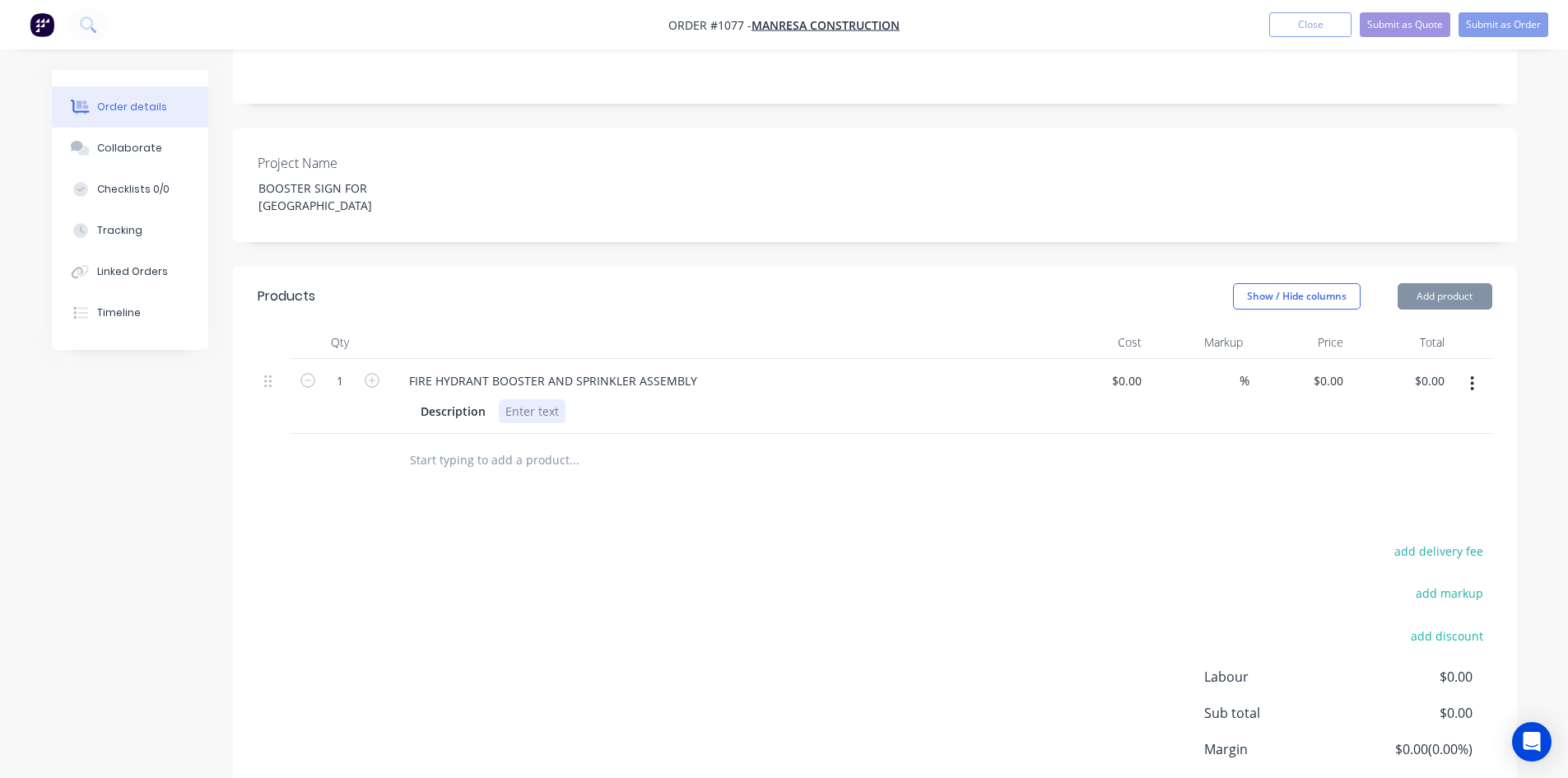
click at [525, 399] on div at bounding box center [532, 411] width 67 height 24
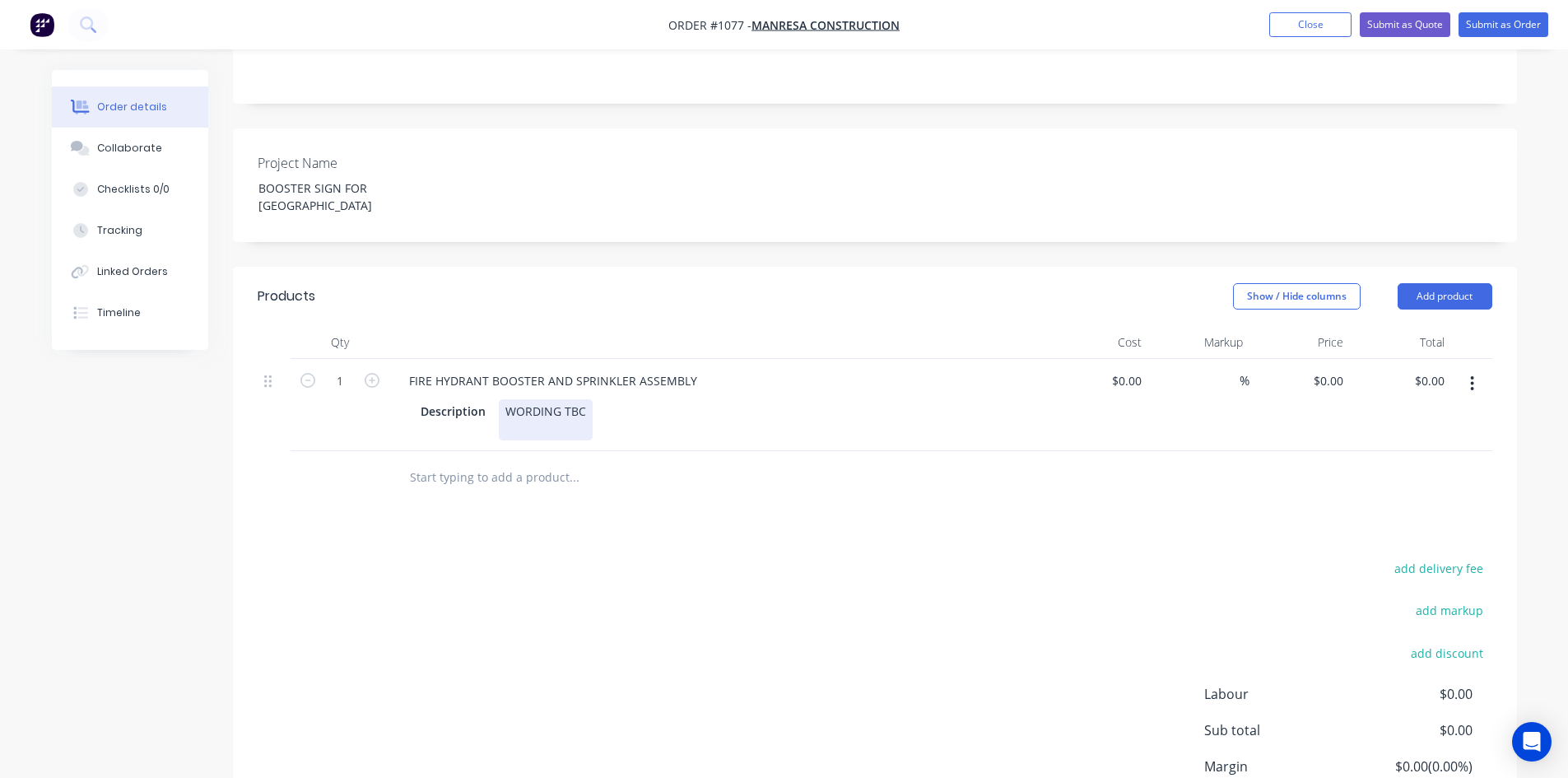
click at [568, 407] on div "WORDING TBC" at bounding box center [545, 420] width 93 height 41
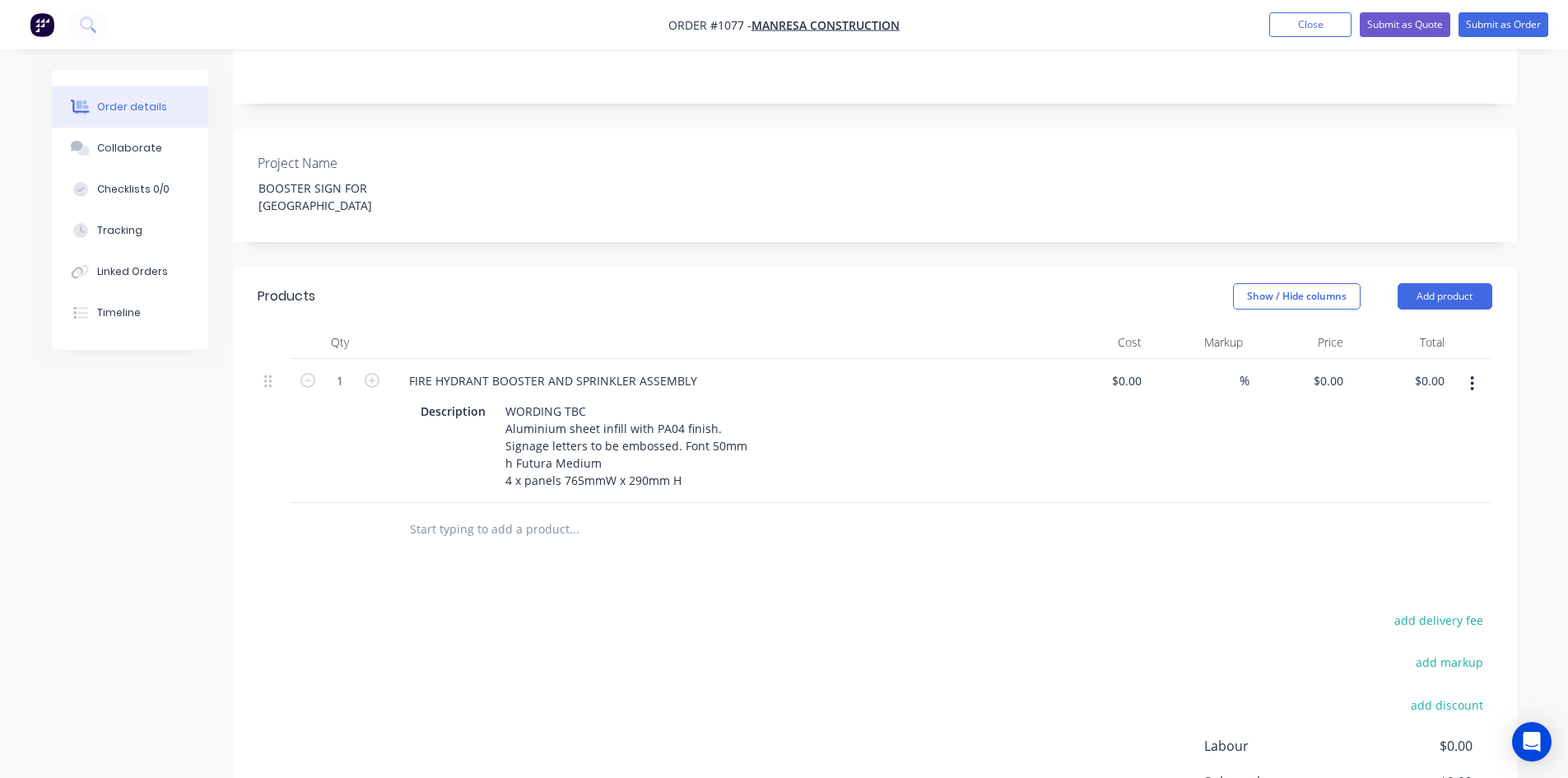
click at [639, 534] on div "Products Show / Hide columns Add product Qty Cost Markup Price Total 1 FIRE HYD…" at bounding box center [874, 609] width 1284 height 685
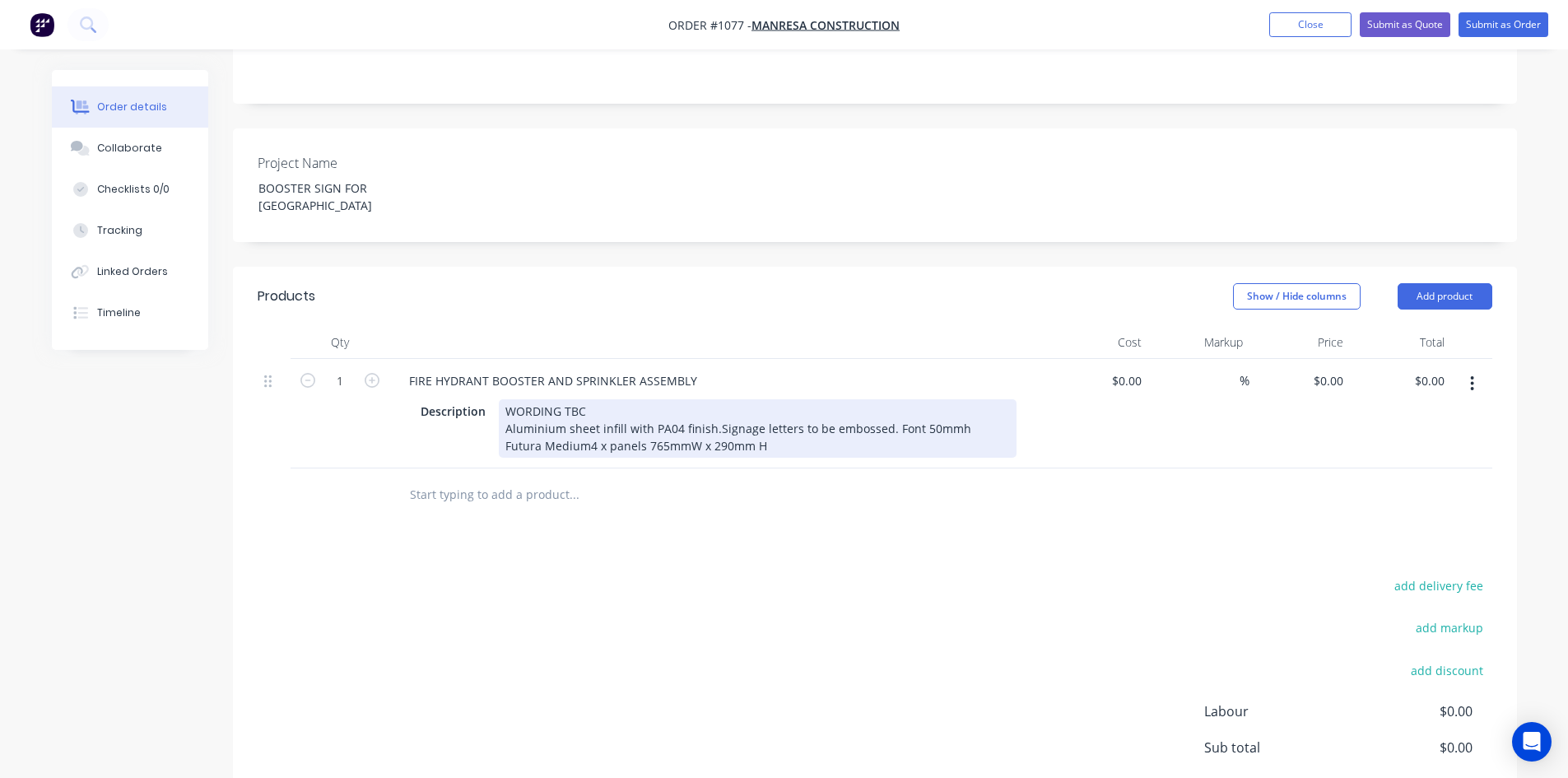
click at [713, 405] on div "WORDING TBC Aluminium sheet infill with PA04 finish.Signage letters to be embos…" at bounding box center [757, 428] width 517 height 58
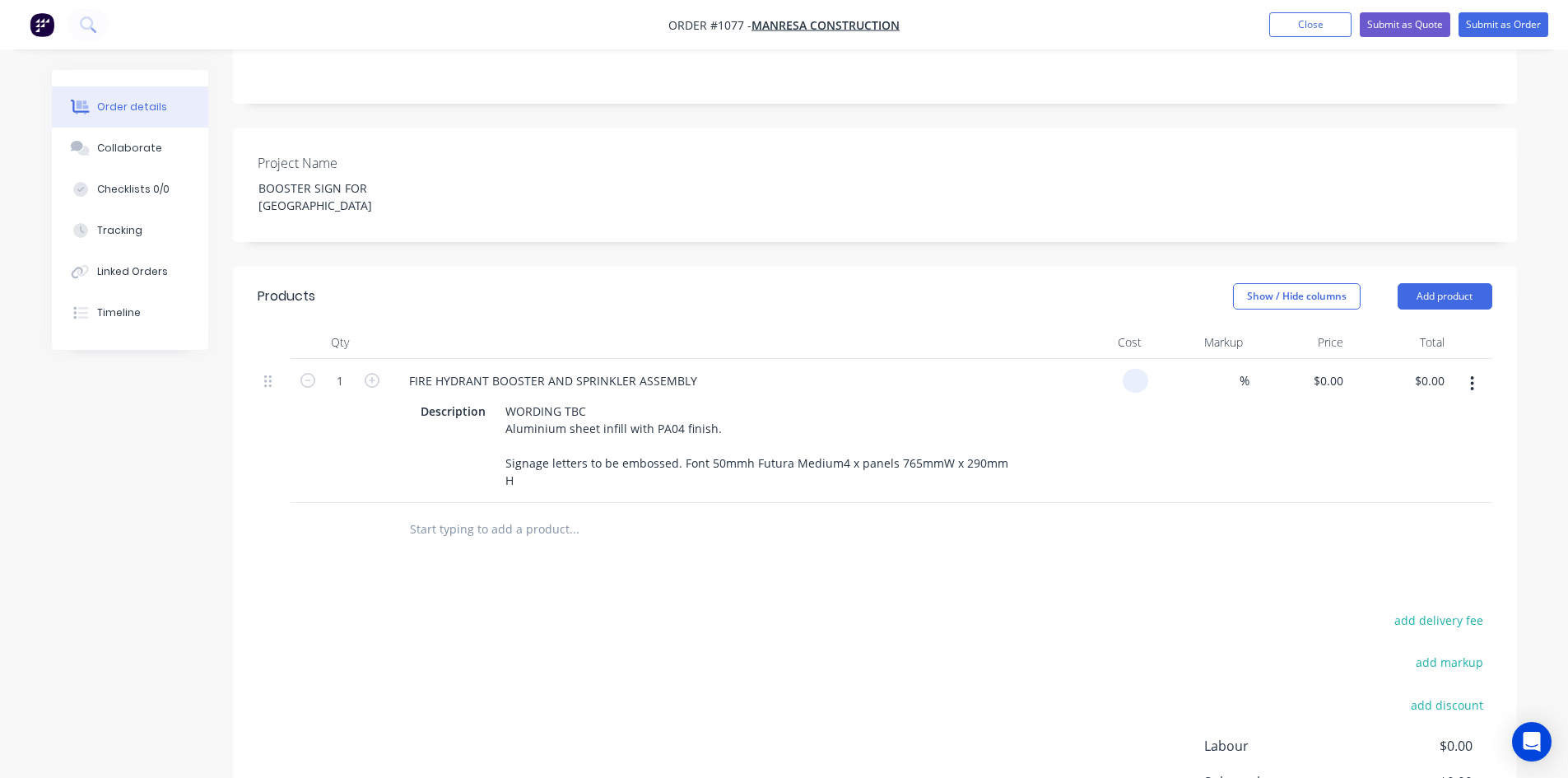
drag, startPoint x: 1117, startPoint y: 363, endPoint x: 1137, endPoint y: 361, distance: 20.1
click at [1137, 369] on input at bounding box center [1138, 381] width 19 height 24
paste input "1183.42"
type input "$1,183.42"
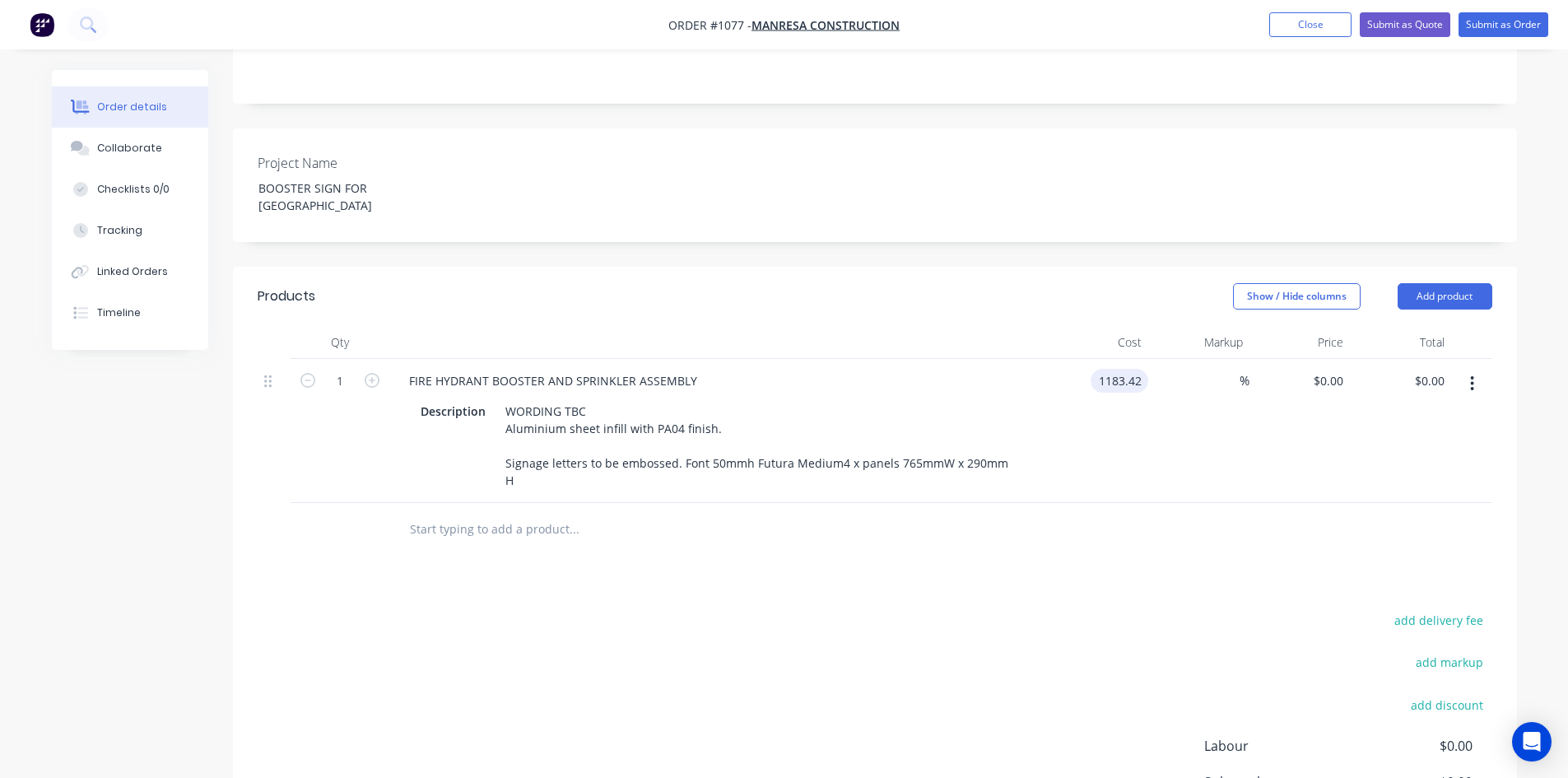
type input "$1,183.42"
click at [1138, 503] on div at bounding box center [874, 529] width 1235 height 53
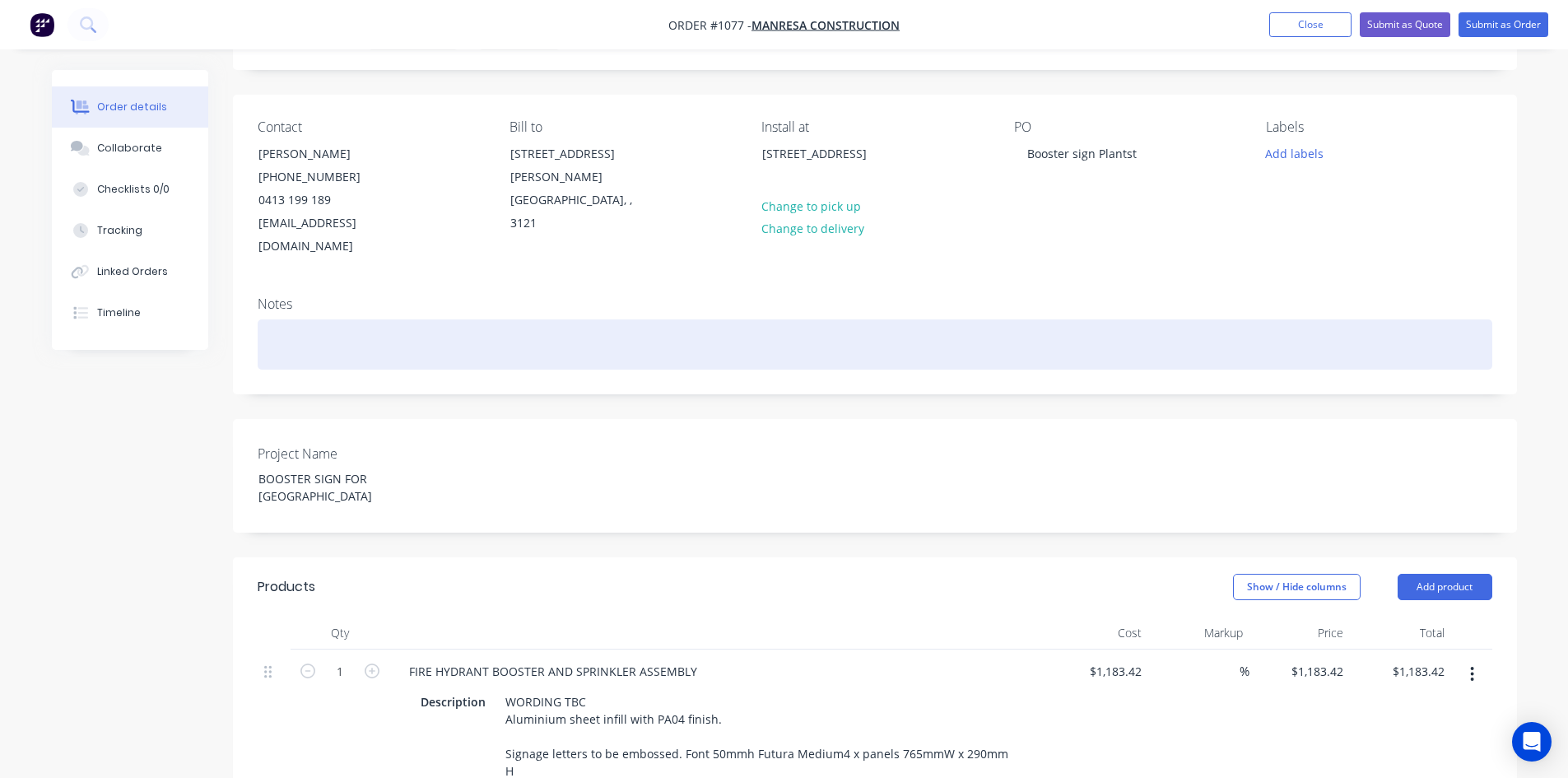
scroll to position [49, 0]
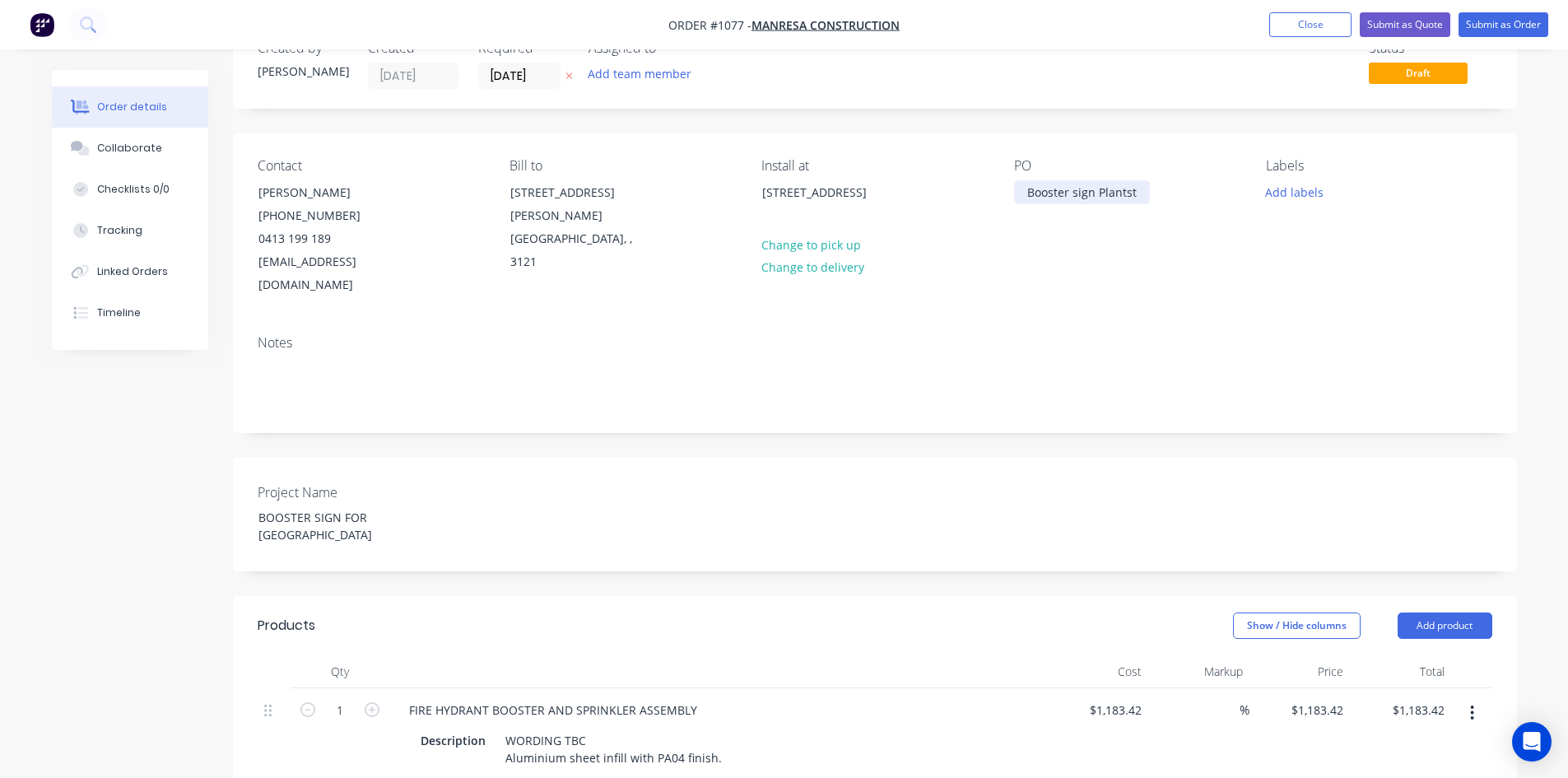
click at [1123, 189] on div "Booster sign Plantst" at bounding box center [1082, 192] width 136 height 24
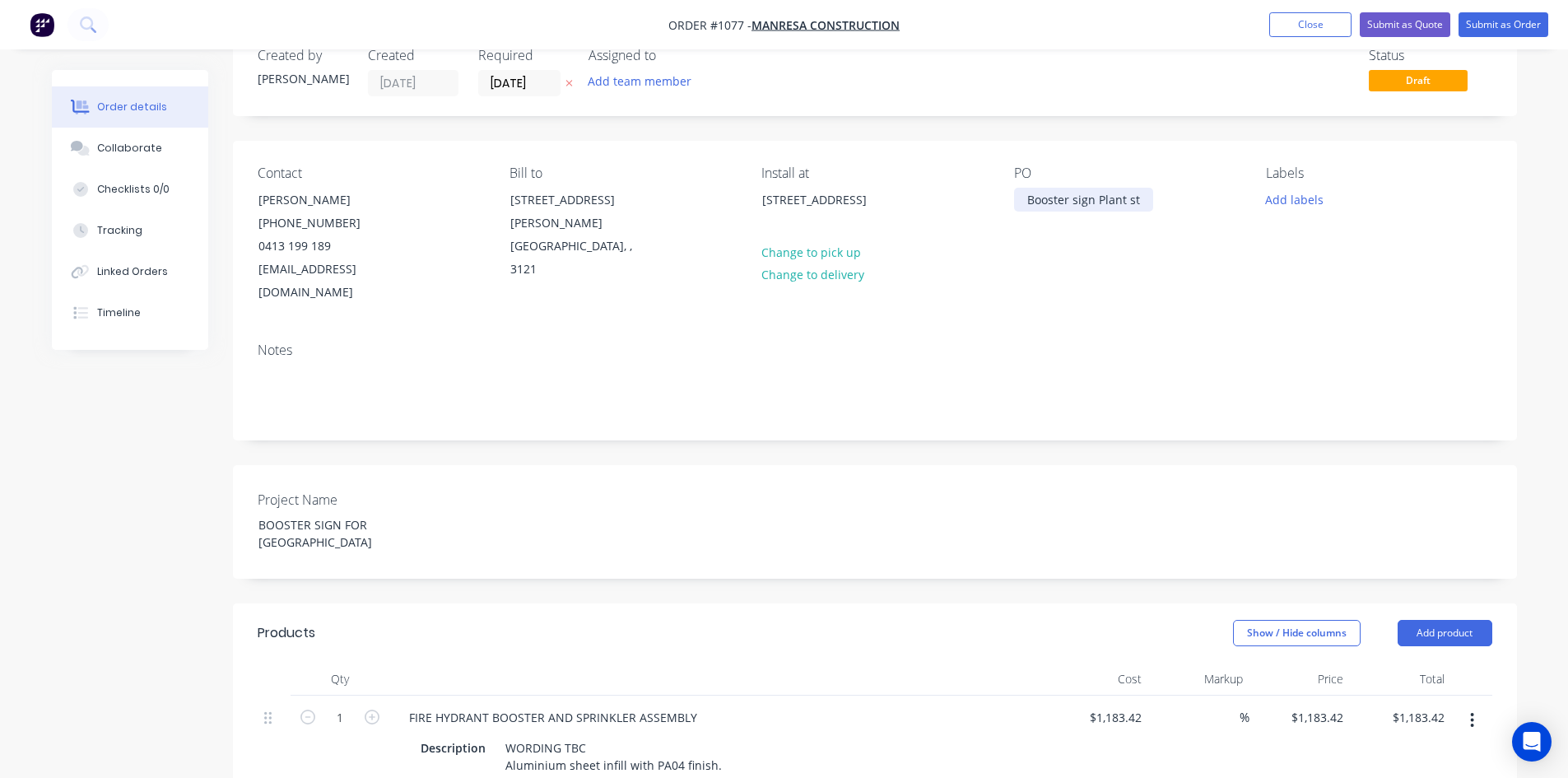
scroll to position [0, 0]
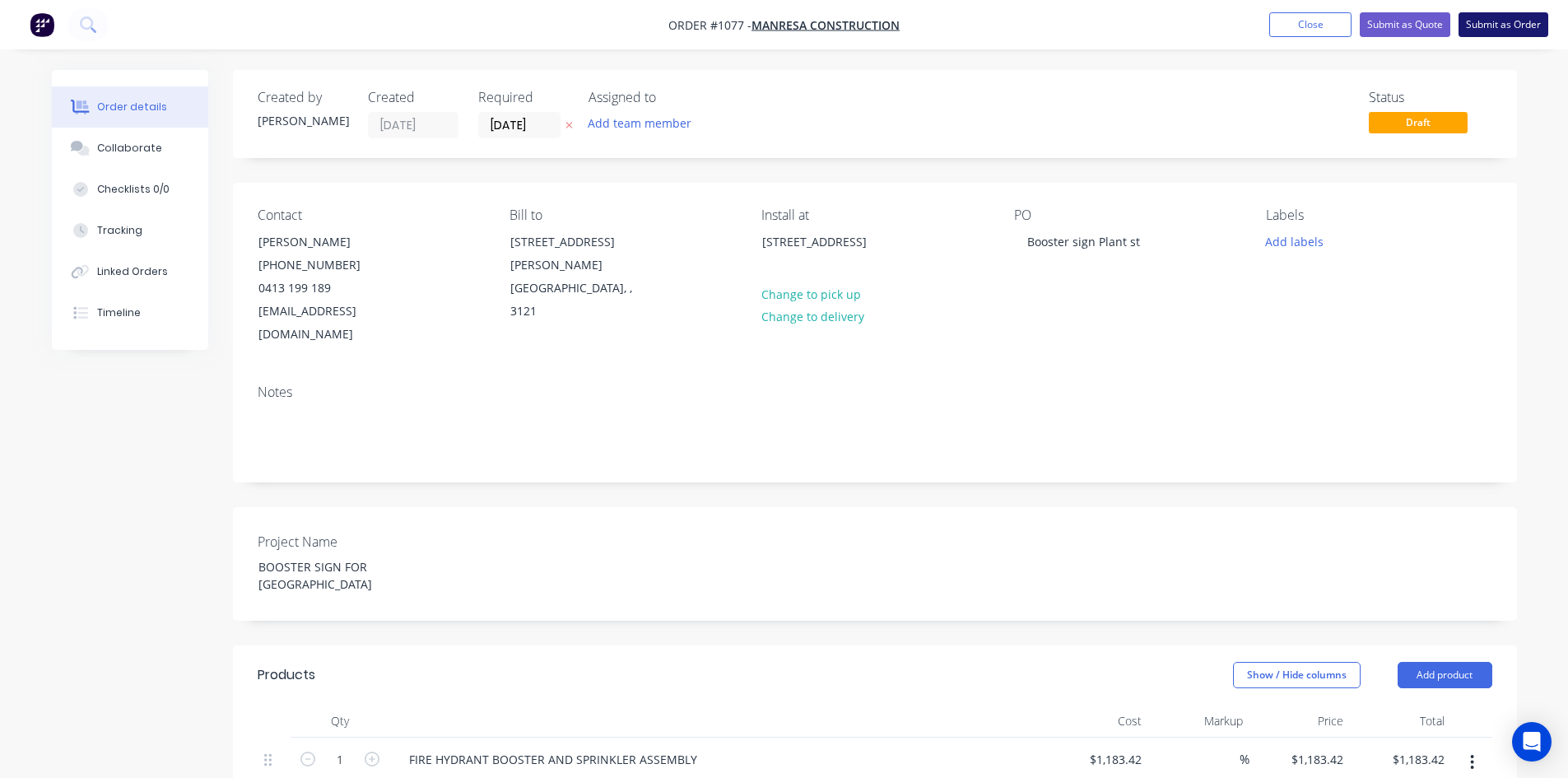
click at [1486, 27] on button "Submit as Order" at bounding box center [1503, 25] width 90 height 25
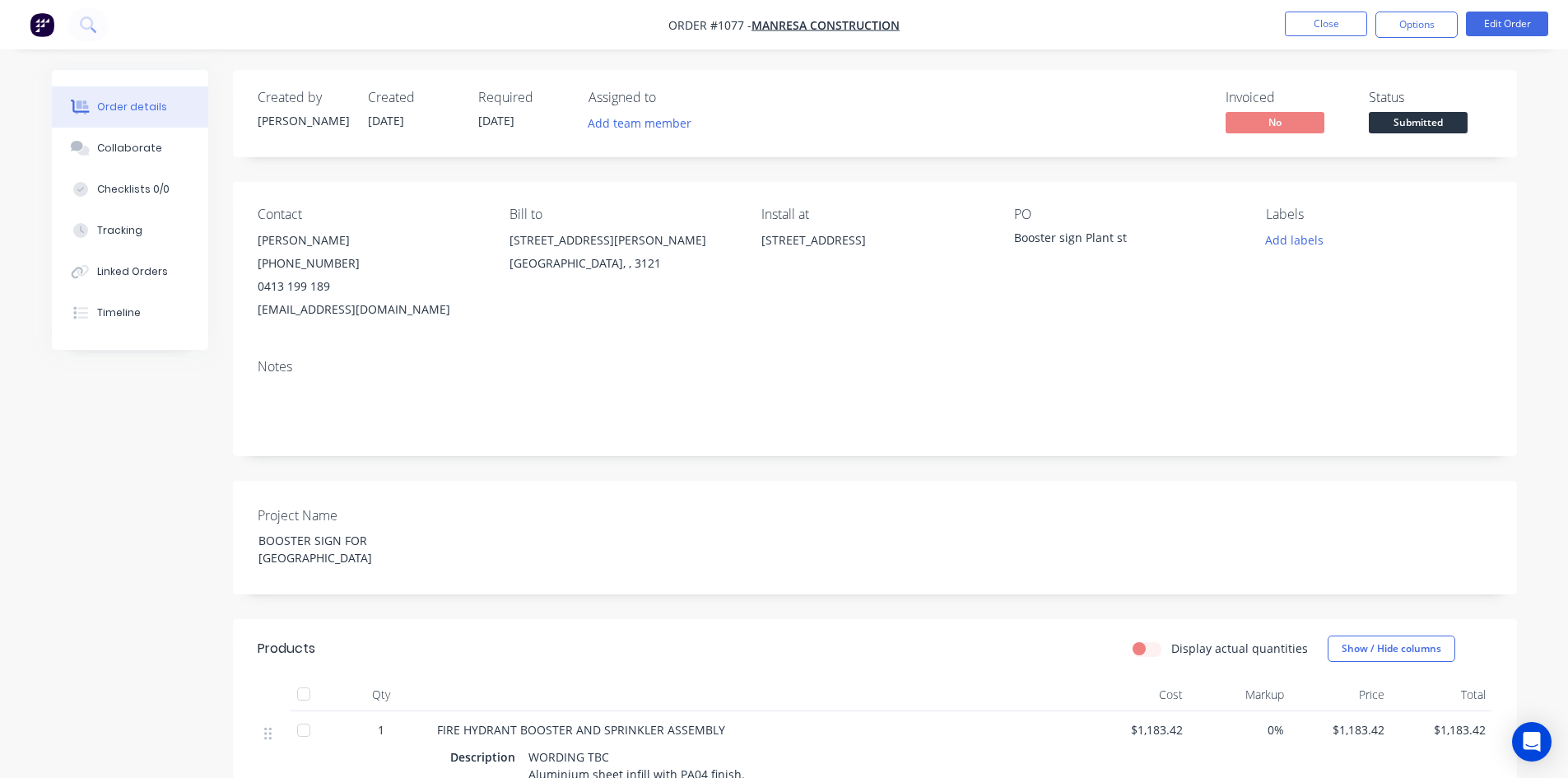
click at [1424, 113] on span "Submitted" at bounding box center [1417, 122] width 98 height 21
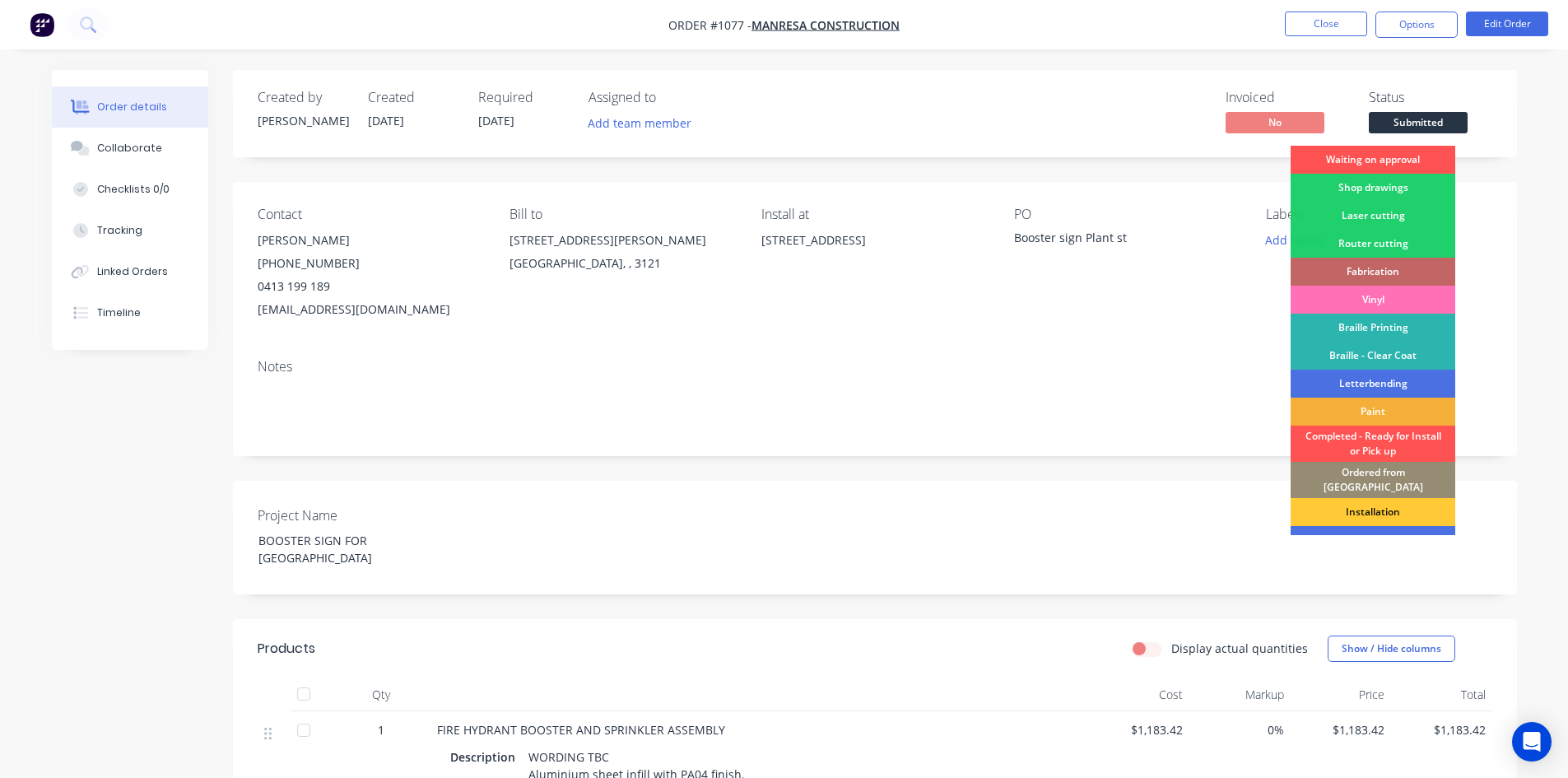
click at [1401, 153] on div "Waiting on approval" at bounding box center [1372, 159] width 164 height 28
